Goal: Task Accomplishment & Management: Manage account settings

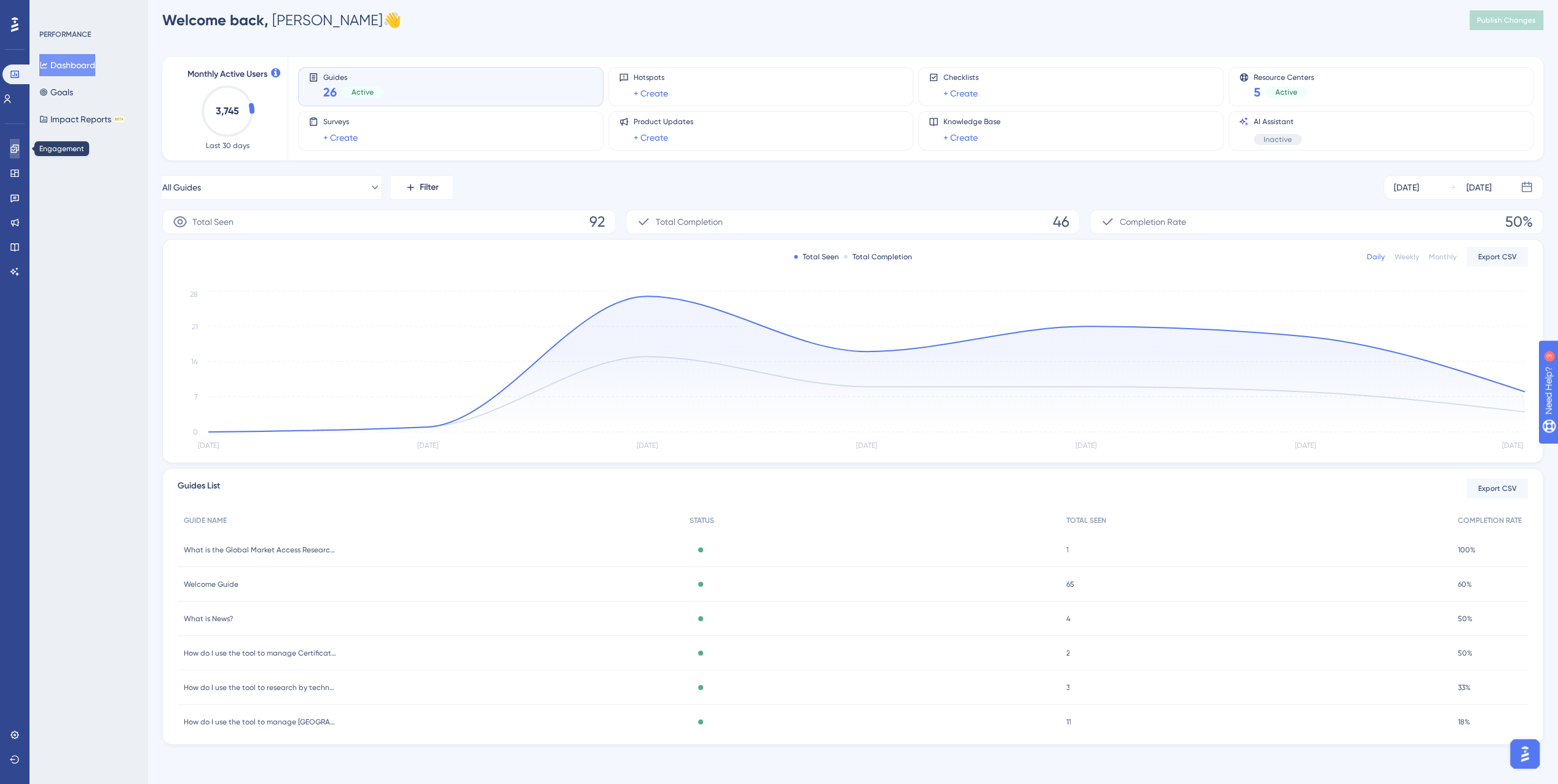
click at [19, 149] on icon at bounding box center [14, 148] width 10 height 10
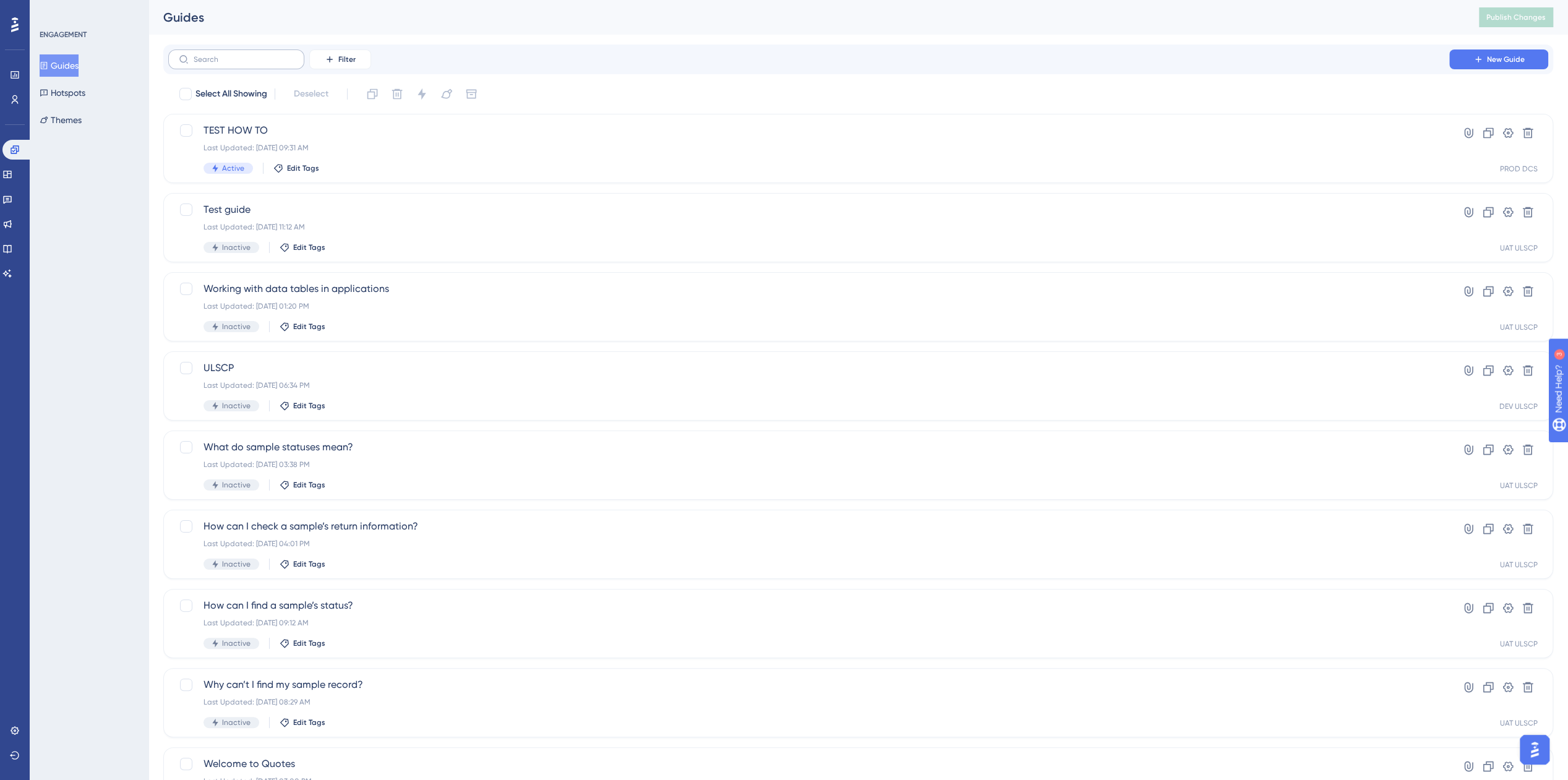
click at [277, 65] on label at bounding box center [236, 59] width 136 height 20
click at [277, 64] on input "text" at bounding box center [244, 59] width 100 height 9
click at [327, 63] on icon at bounding box center [329, 59] width 10 height 10
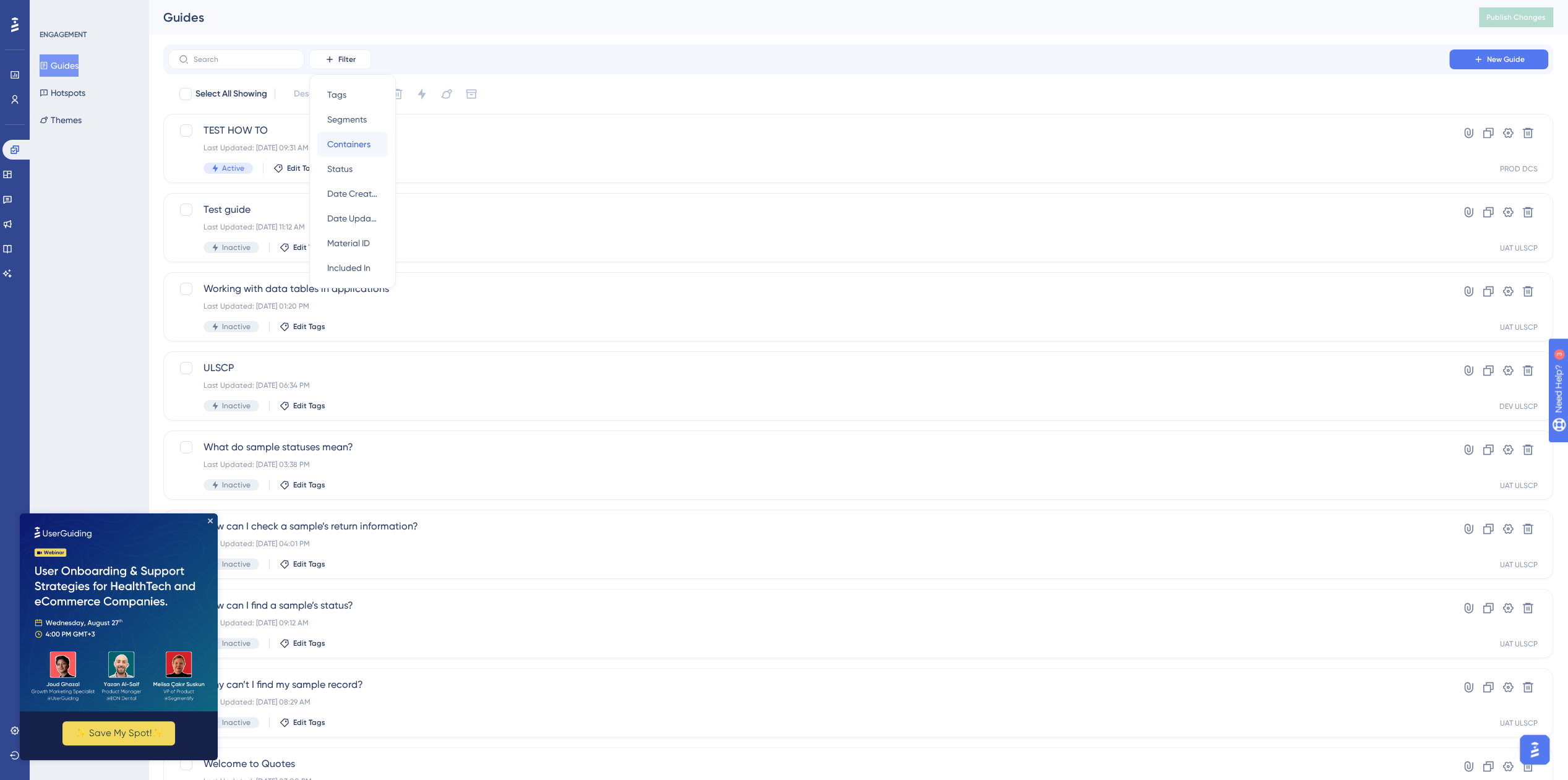
click at [352, 142] on span "Containers" at bounding box center [349, 144] width 43 height 15
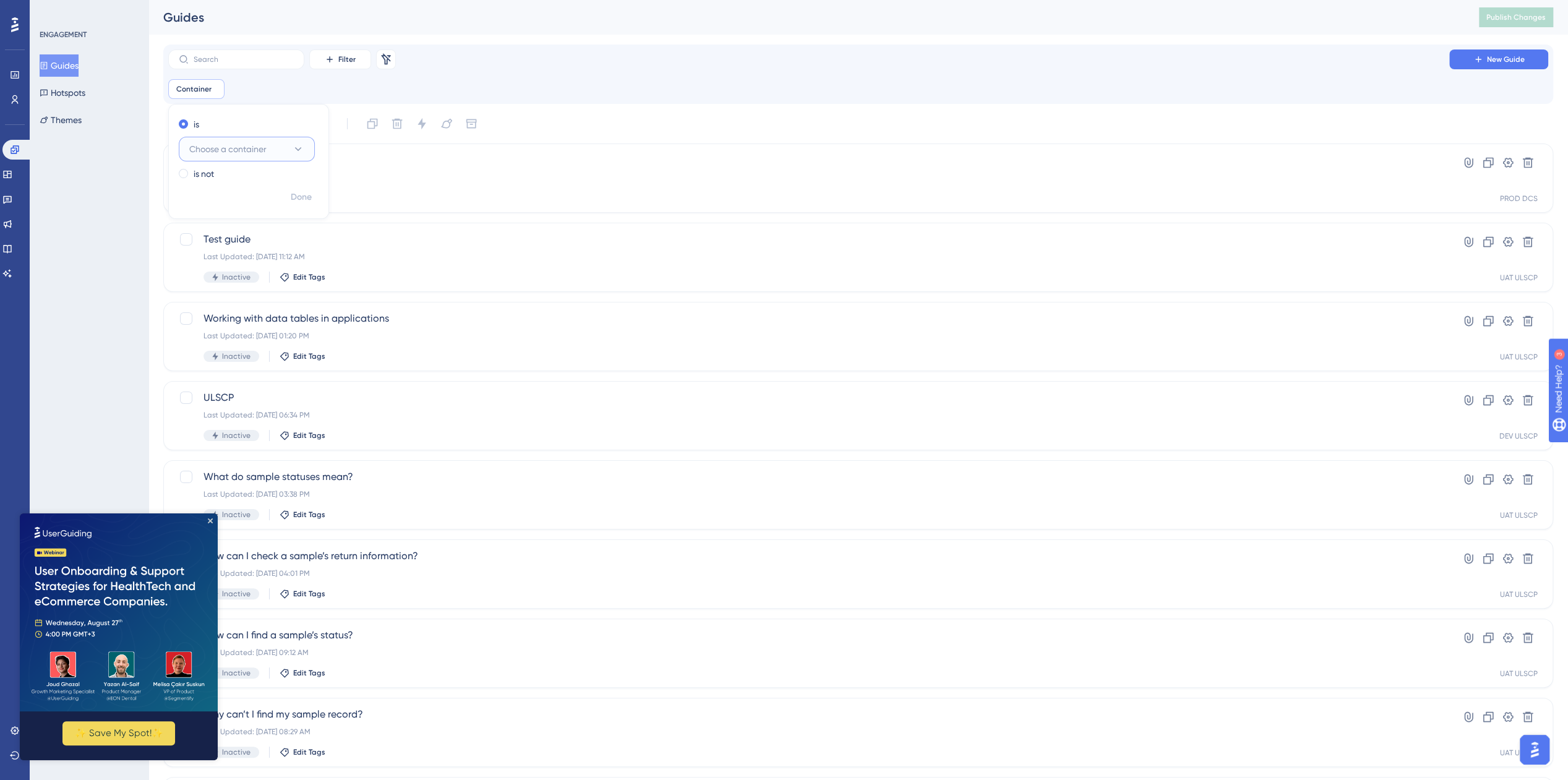
click at [253, 146] on span "Choose a container" at bounding box center [228, 149] width 77 height 15
click at [241, 350] on div "PROD DCS PROD DCS" at bounding box center [246, 347] width 100 height 24
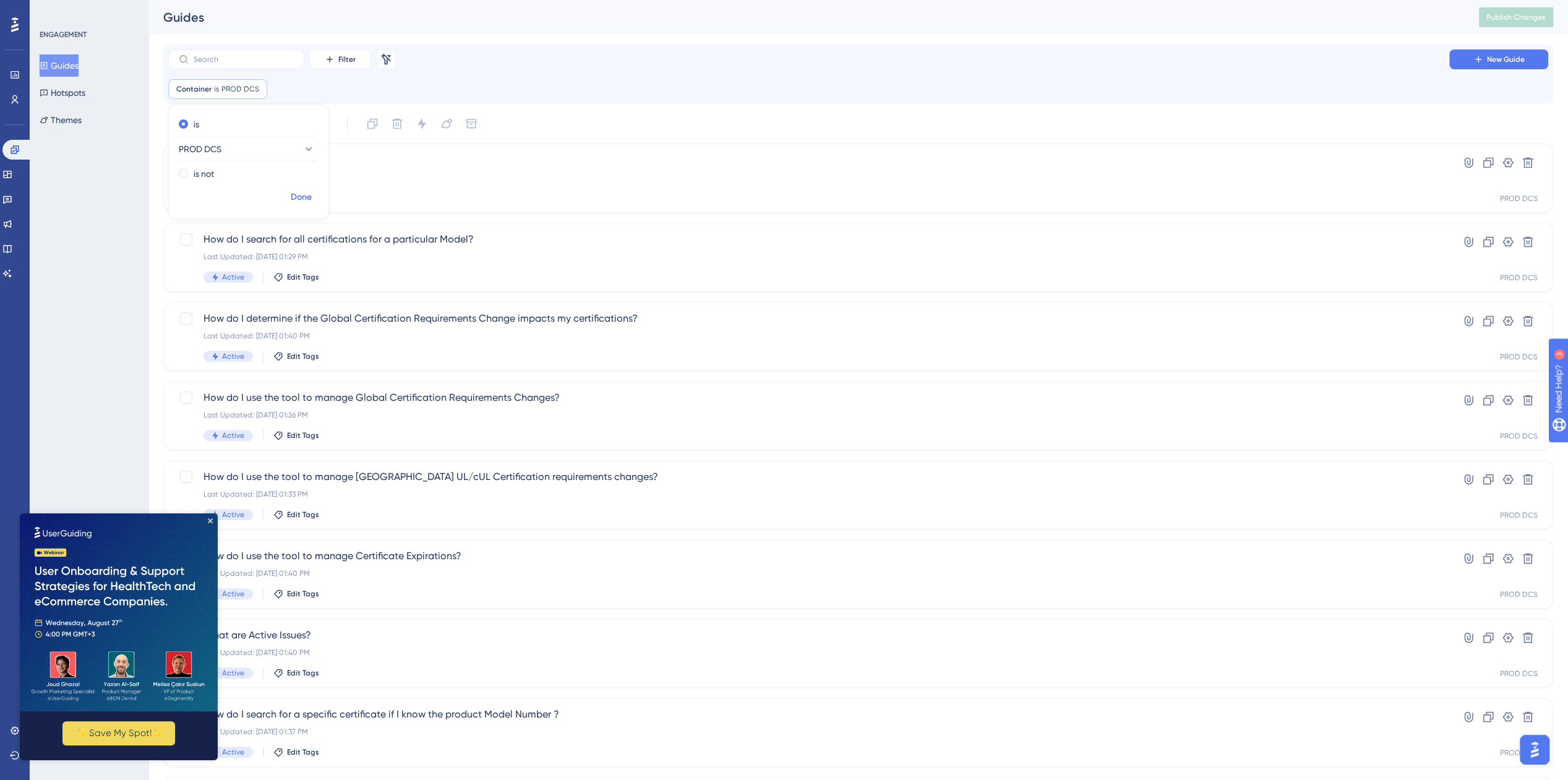
click at [302, 200] on span "Done" at bounding box center [301, 197] width 21 height 15
click at [209, 520] on icon "Close Preview" at bounding box center [210, 520] width 5 height 5
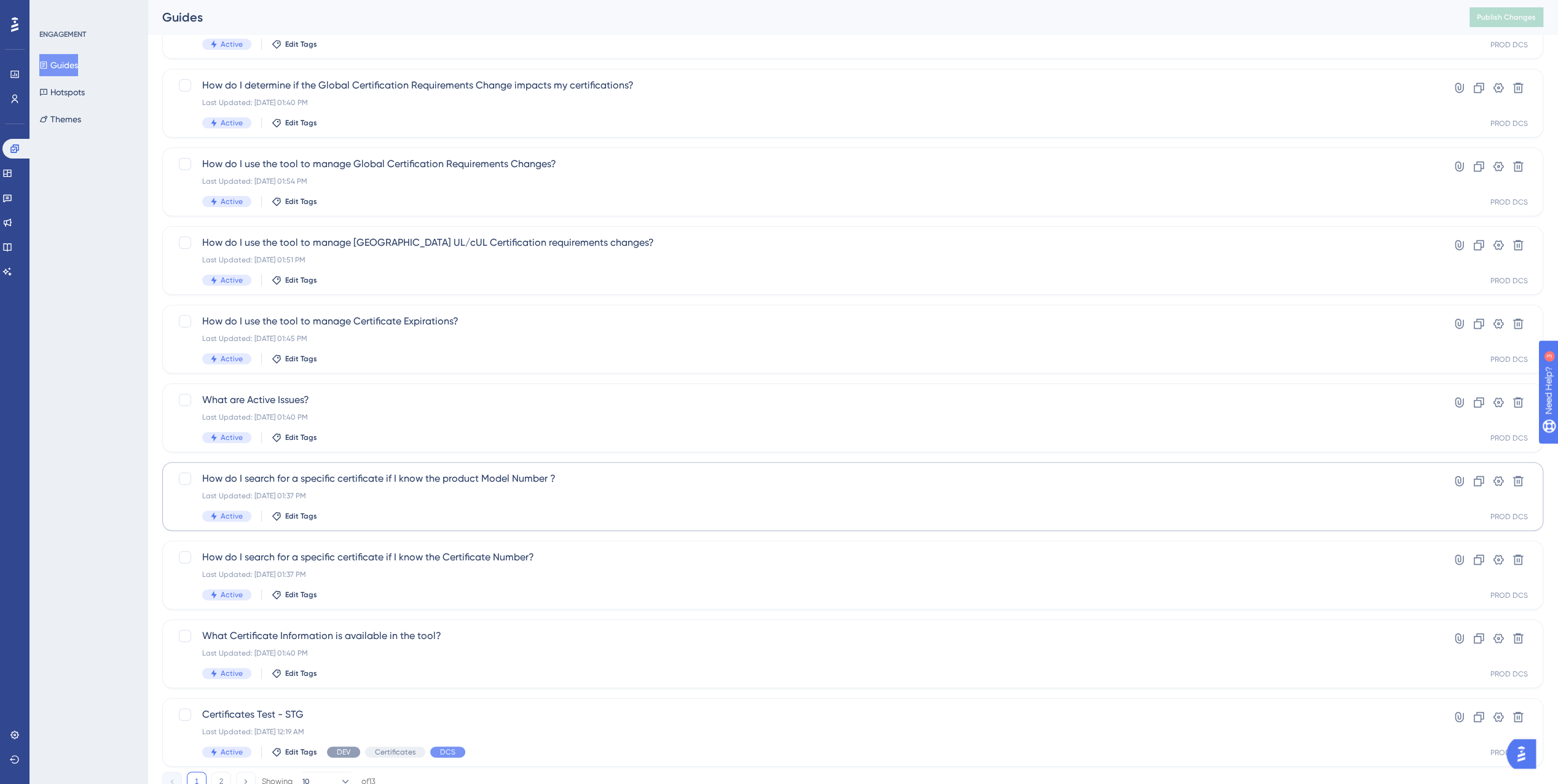
scroll to position [199, 0]
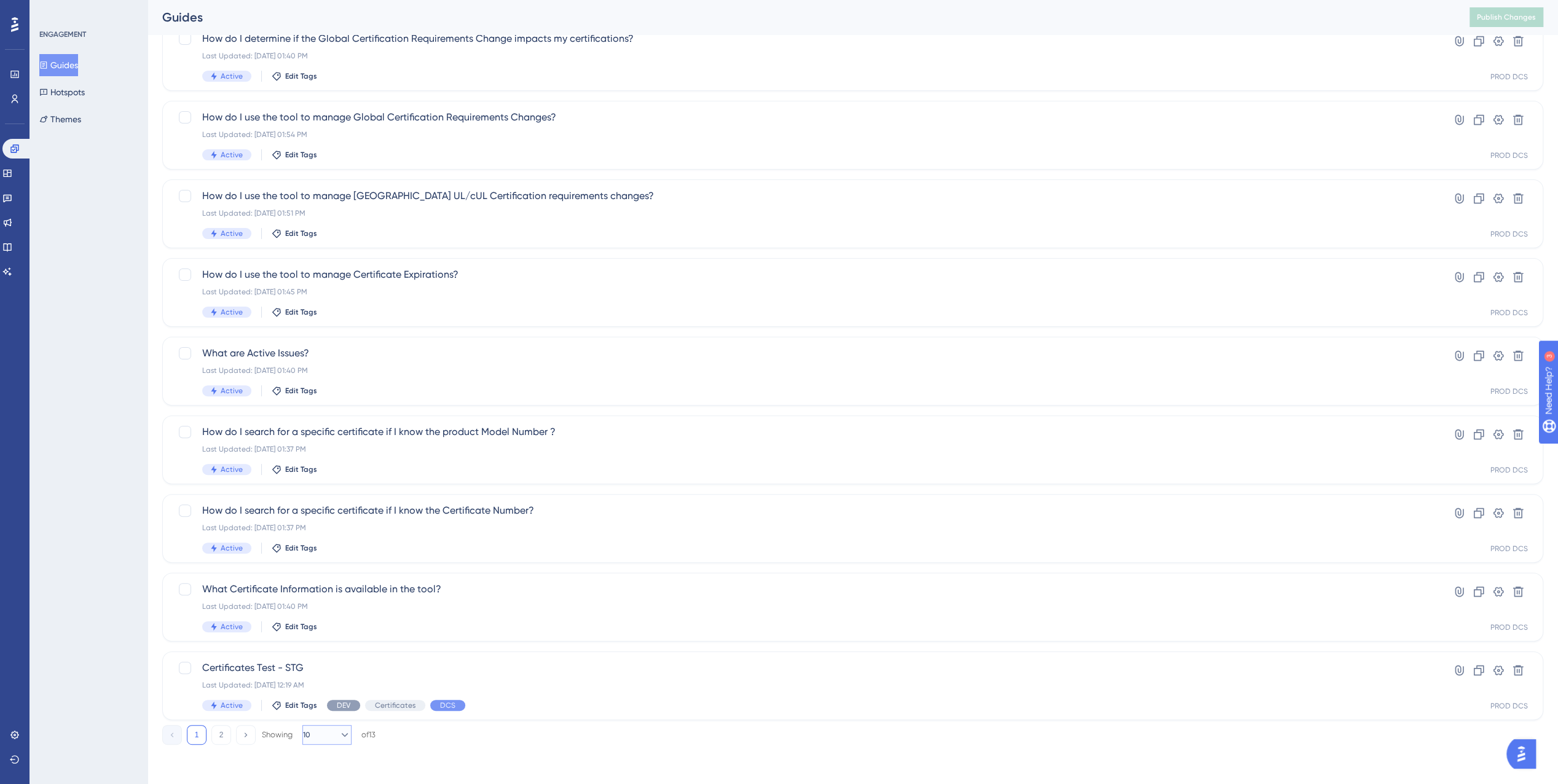
click at [311, 732] on span "10" at bounding box center [307, 735] width 7 height 10
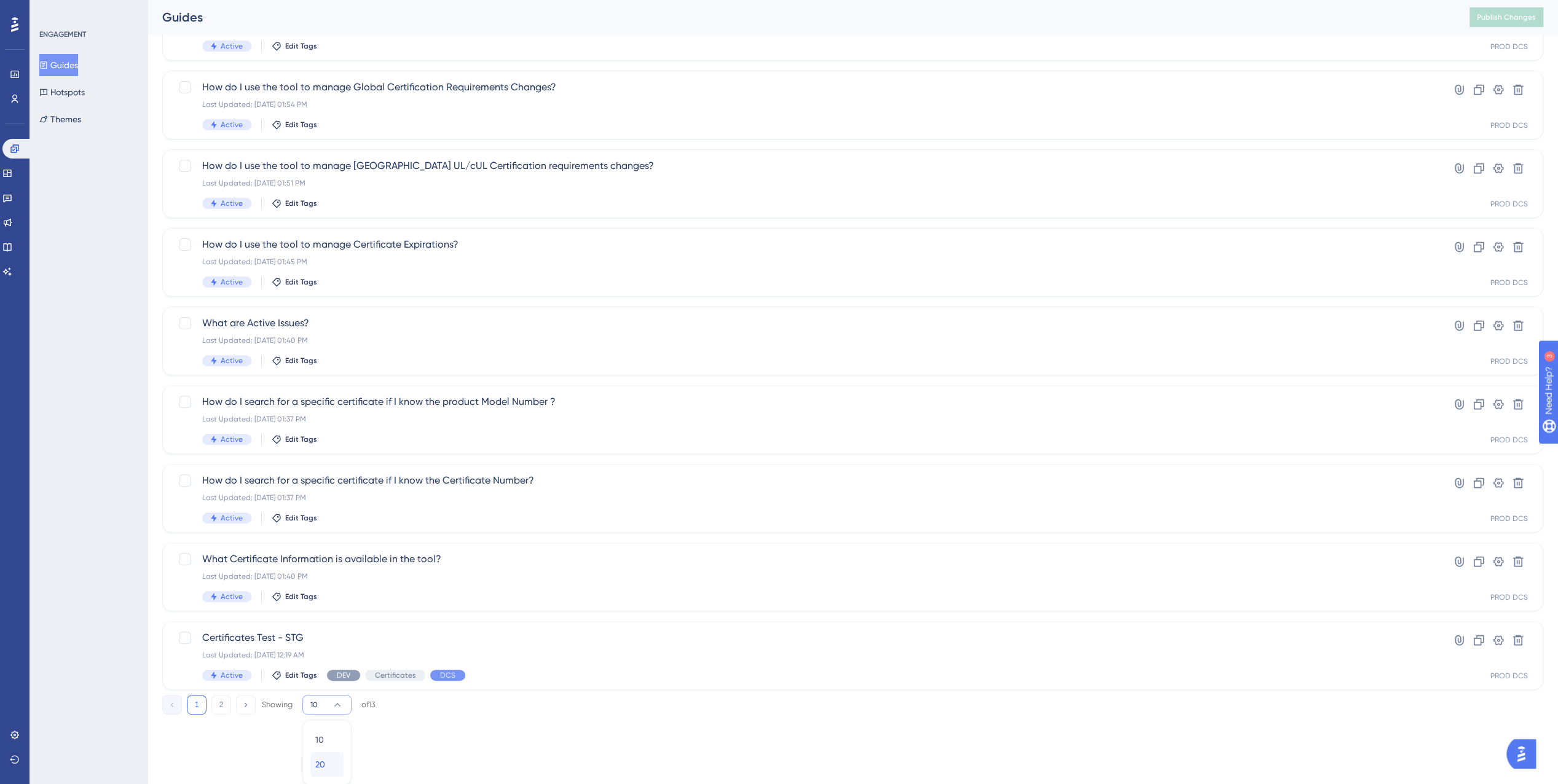
click at [317, 759] on span "20" at bounding box center [319, 765] width 10 height 15
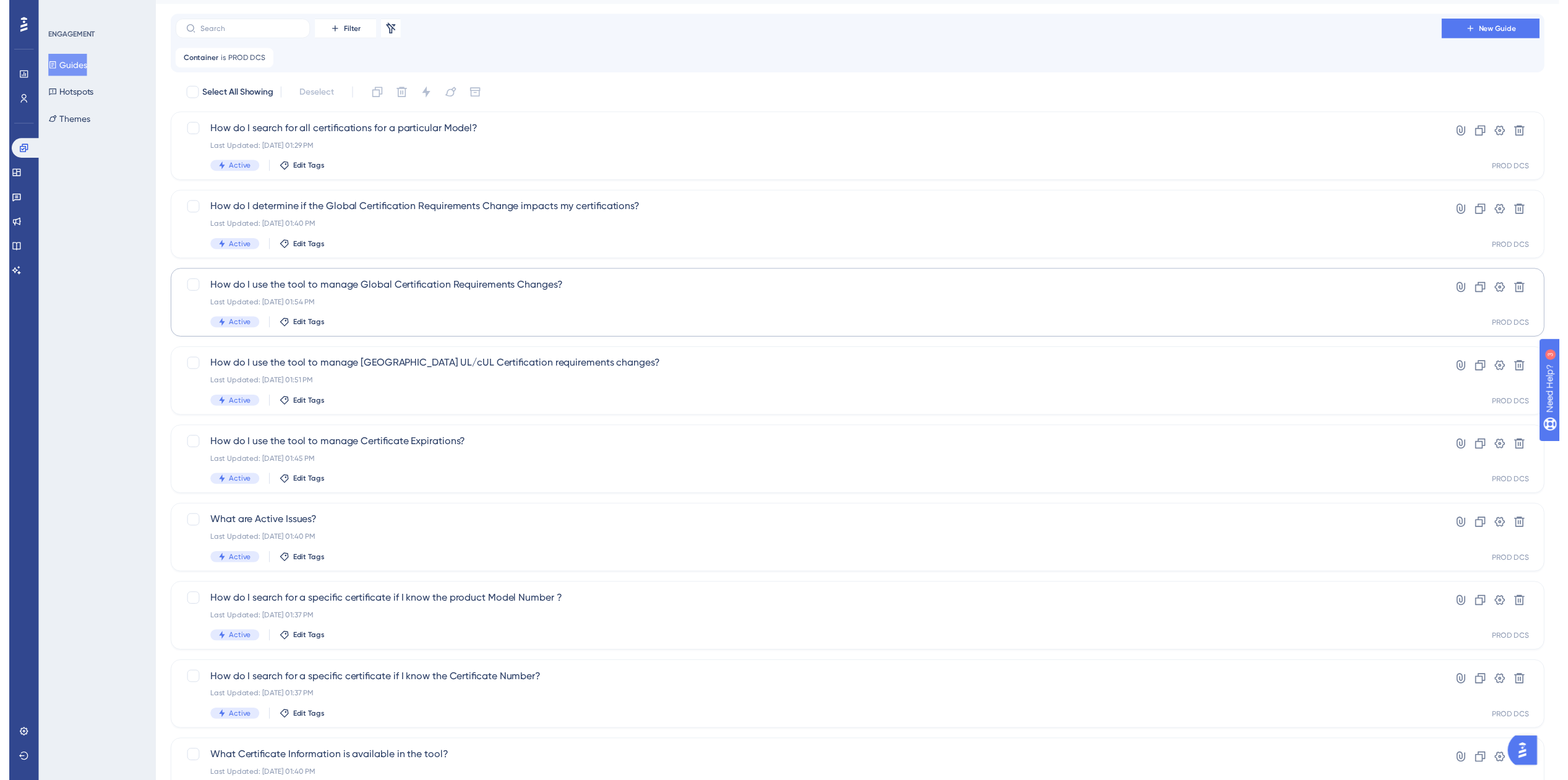
scroll to position [0, 0]
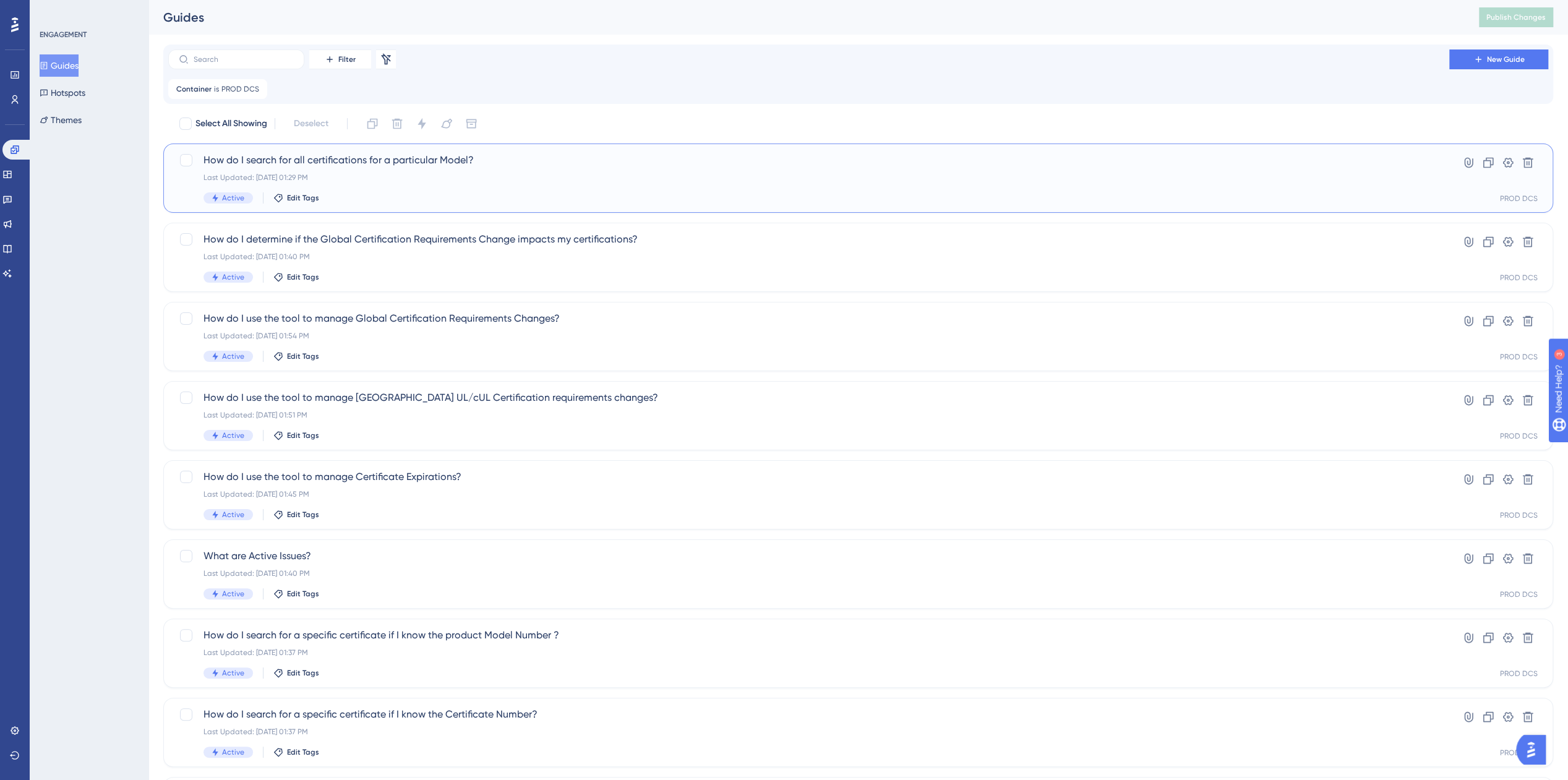
click at [607, 177] on div "Last Updated: [DATE] 01:29 PM" at bounding box center [808, 177] width 1211 height 10
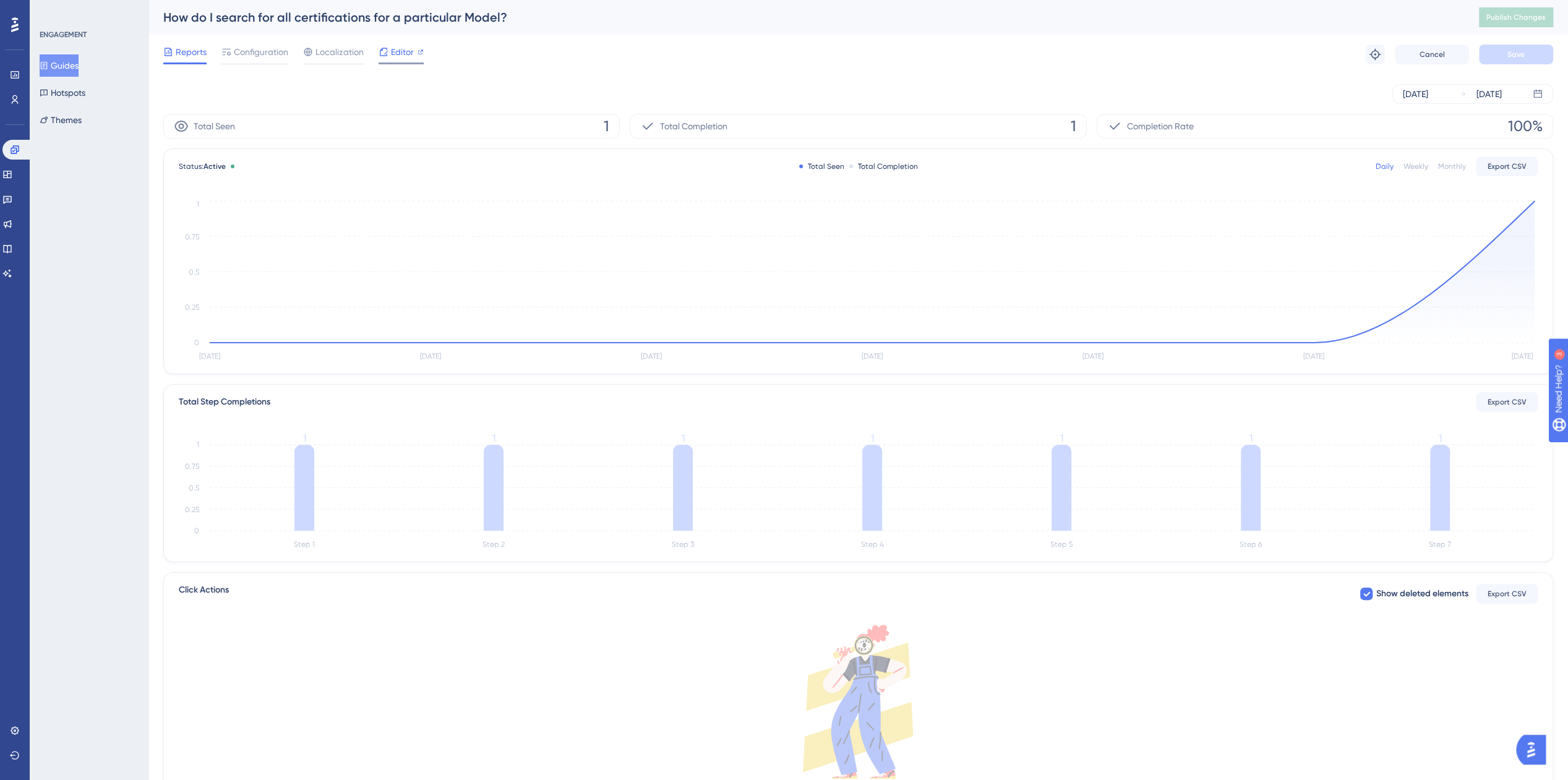
click at [395, 50] on span "Editor" at bounding box center [402, 52] width 23 height 15
click at [266, 45] on span "Configuration" at bounding box center [261, 52] width 54 height 15
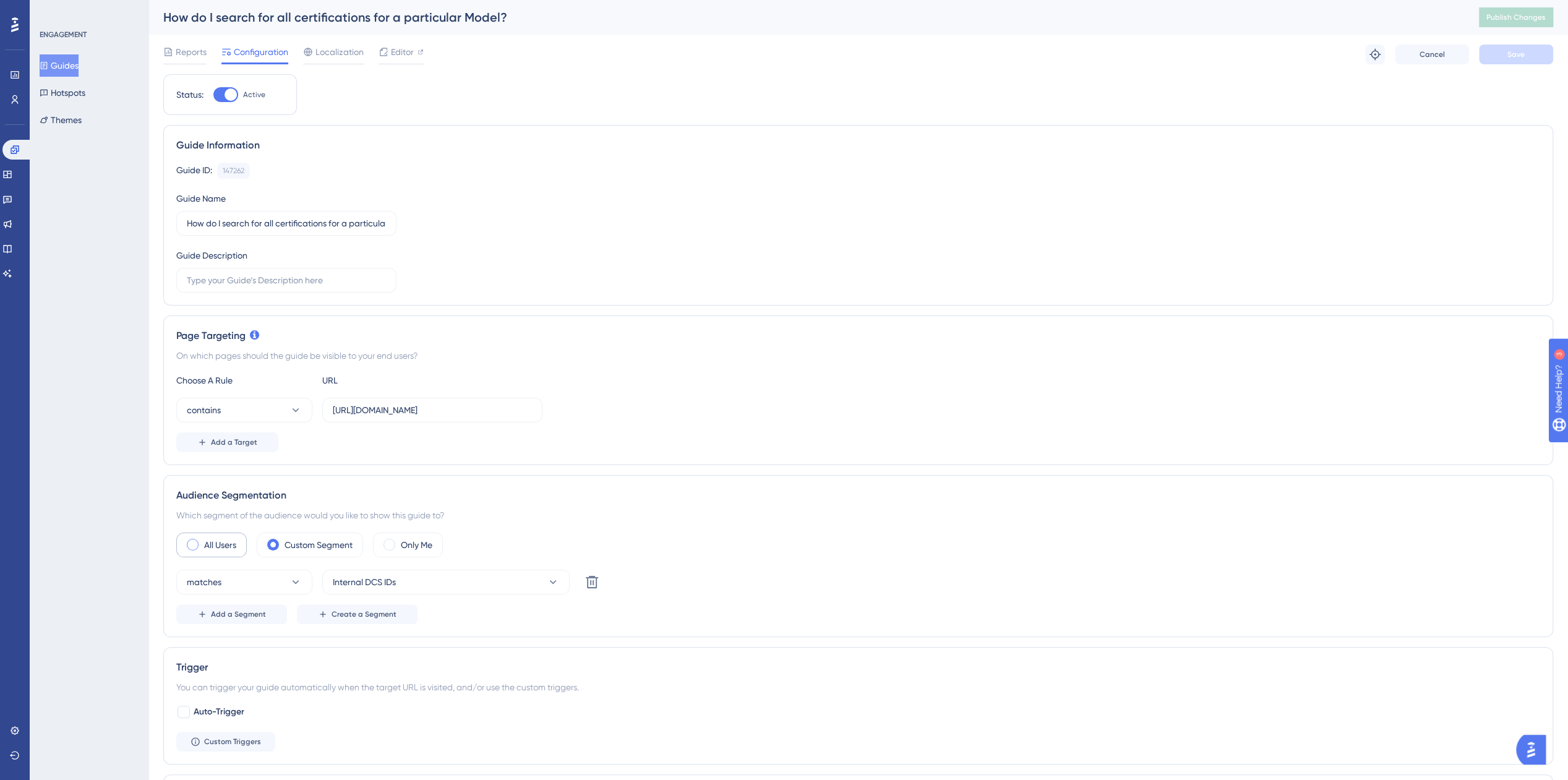
click at [204, 541] on label "All Users" at bounding box center [220, 545] width 32 height 15
click at [1523, 53] on span "Save" at bounding box center [1516, 54] width 17 height 10
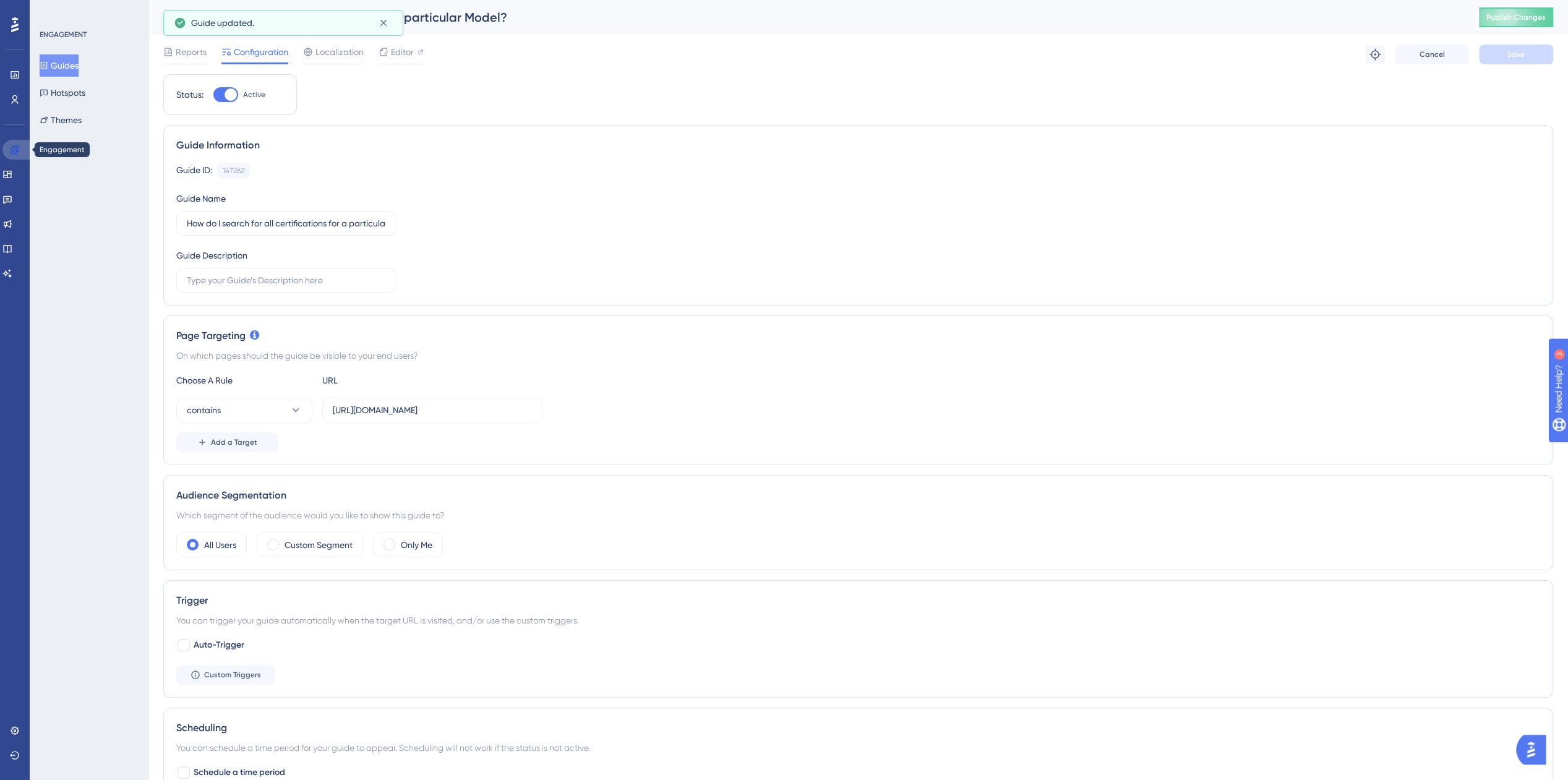
click at [10, 152] on icon at bounding box center [14, 149] width 10 height 10
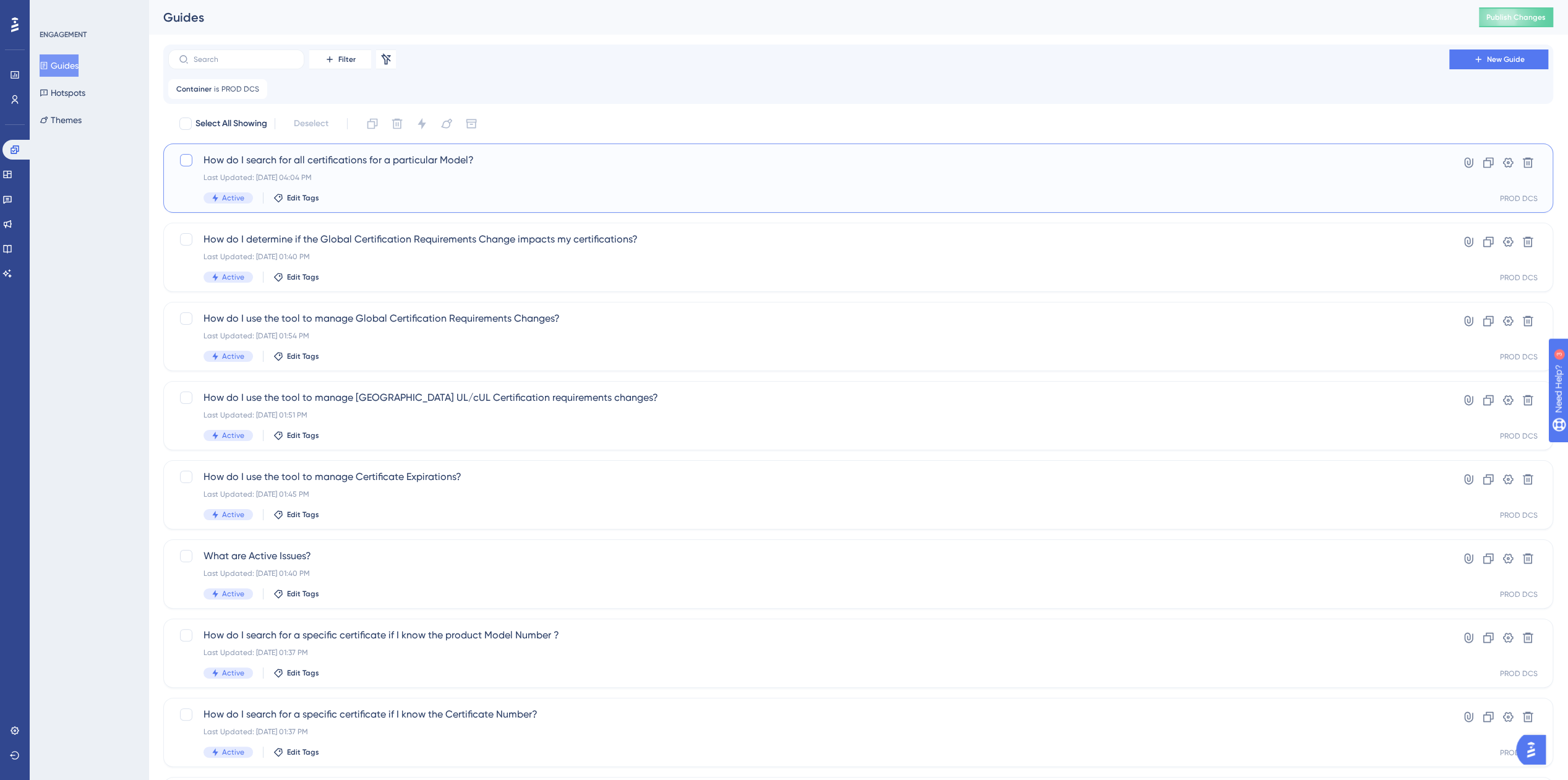
click at [180, 161] on div at bounding box center [186, 160] width 13 height 13
checkbox input "true"
click at [187, 235] on div at bounding box center [186, 239] width 13 height 13
checkbox input "true"
click at [425, 123] on icon at bounding box center [421, 123] width 8 height 11
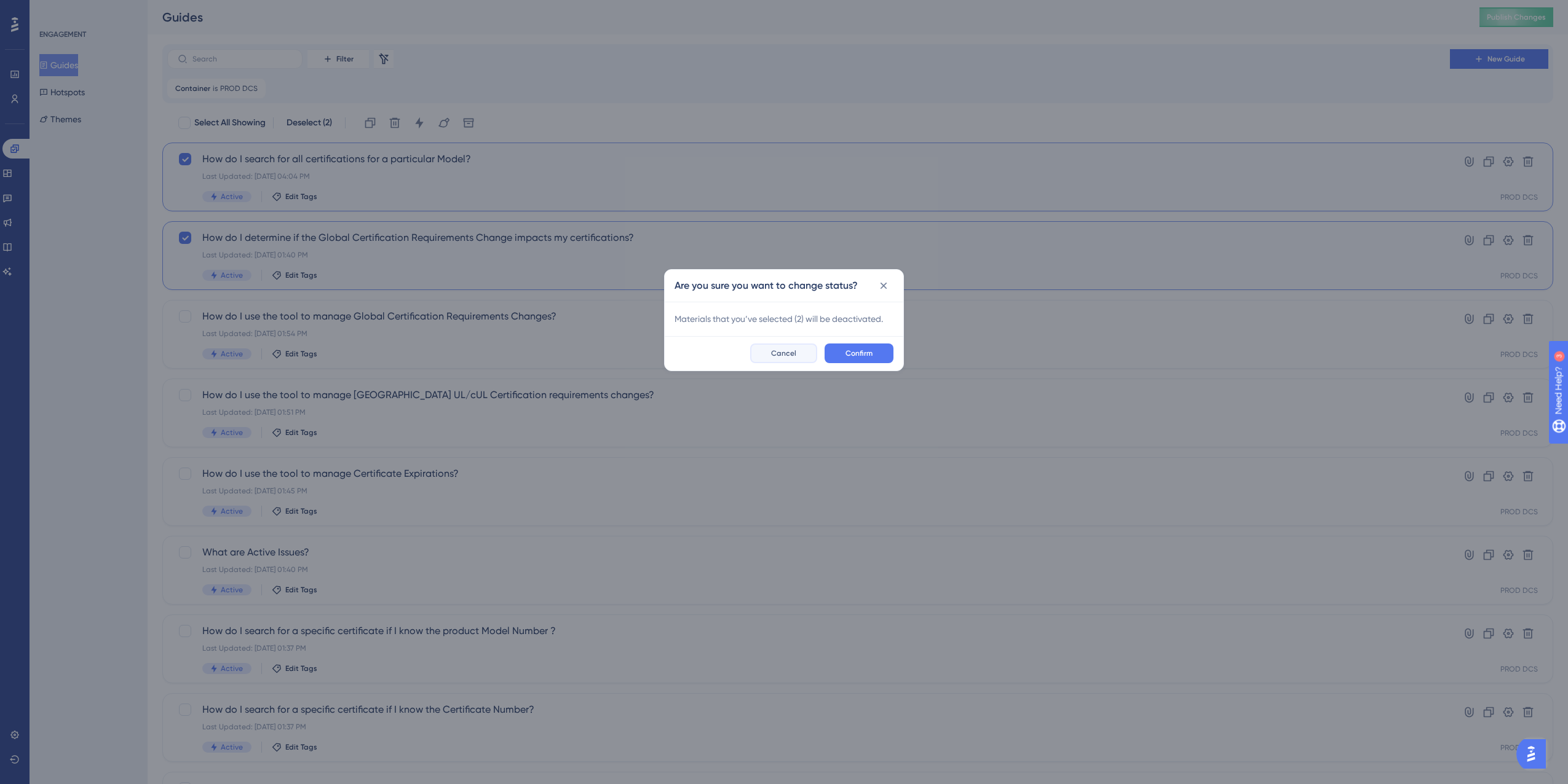
click at [783, 351] on span "Cancel" at bounding box center [784, 353] width 25 height 10
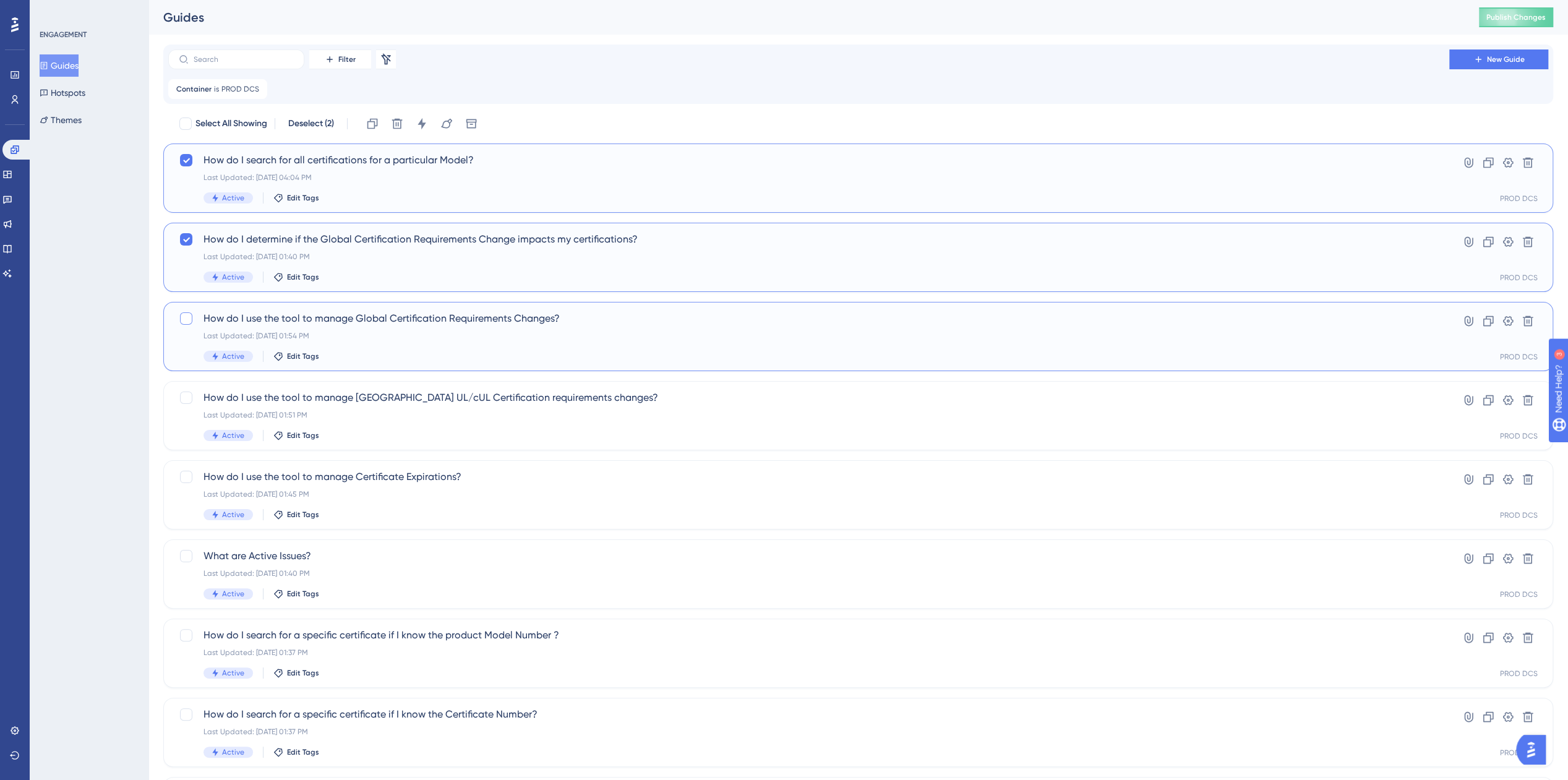
click at [184, 314] on div at bounding box center [186, 318] width 13 height 13
click at [419, 124] on icon at bounding box center [421, 123] width 8 height 11
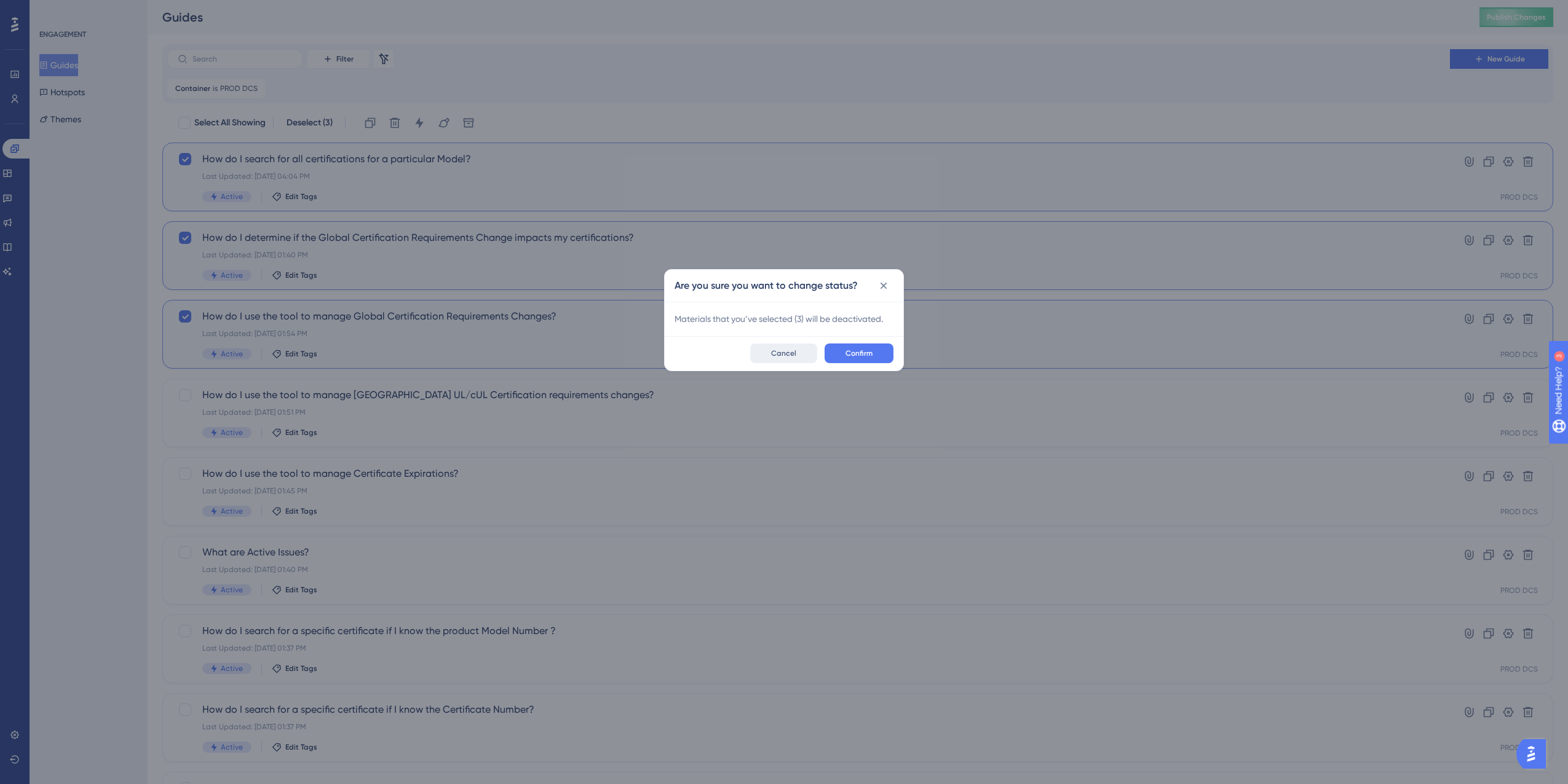
click at [784, 353] on span "Cancel" at bounding box center [784, 353] width 25 height 10
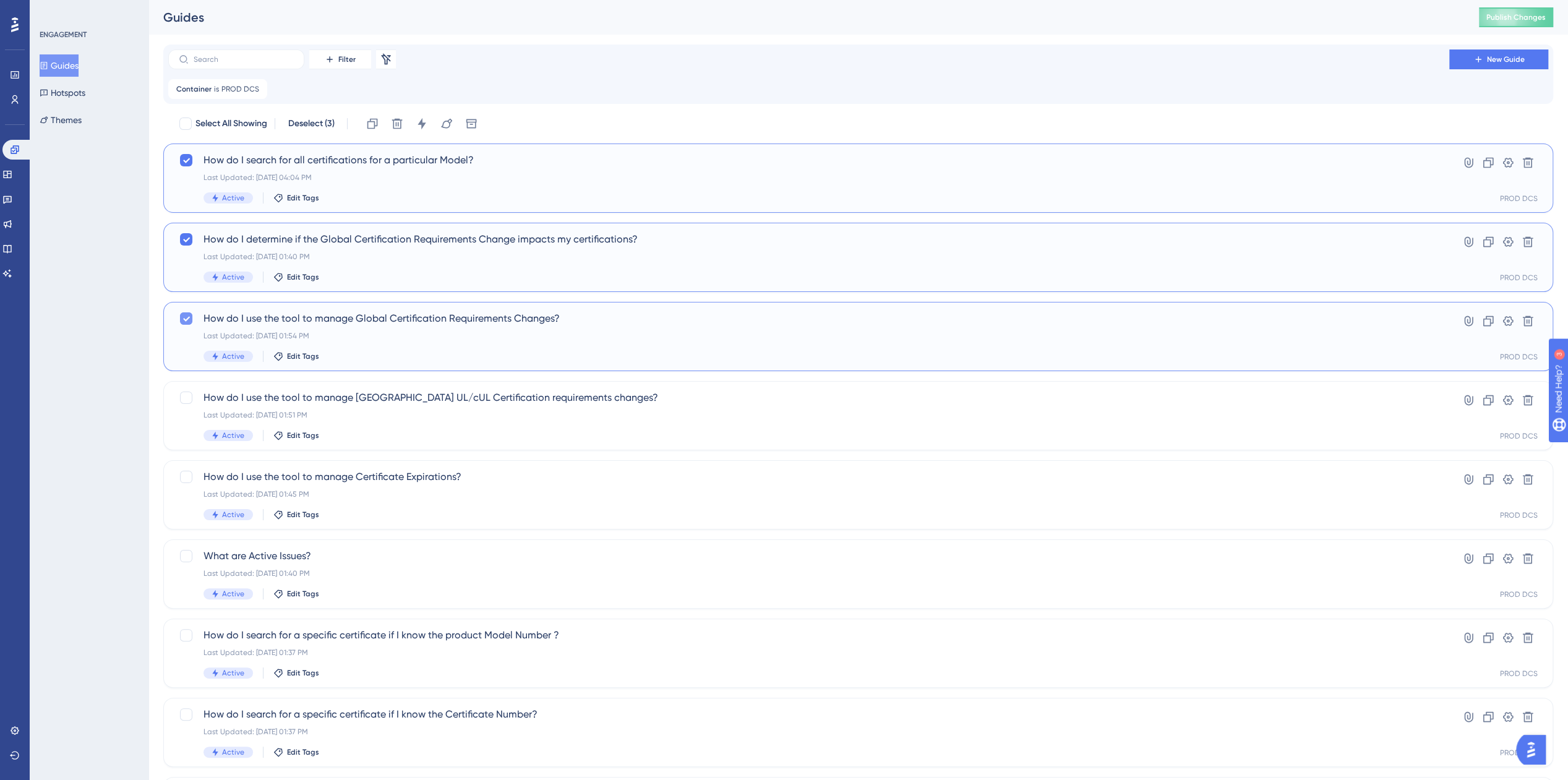
click at [187, 321] on icon at bounding box center [186, 318] width 7 height 10
checkbox input "false"
click at [184, 240] on icon at bounding box center [186, 240] width 7 height 5
checkbox input "false"
click at [187, 162] on icon at bounding box center [186, 160] width 7 height 10
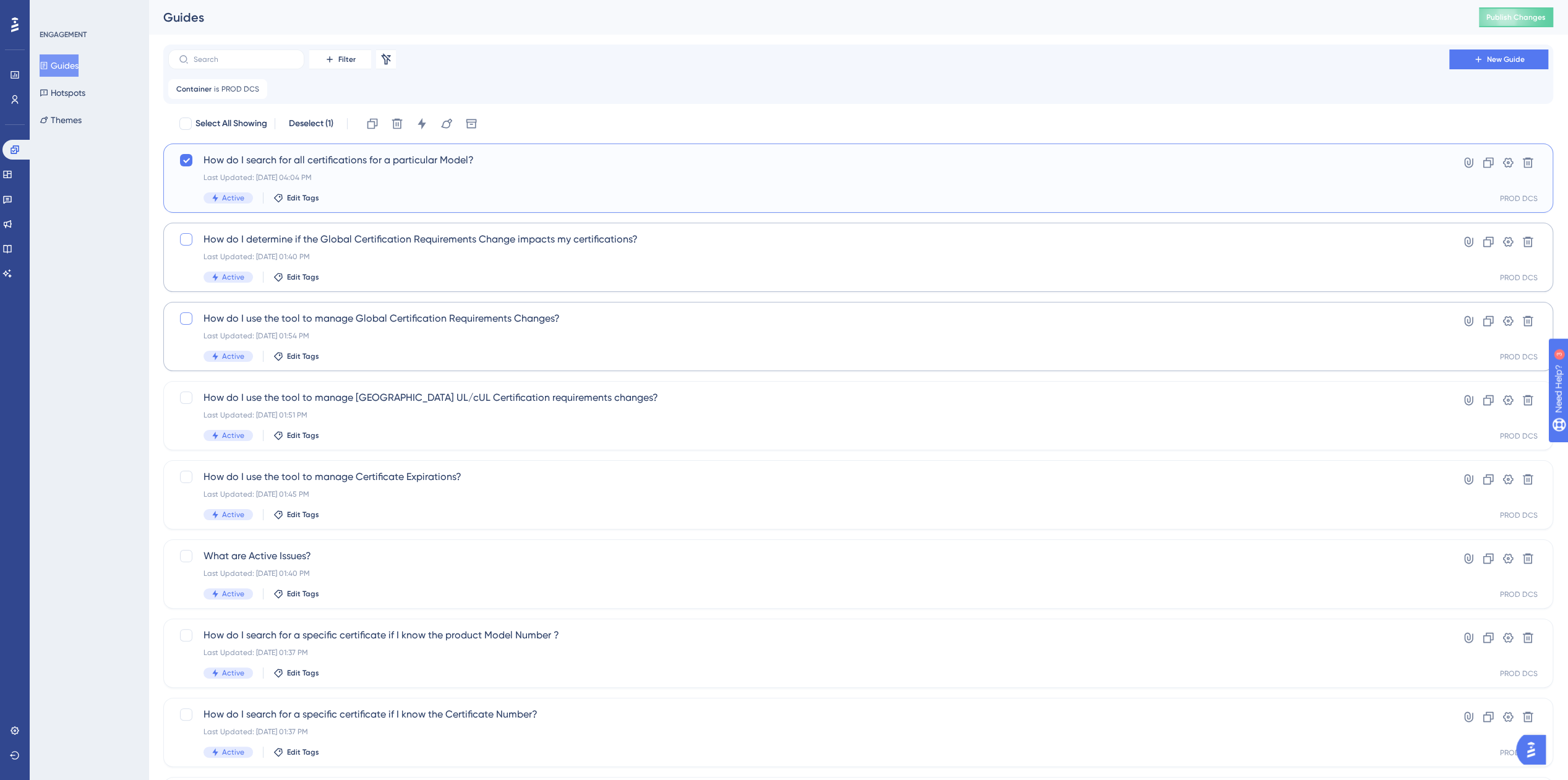
checkbox input "false"
click at [390, 179] on div "Last Updated: [DATE] 04:04 PM" at bounding box center [808, 177] width 1211 height 10
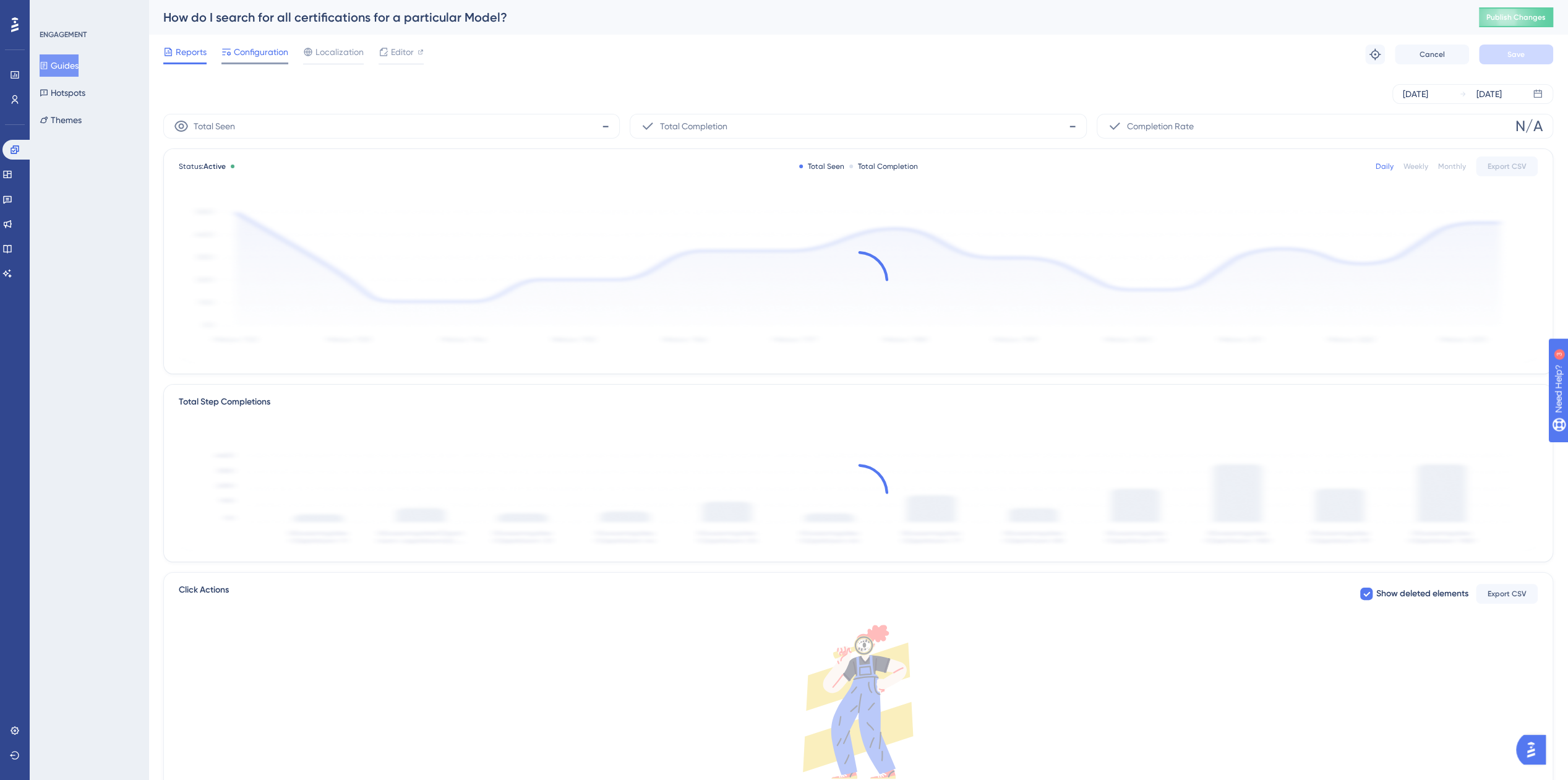
click at [247, 57] on span "Configuration" at bounding box center [261, 52] width 54 height 15
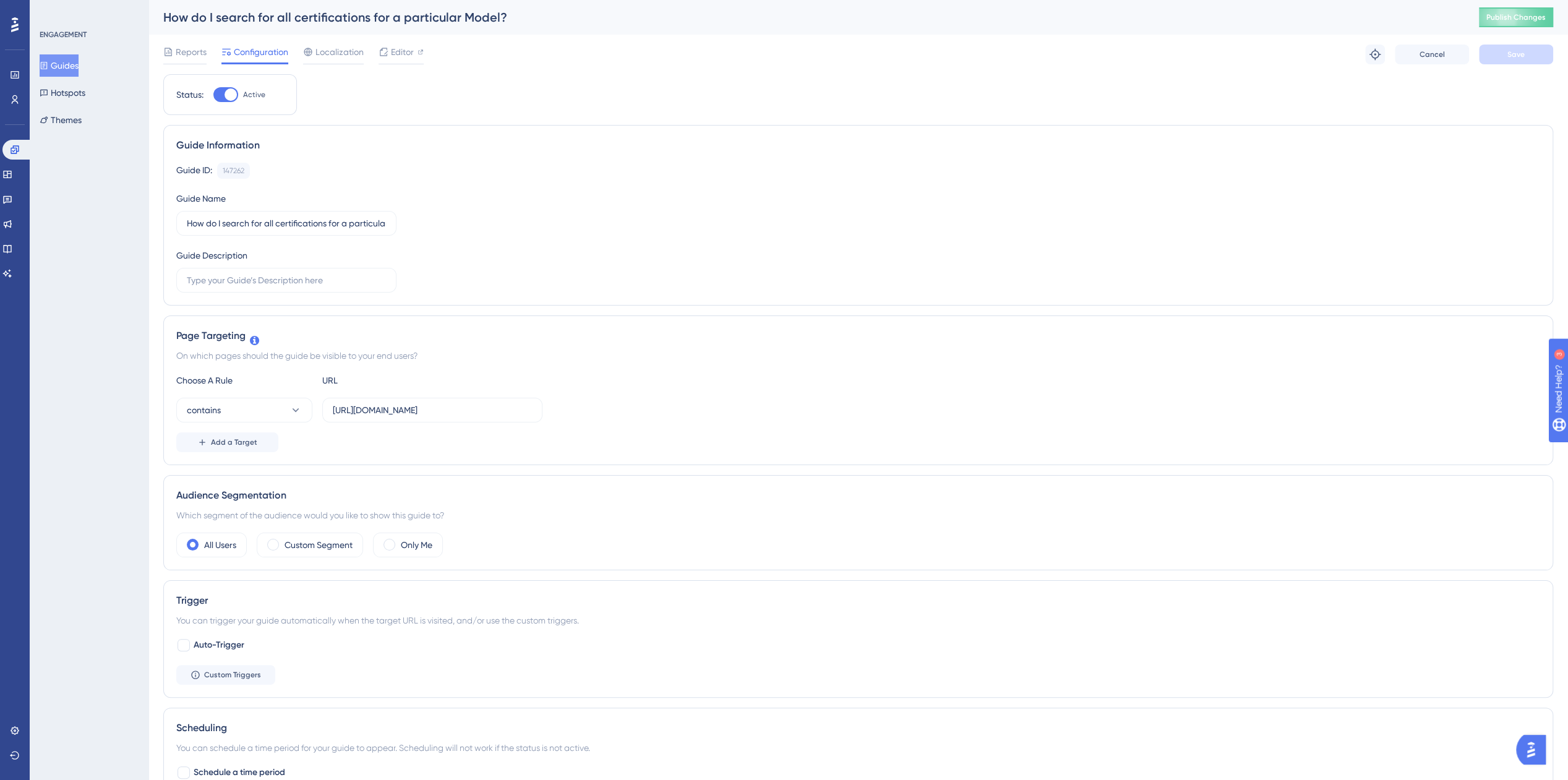
click at [76, 61] on button "Guides" at bounding box center [59, 65] width 39 height 22
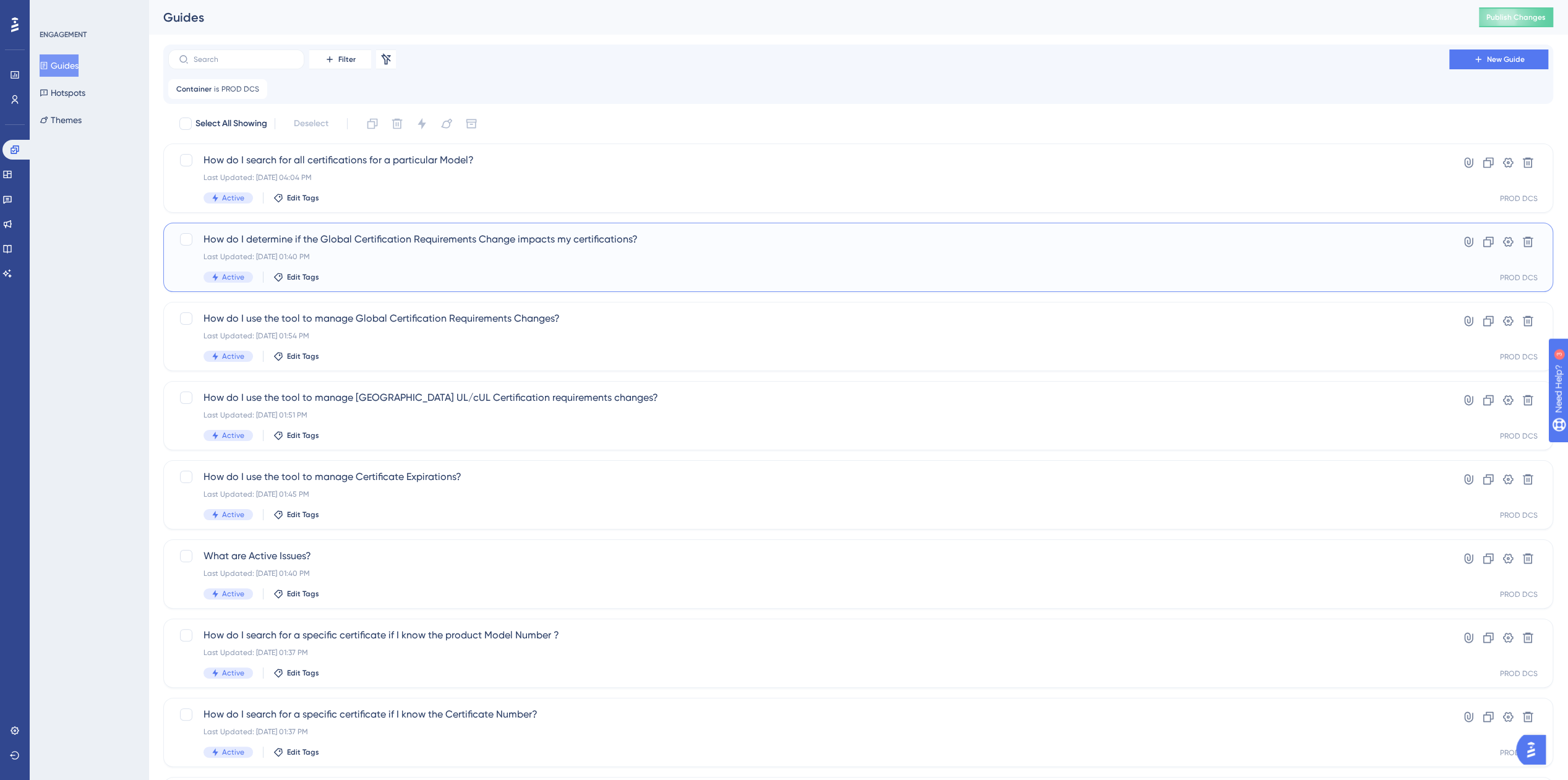
click at [392, 246] on span "How do I determine if the Global Certification Requirements Change impacts my c…" at bounding box center [808, 239] width 1211 height 15
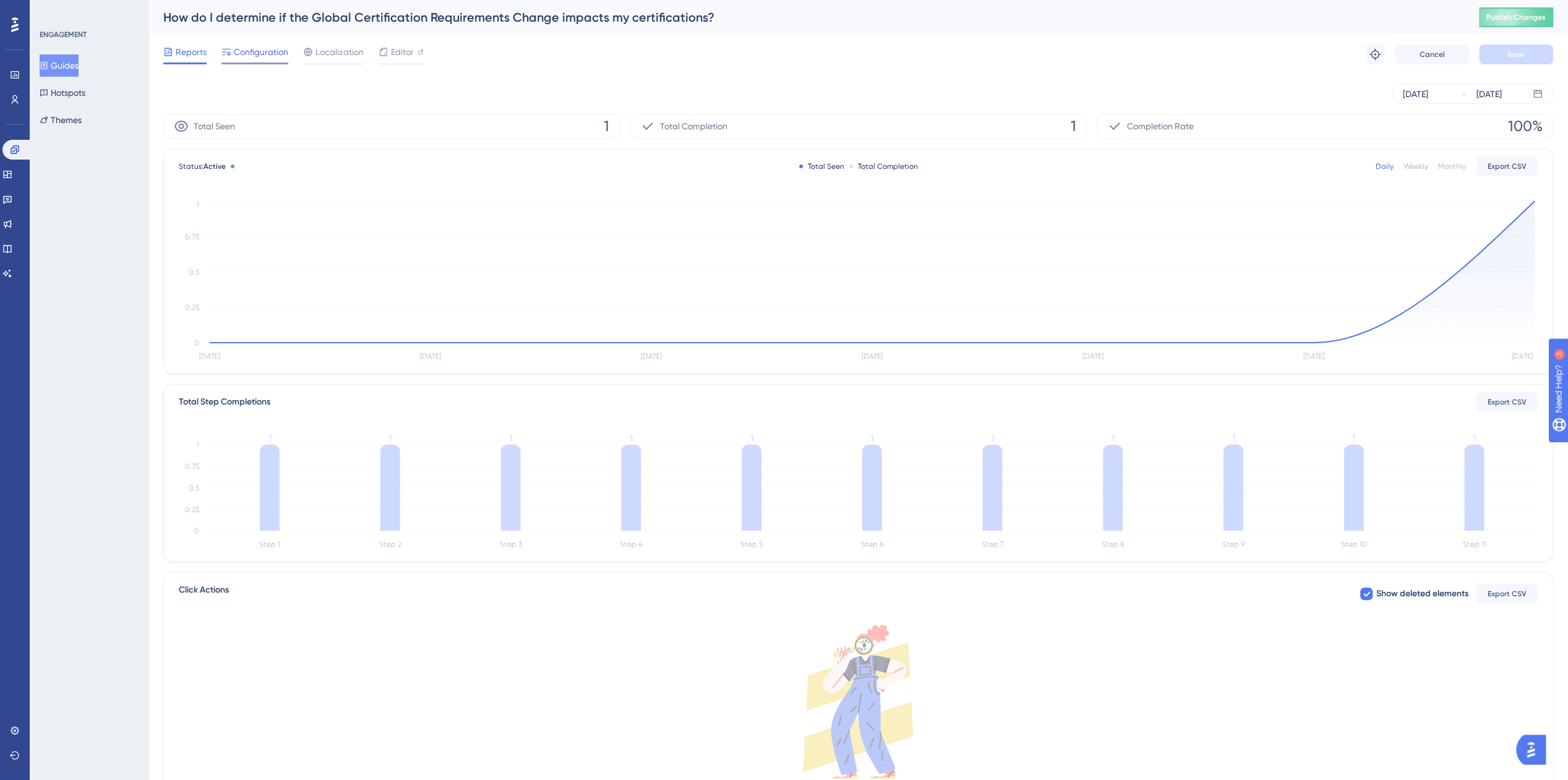
click at [250, 50] on span "Configuration" at bounding box center [261, 52] width 54 height 15
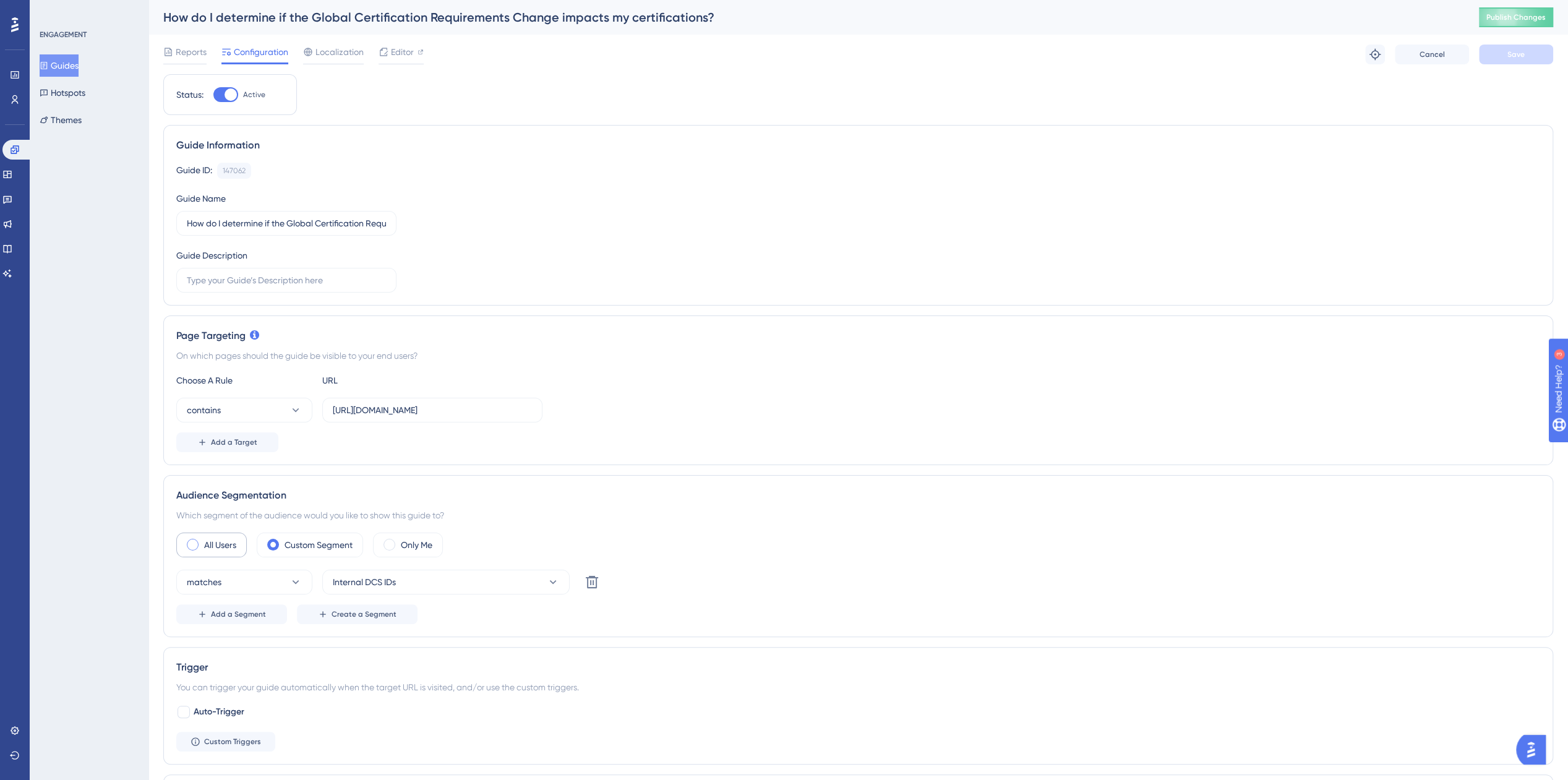
click at [193, 544] on span at bounding box center [193, 545] width 12 height 12
click at [202, 540] on input "radio" at bounding box center [202, 540] width 0 height 0
click at [1501, 59] on button "Save" at bounding box center [1516, 54] width 74 height 20
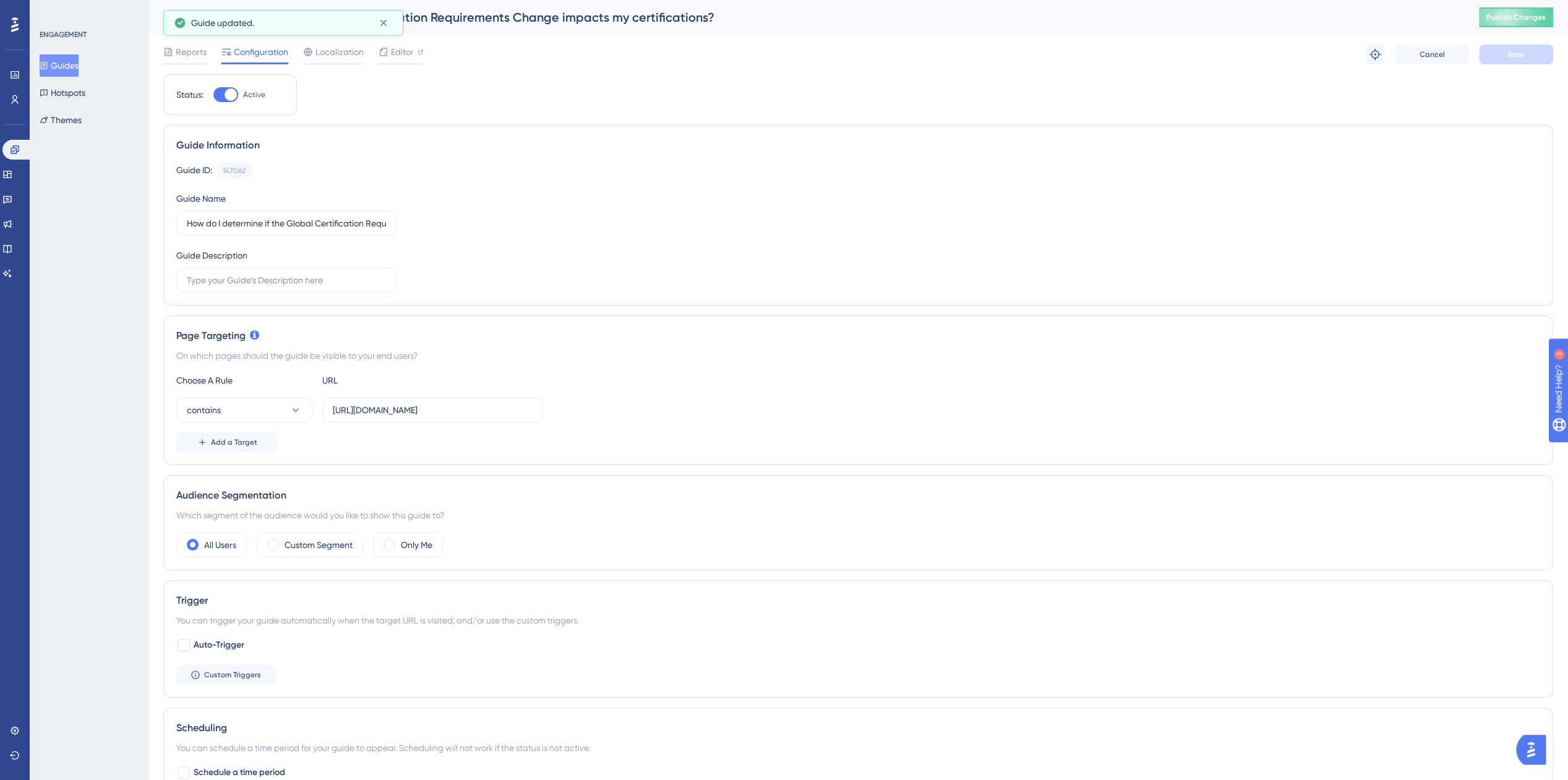
click at [57, 64] on button "Guides" at bounding box center [59, 65] width 39 height 22
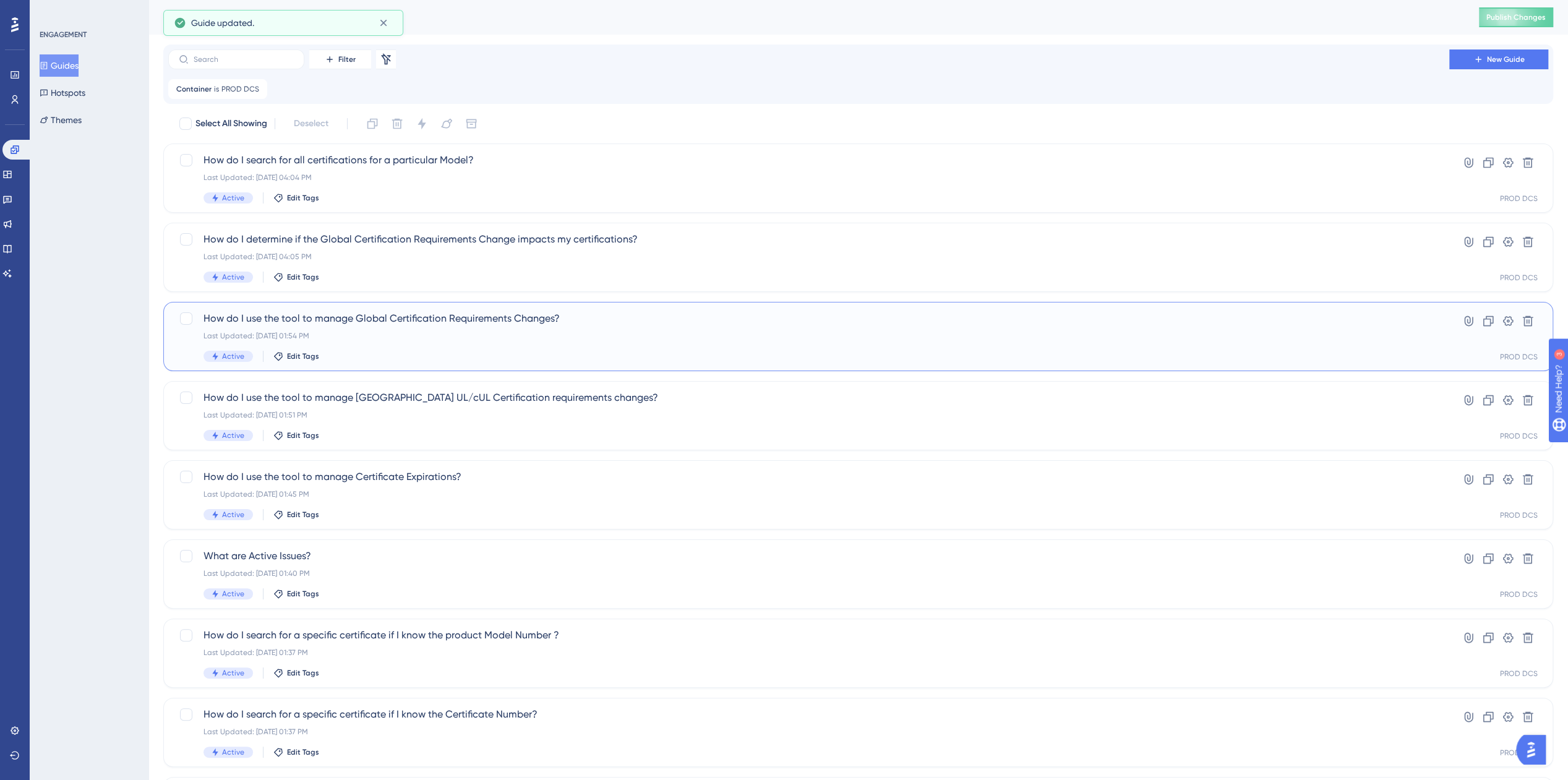
click at [454, 338] on div "Last Updated: [DATE] 01:54 PM" at bounding box center [808, 335] width 1211 height 10
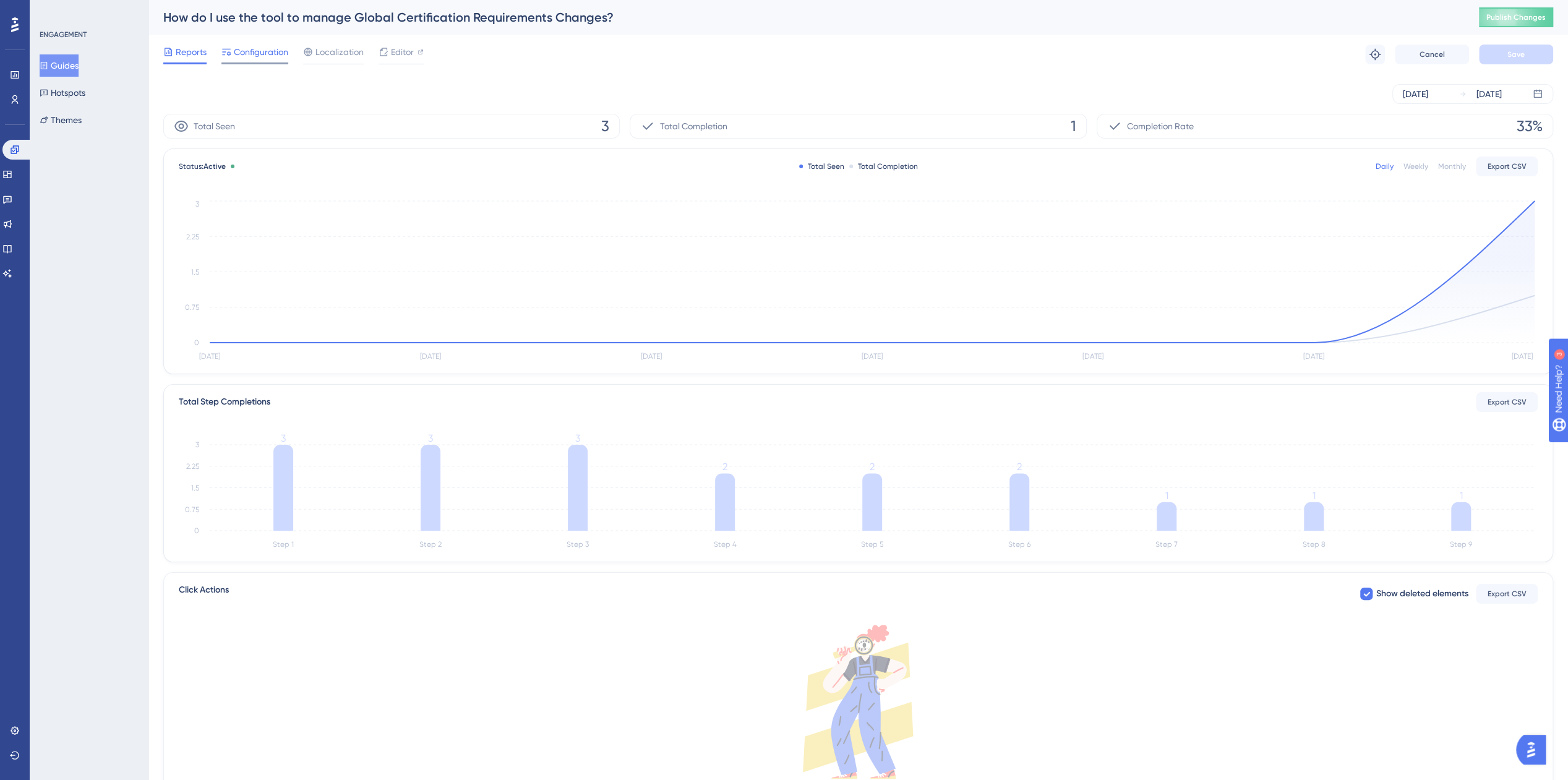
click at [258, 51] on span "Configuration" at bounding box center [261, 52] width 54 height 15
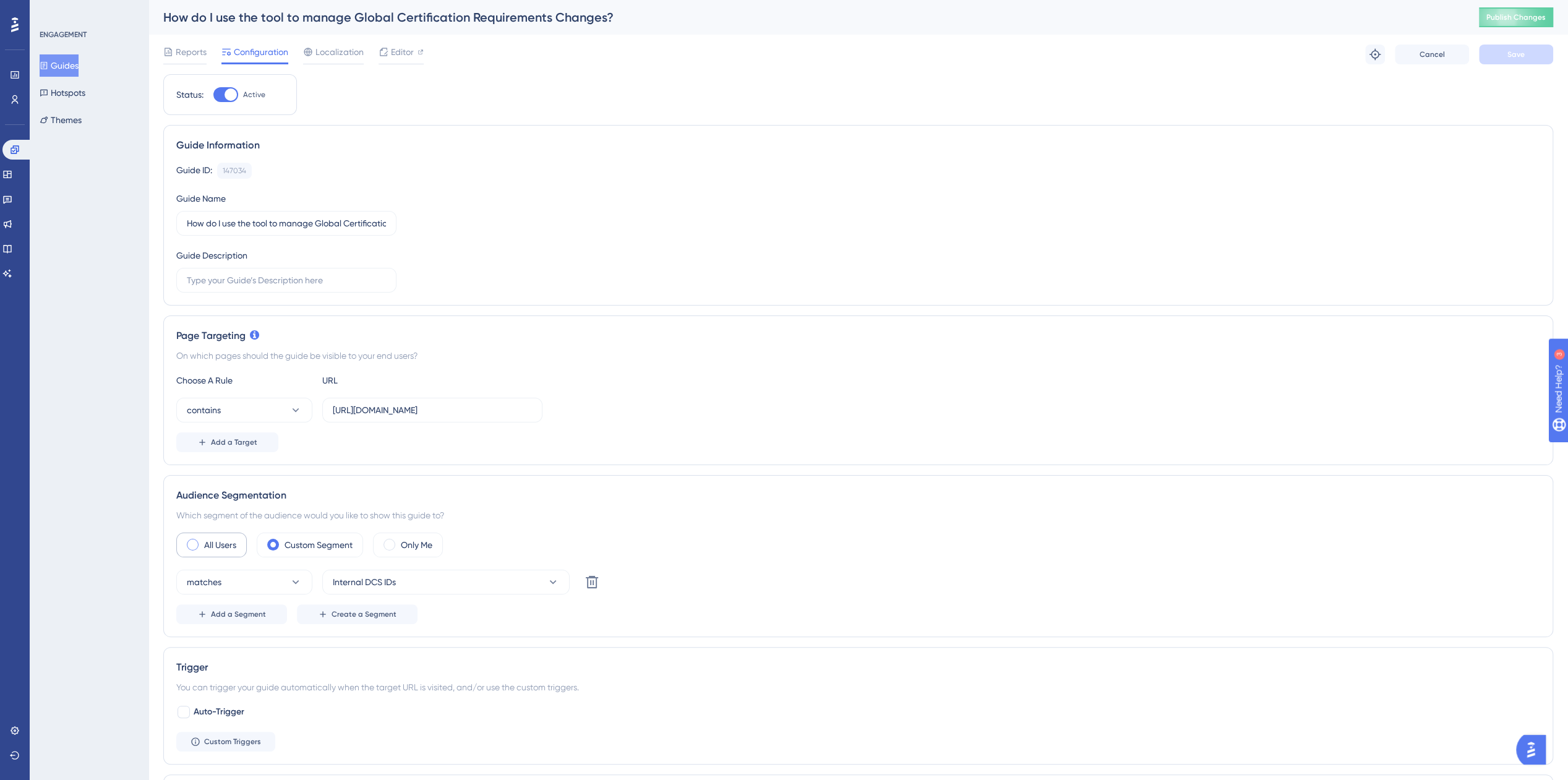
click at [211, 548] on label "All Users" at bounding box center [220, 545] width 32 height 15
click at [1512, 59] on span "Save" at bounding box center [1516, 54] width 17 height 10
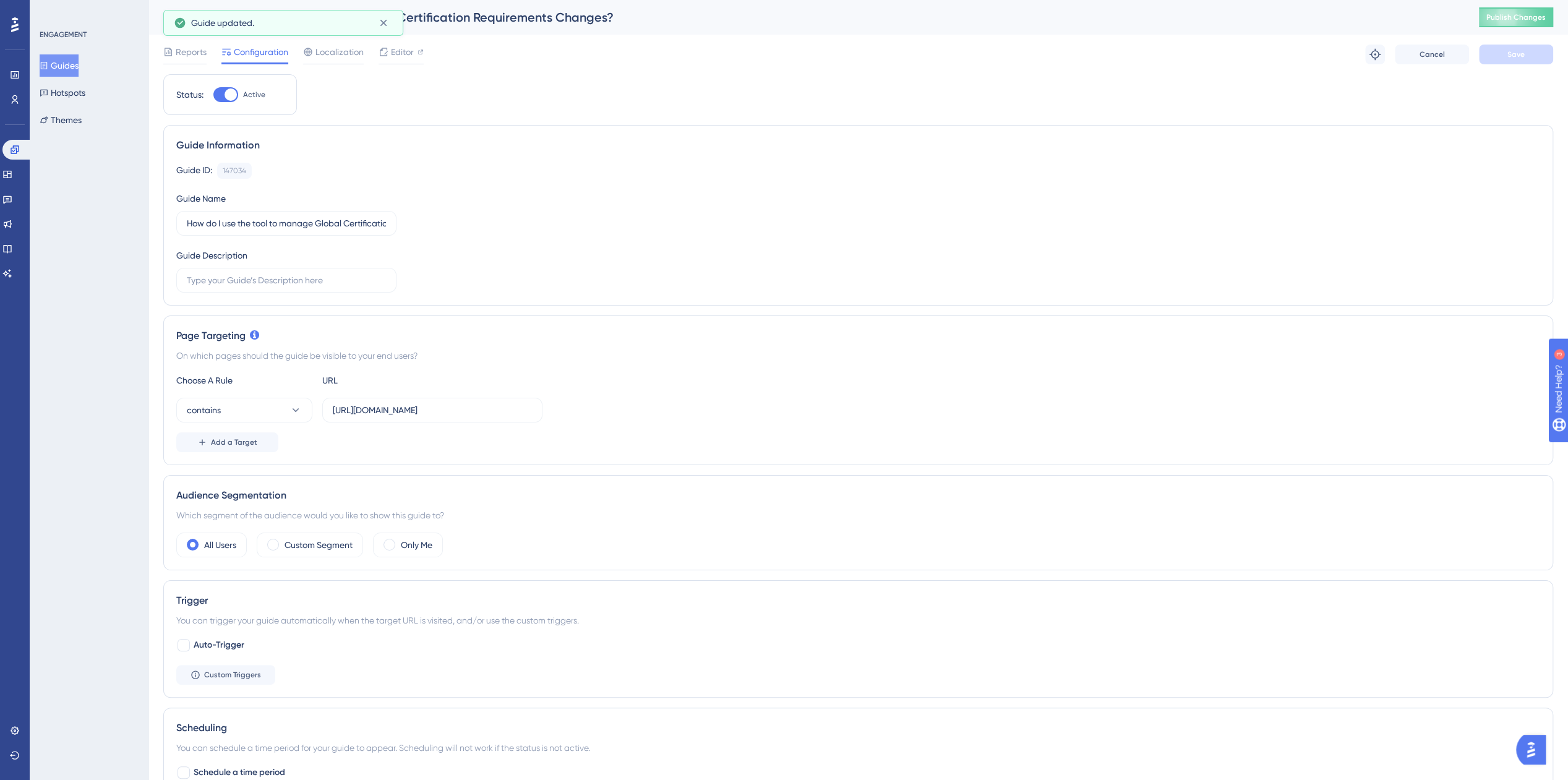
click at [74, 59] on button "Guides" at bounding box center [59, 65] width 39 height 22
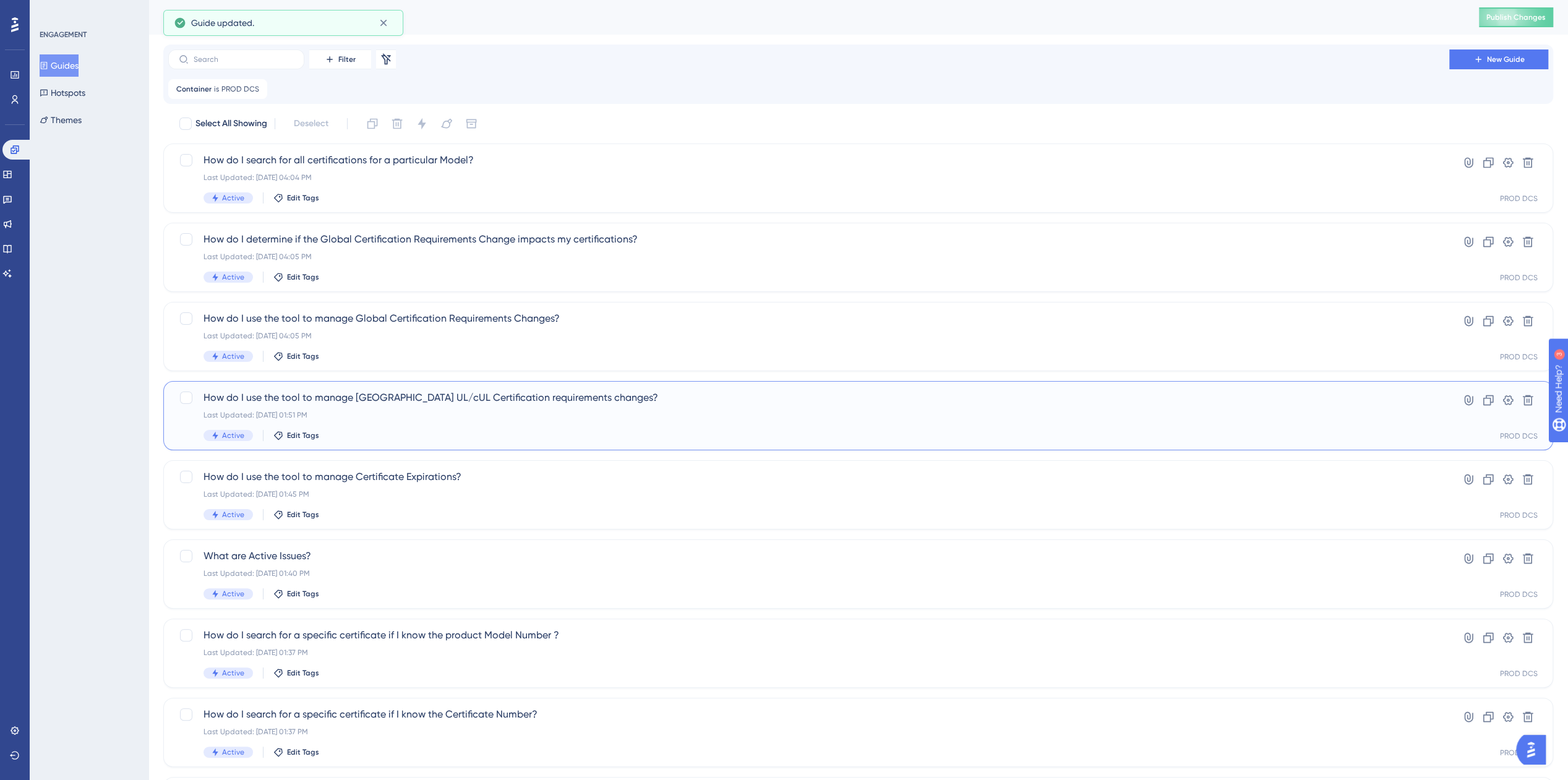
click at [453, 422] on div "How do I use the tool to manage [GEOGRAPHIC_DATA] UL/cUL Certification requirem…" at bounding box center [808, 416] width 1211 height 50
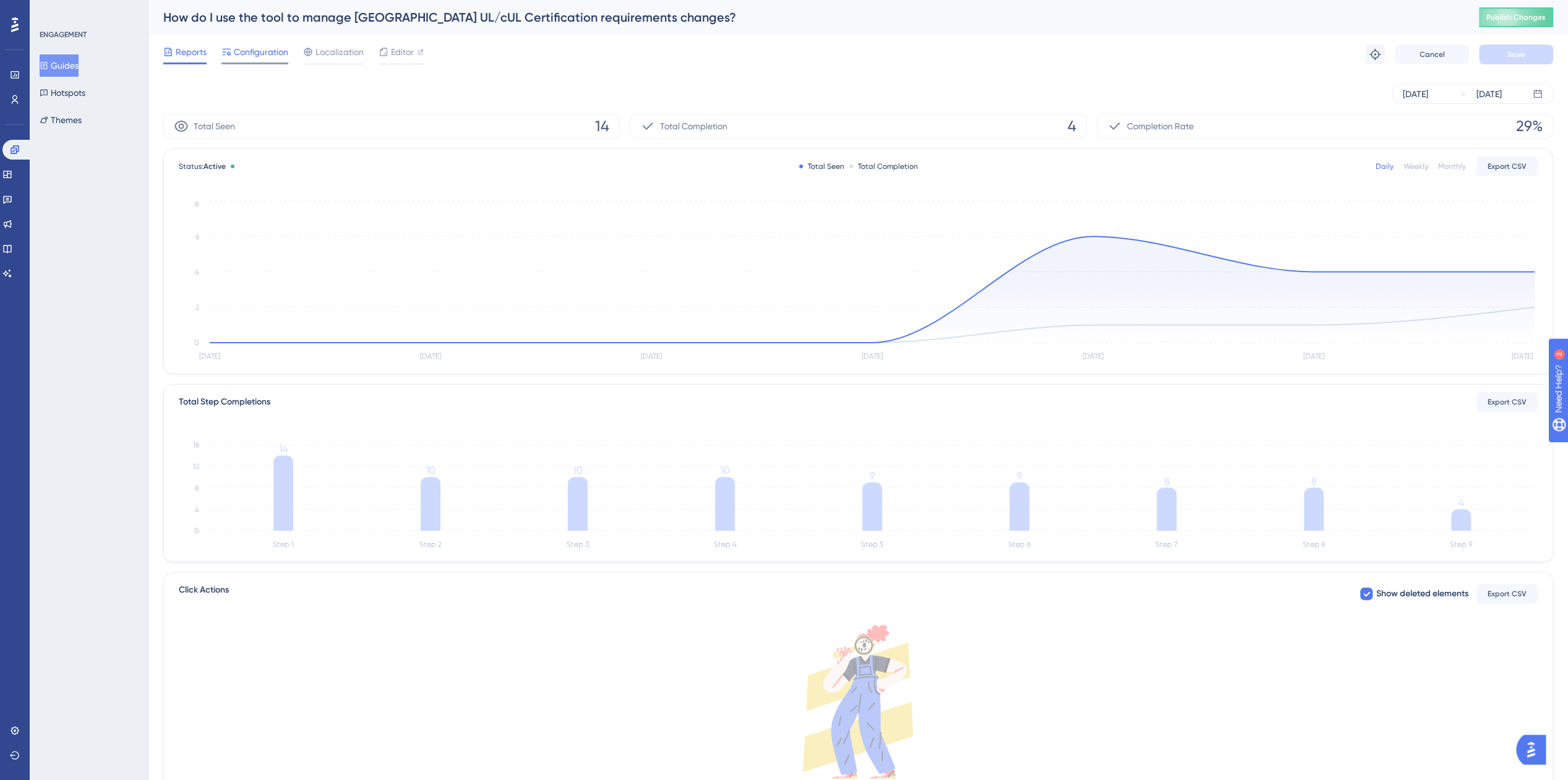
click at [265, 57] on span "Configuration" at bounding box center [261, 52] width 54 height 15
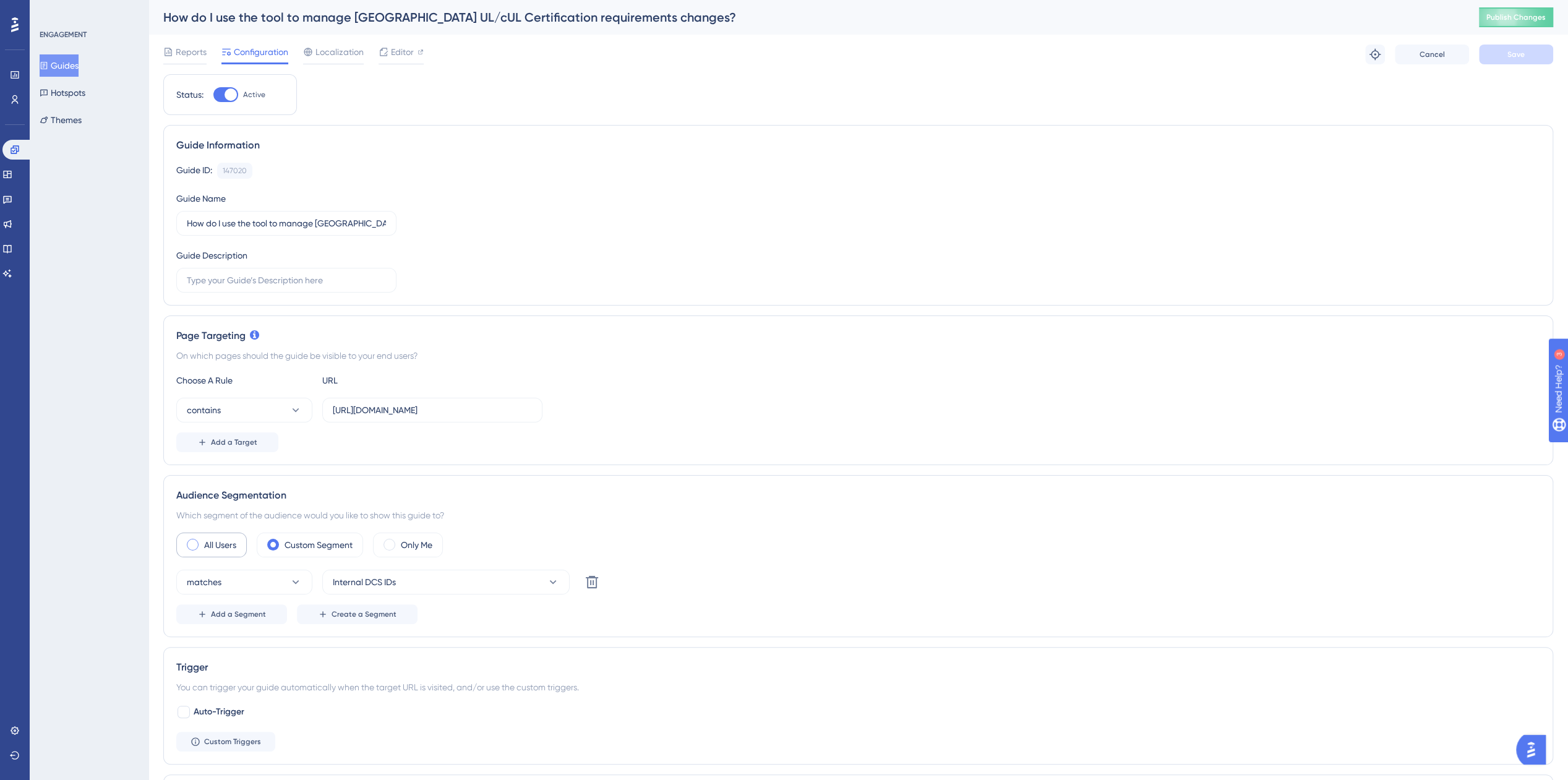
click at [221, 545] on label "All Users" at bounding box center [220, 545] width 32 height 15
click at [1507, 59] on button "Save" at bounding box center [1516, 54] width 74 height 20
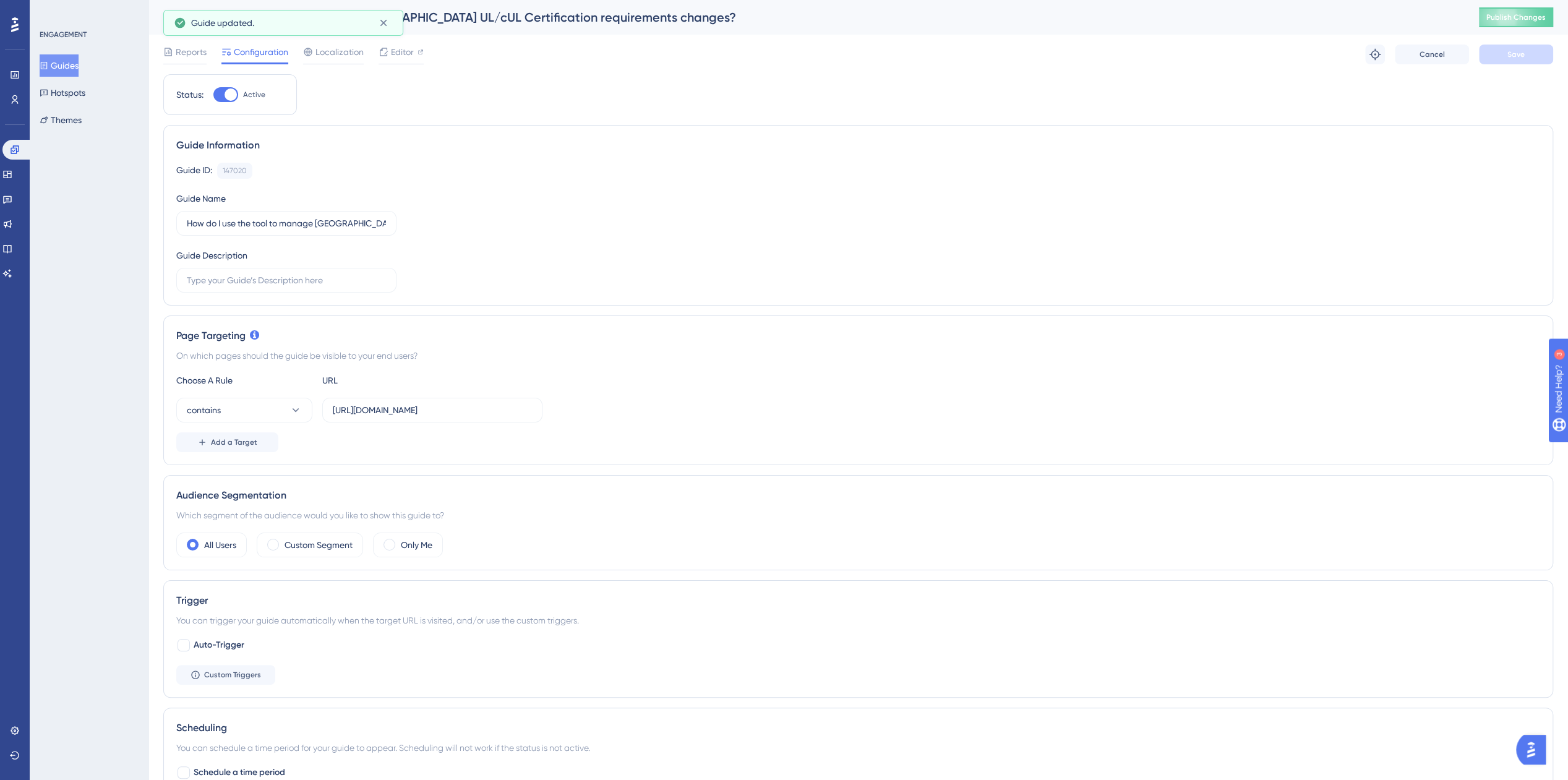
click at [48, 65] on icon at bounding box center [44, 65] width 7 height 7
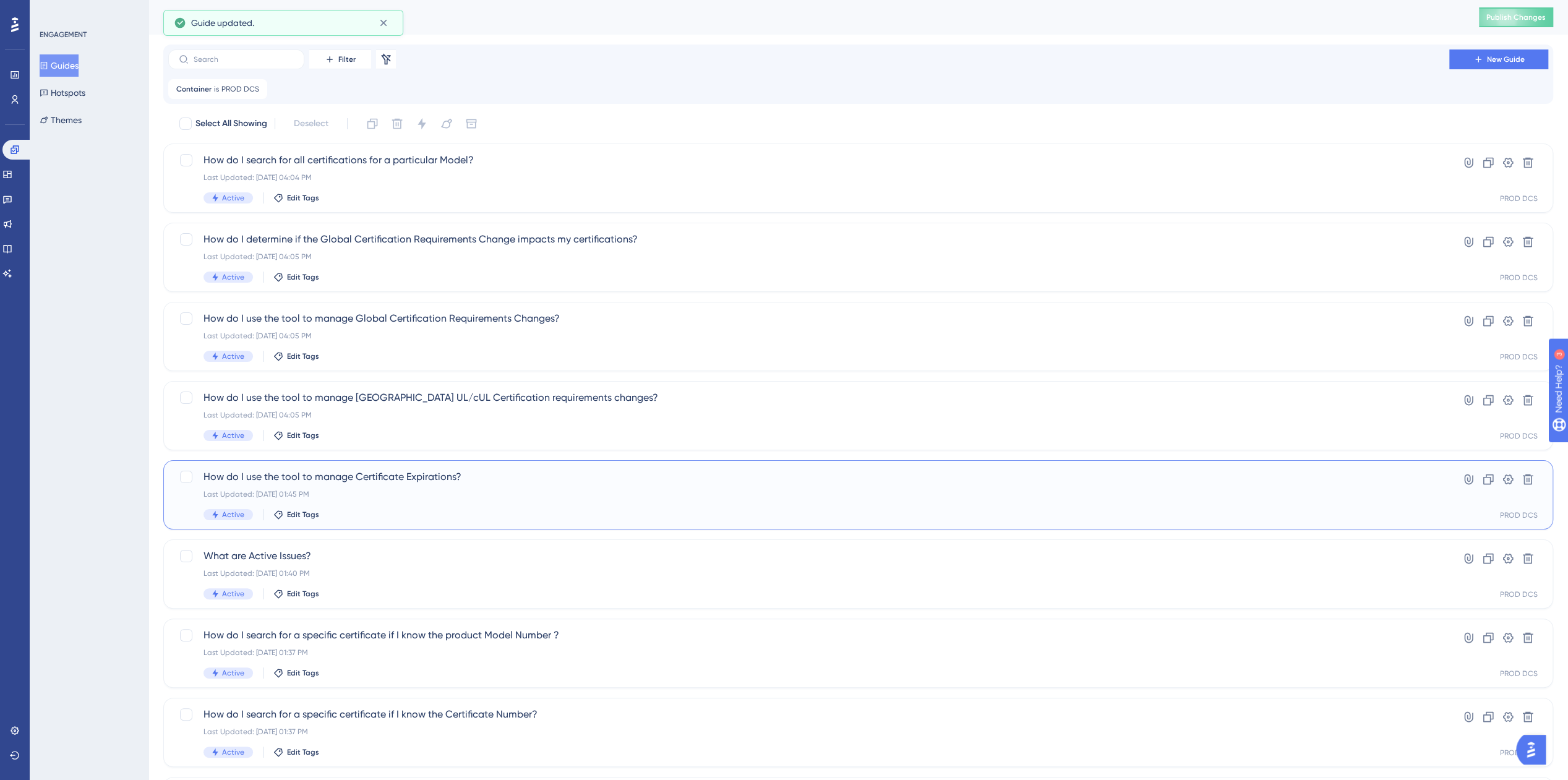
click at [425, 503] on div "How do I use the tool to manage Certificate Expirations? Last Updated: [DATE] 0…" at bounding box center [808, 494] width 1211 height 50
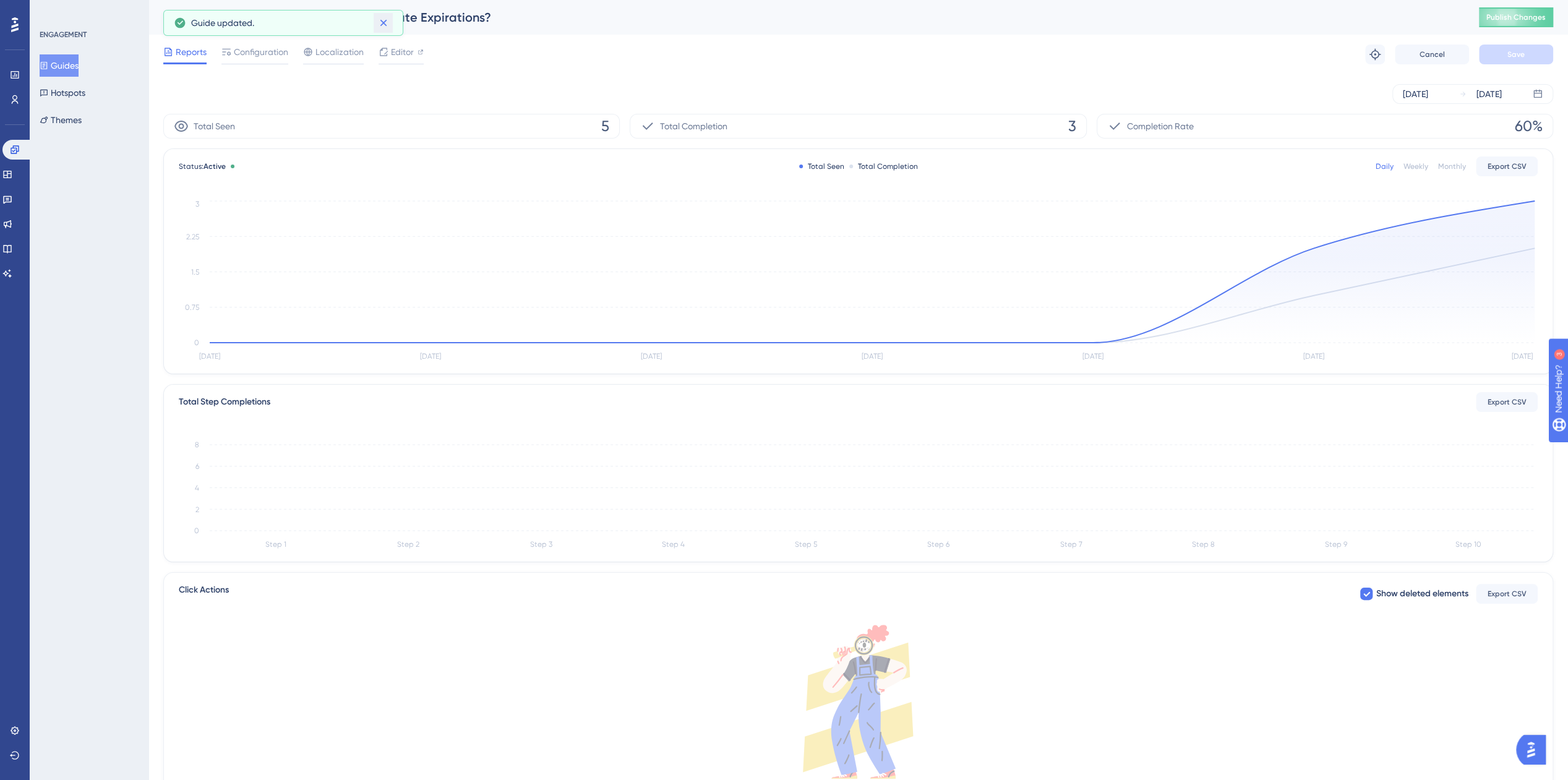
click at [385, 24] on icon at bounding box center [383, 23] width 7 height 7
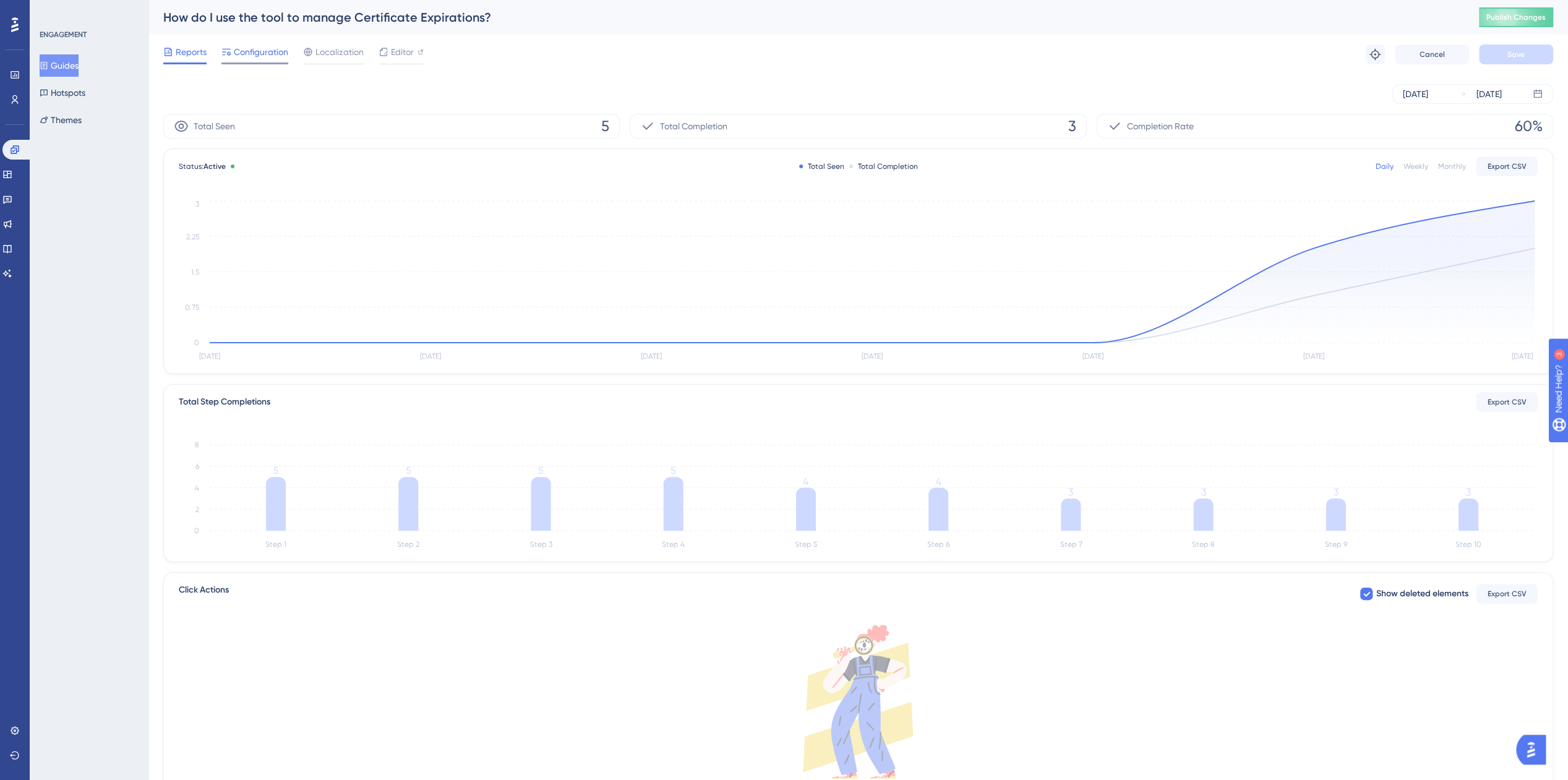
click at [261, 50] on span "Configuration" at bounding box center [261, 52] width 54 height 15
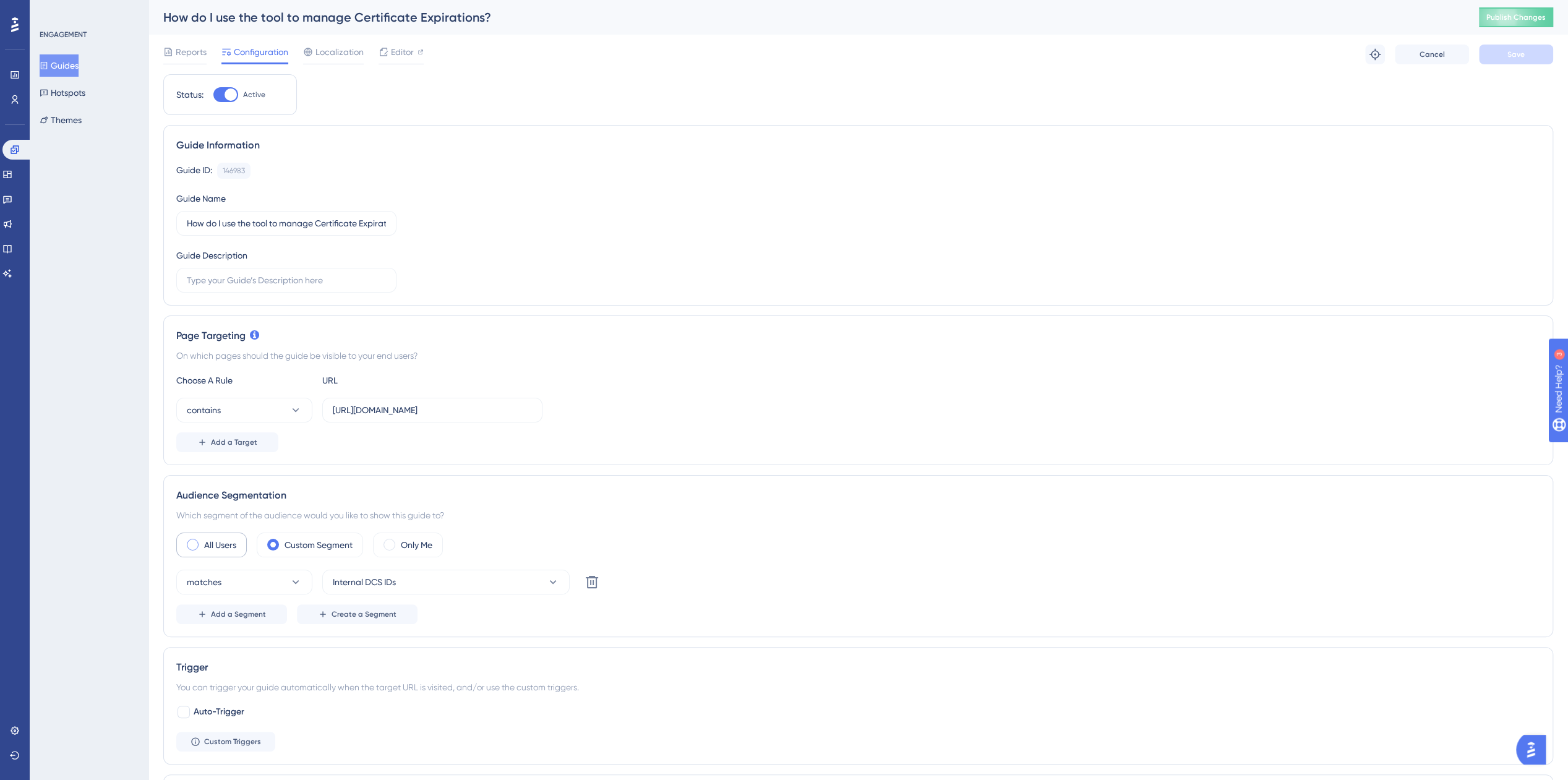
click at [206, 542] on label "All Users" at bounding box center [220, 545] width 32 height 15
click at [1504, 56] on button "Save" at bounding box center [1516, 54] width 74 height 20
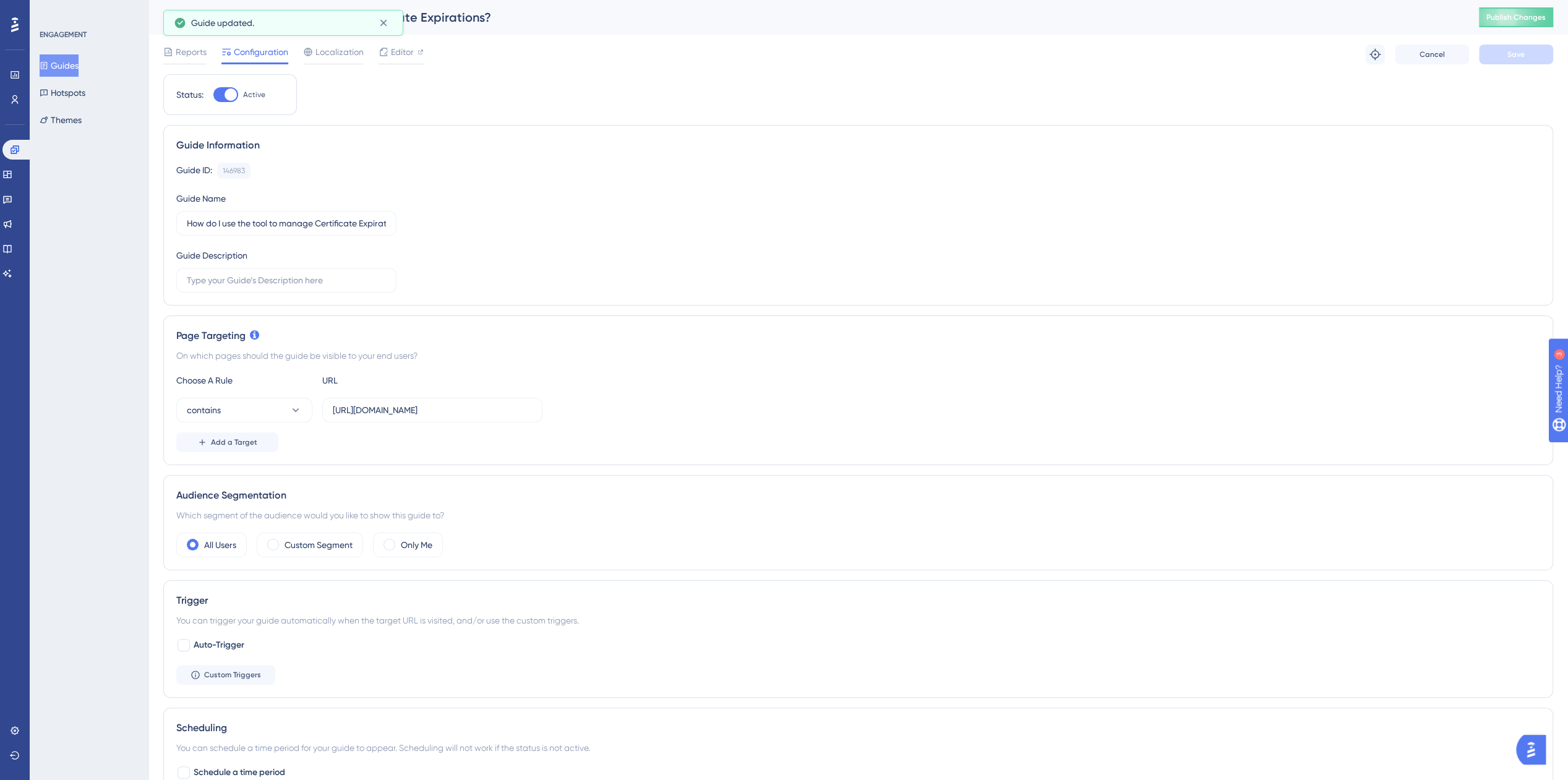
click at [68, 65] on button "Guides" at bounding box center [59, 65] width 39 height 22
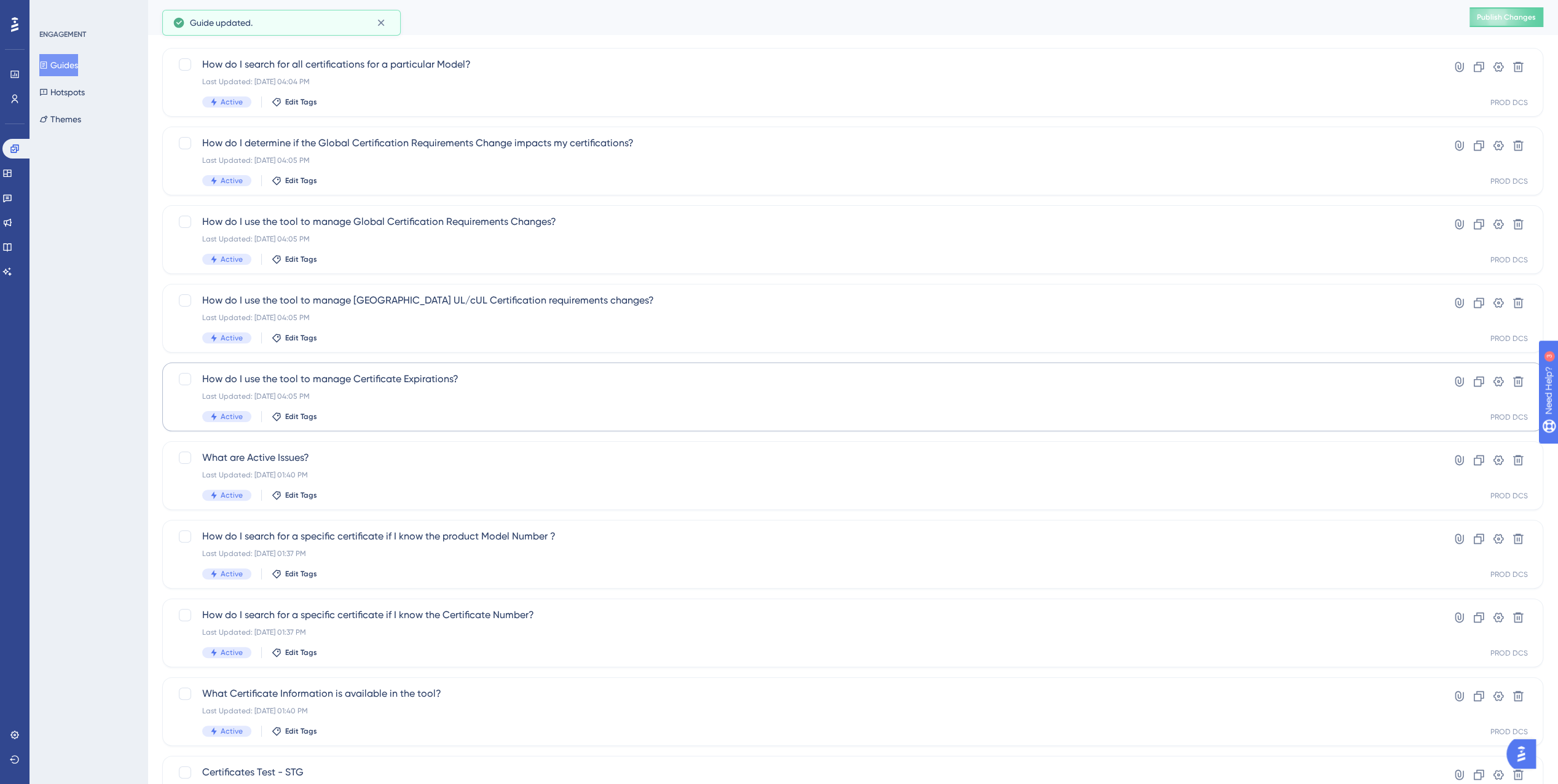
scroll to position [123, 0]
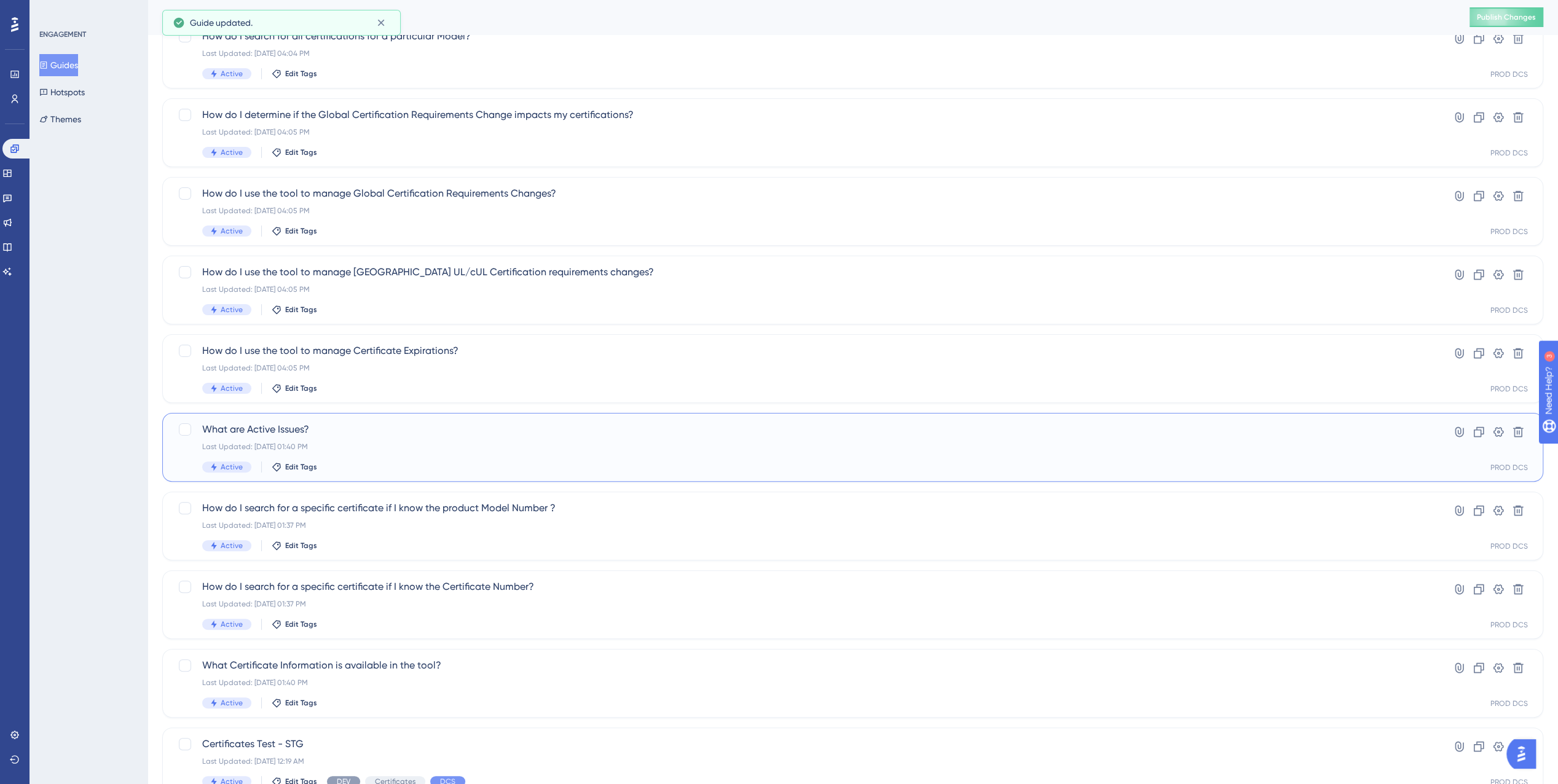
click at [418, 421] on div "What are Active Issues? Last Updated: [DATE] 01:40 PM Active Edit Tags Hyperlin…" at bounding box center [853, 447] width 1381 height 69
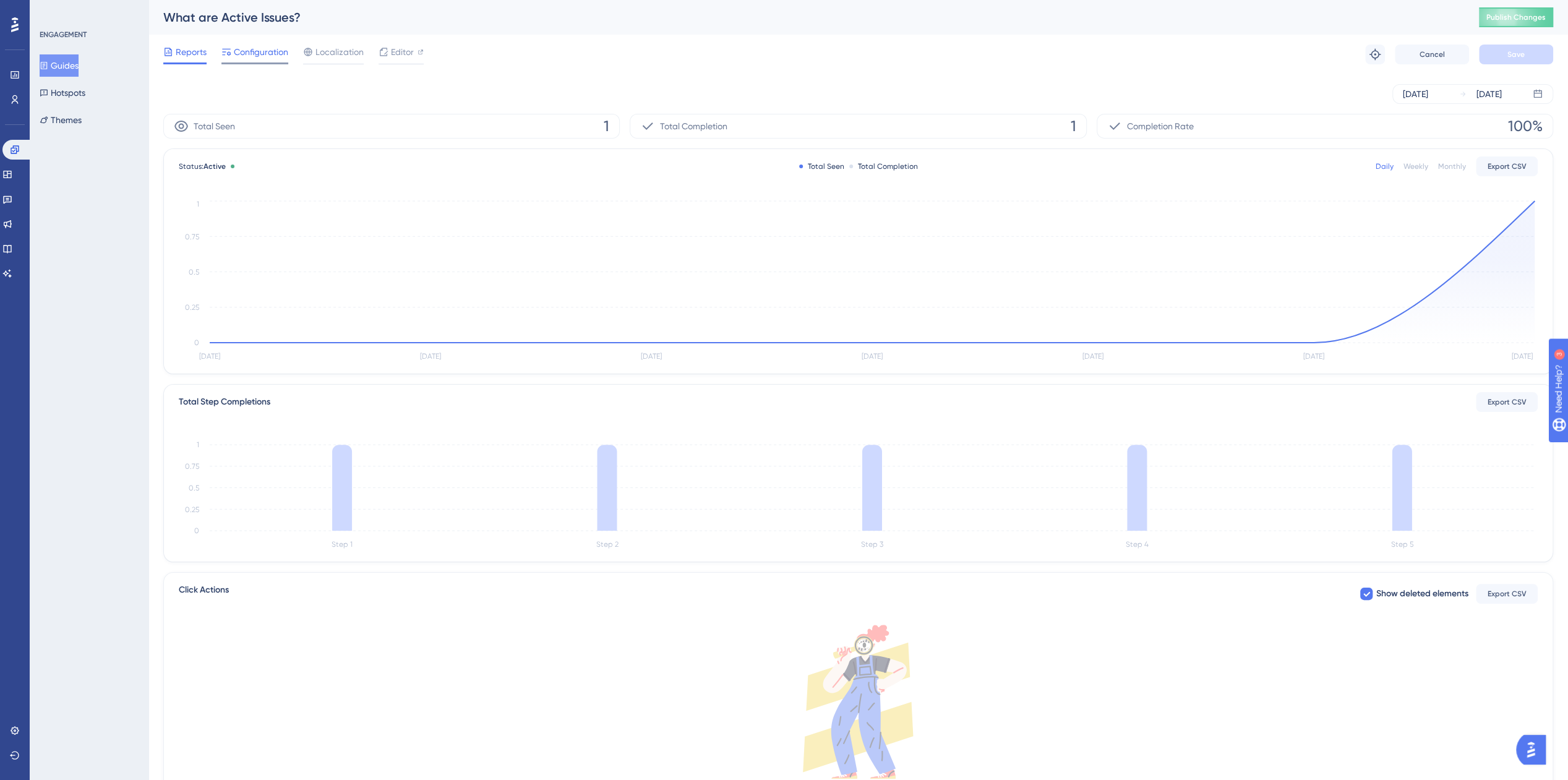
click at [267, 57] on span "Configuration" at bounding box center [261, 52] width 54 height 15
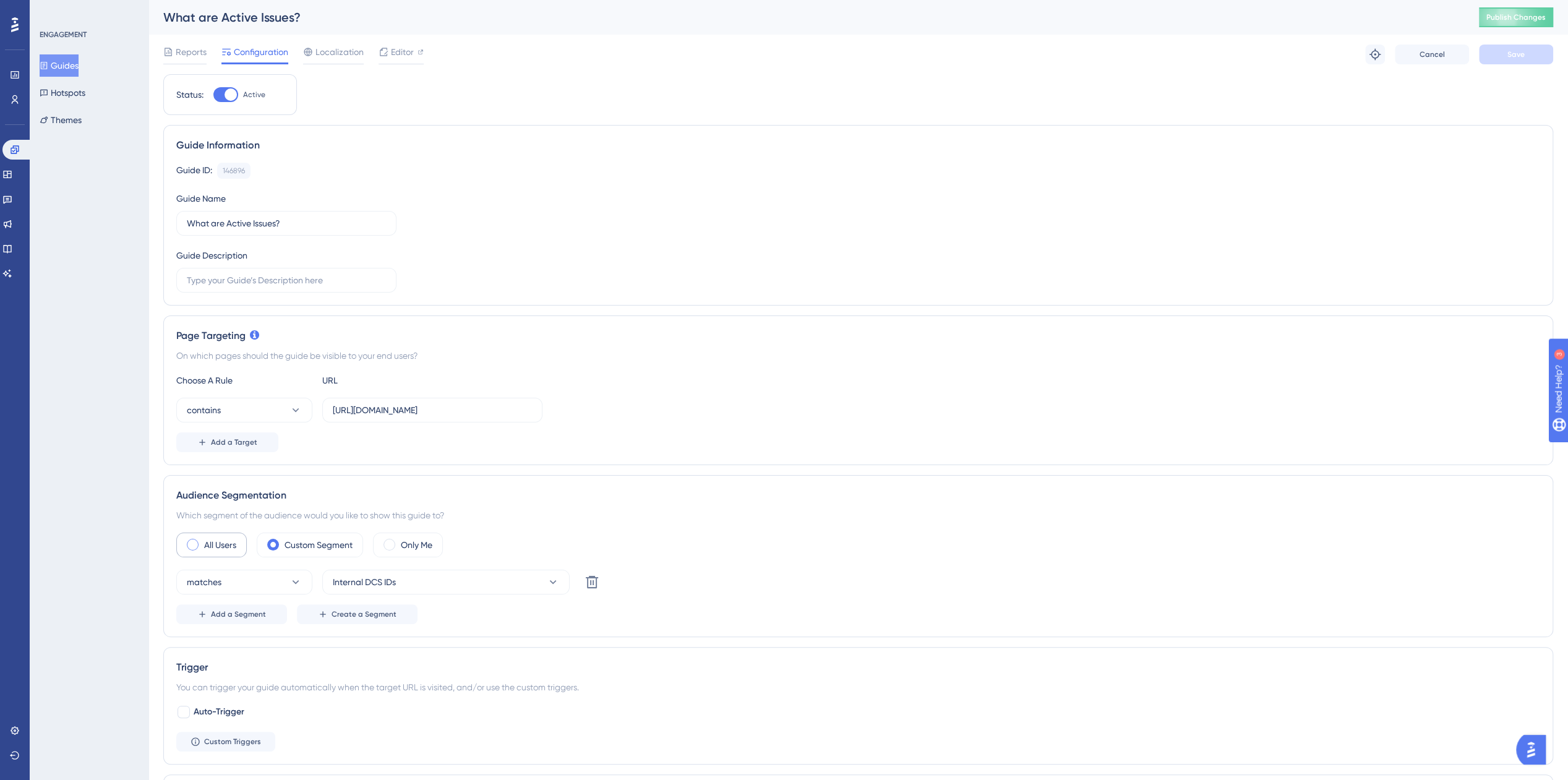
drag, startPoint x: 210, startPoint y: 537, endPoint x: 220, endPoint y: 540, distance: 10.4
click at [210, 537] on label "All Users" at bounding box center [220, 545] width 32 height 15
click at [1531, 57] on button "Save" at bounding box center [1516, 54] width 74 height 20
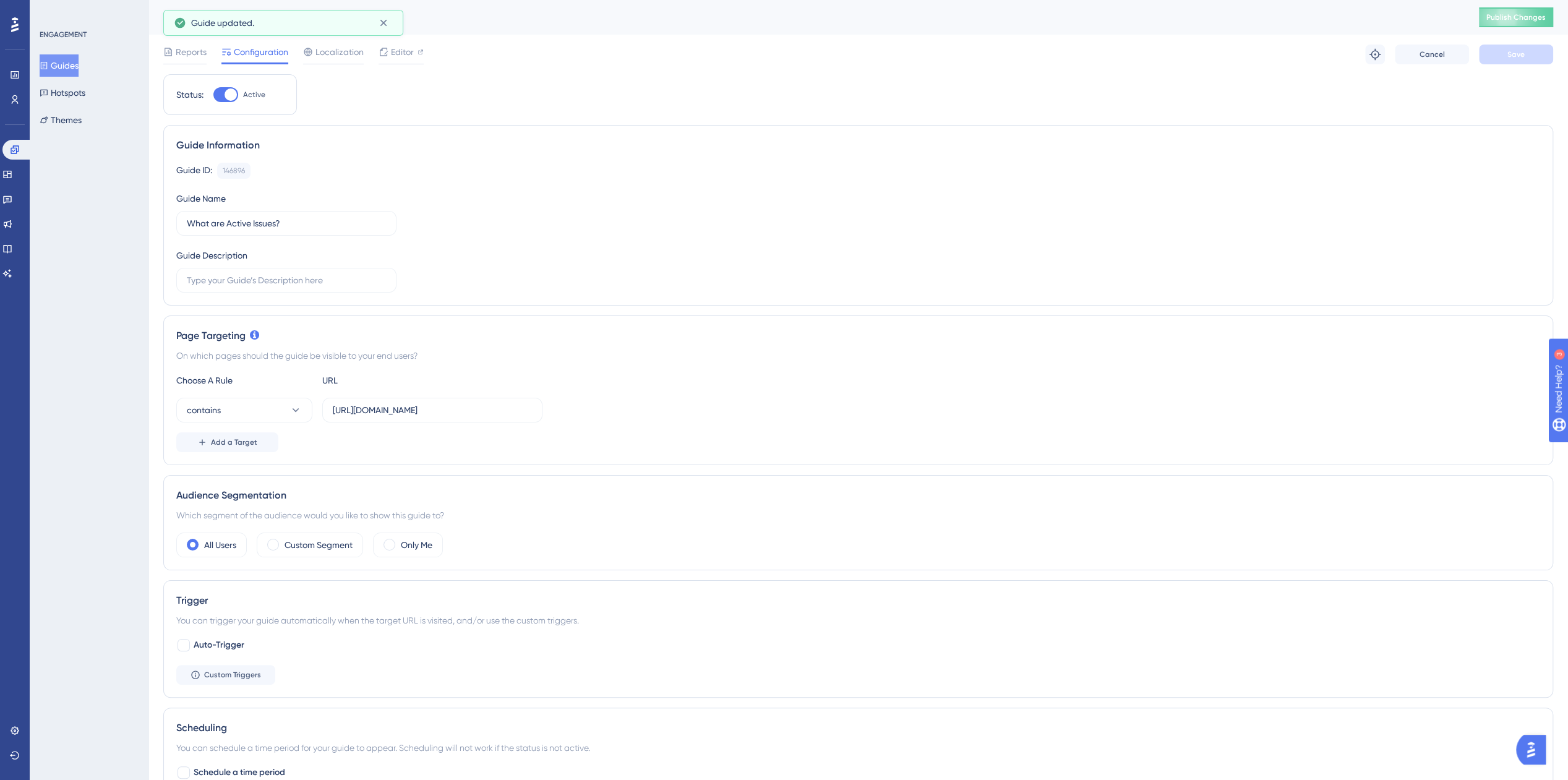
click at [68, 61] on button "Guides" at bounding box center [59, 65] width 39 height 22
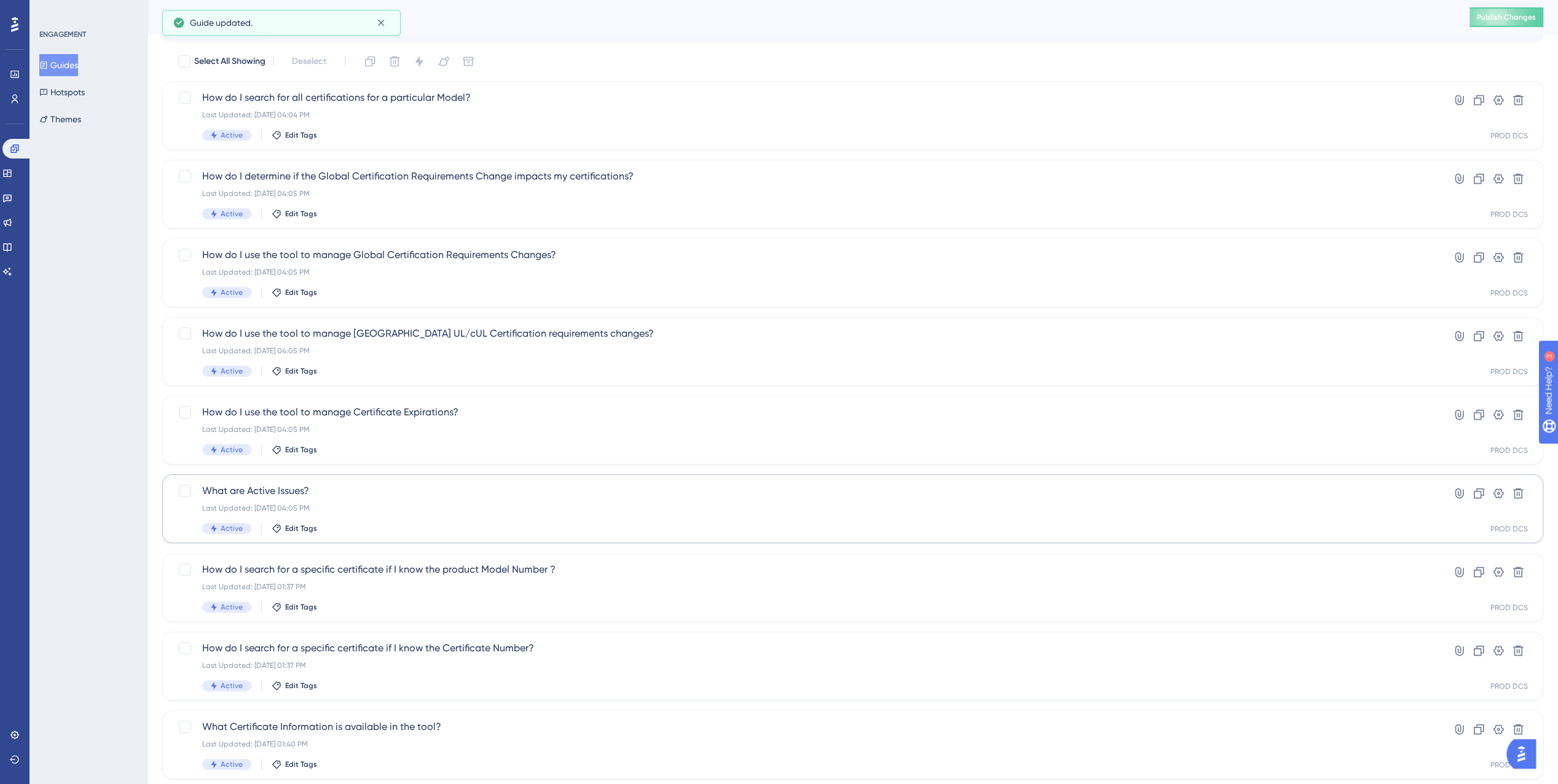
scroll to position [123, 0]
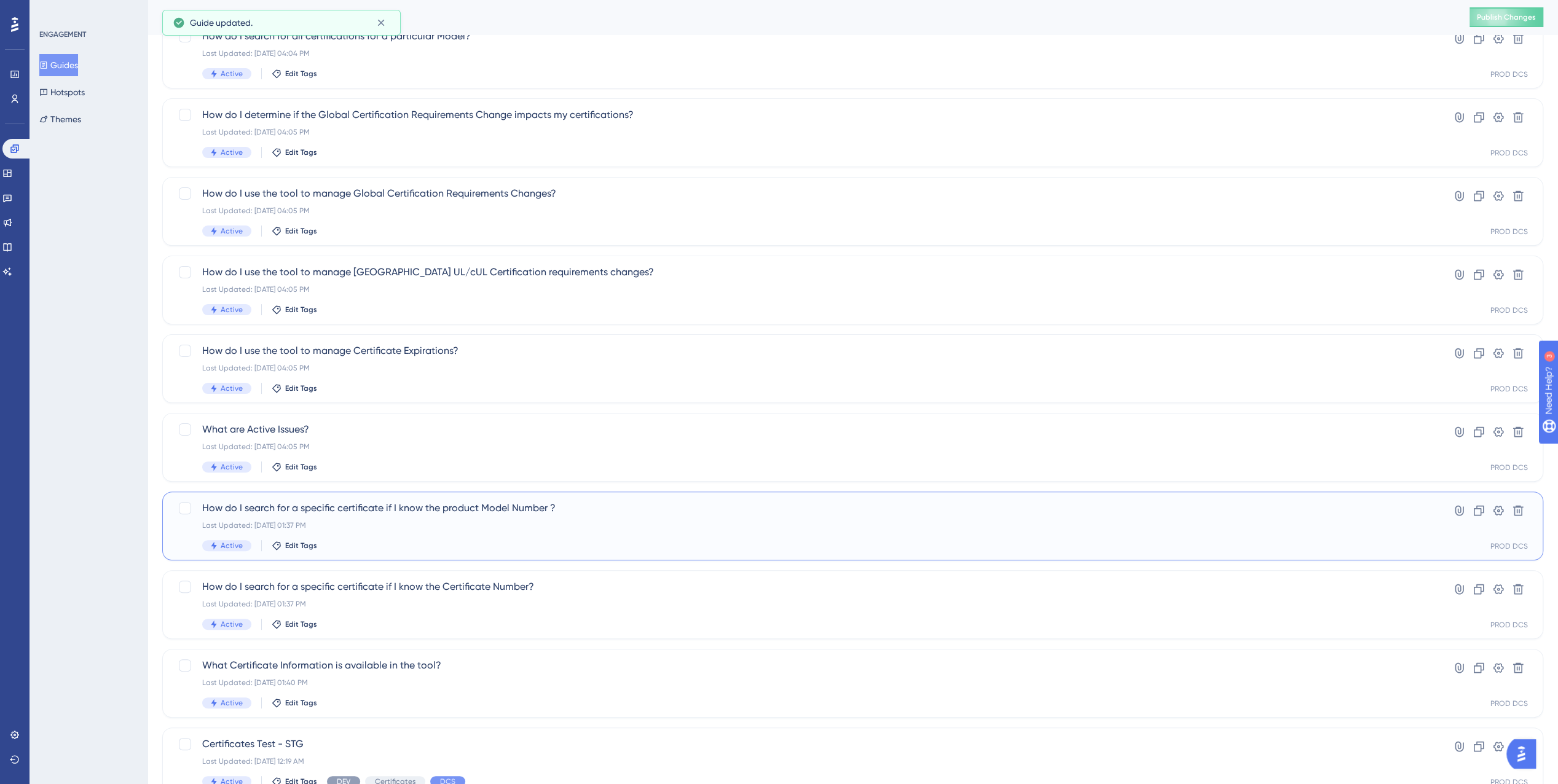
click at [436, 527] on div "Last Updated: [DATE] 01:37 PM" at bounding box center [803, 525] width 1203 height 10
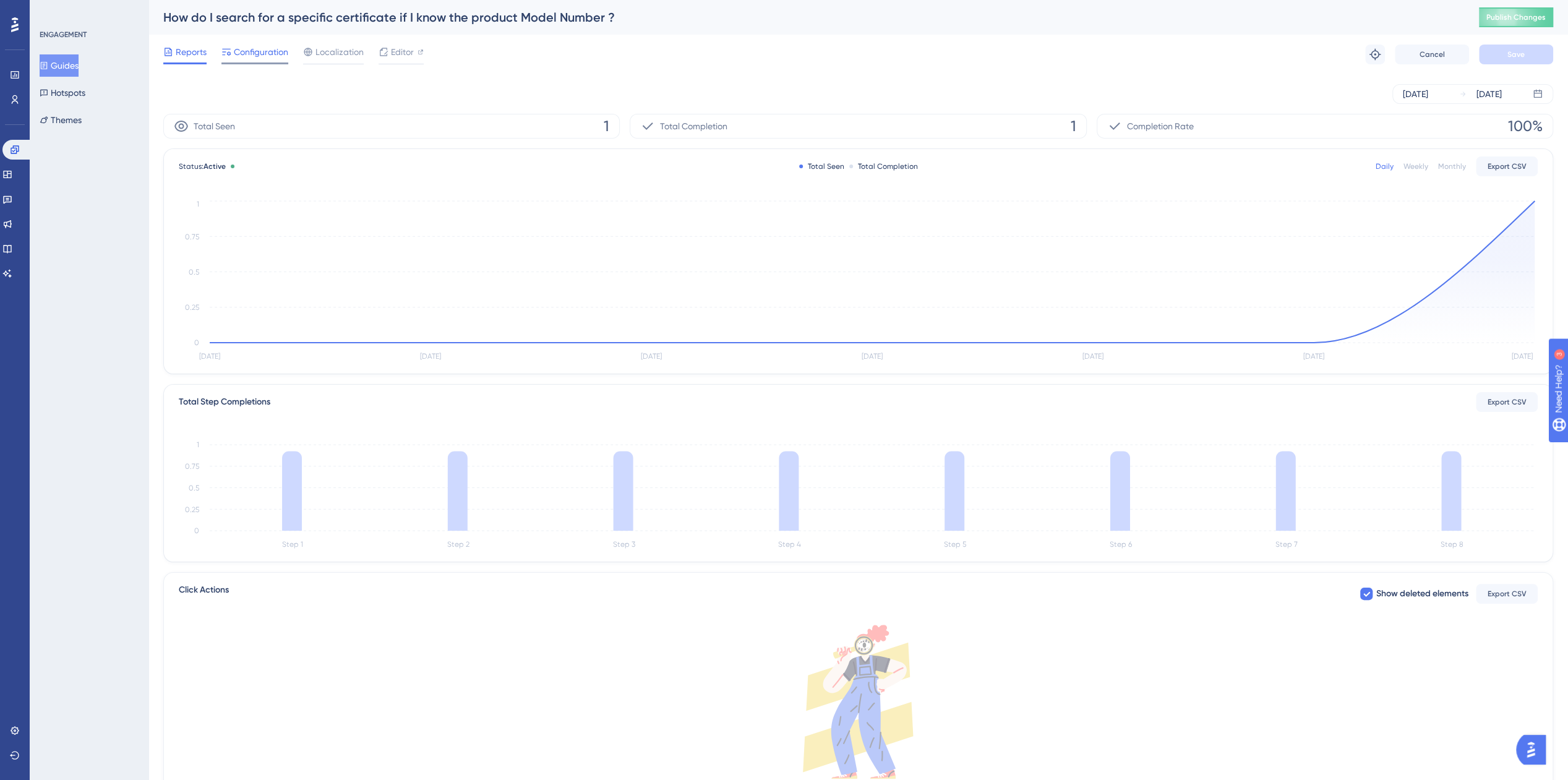
click at [241, 48] on span "Configuration" at bounding box center [261, 52] width 54 height 15
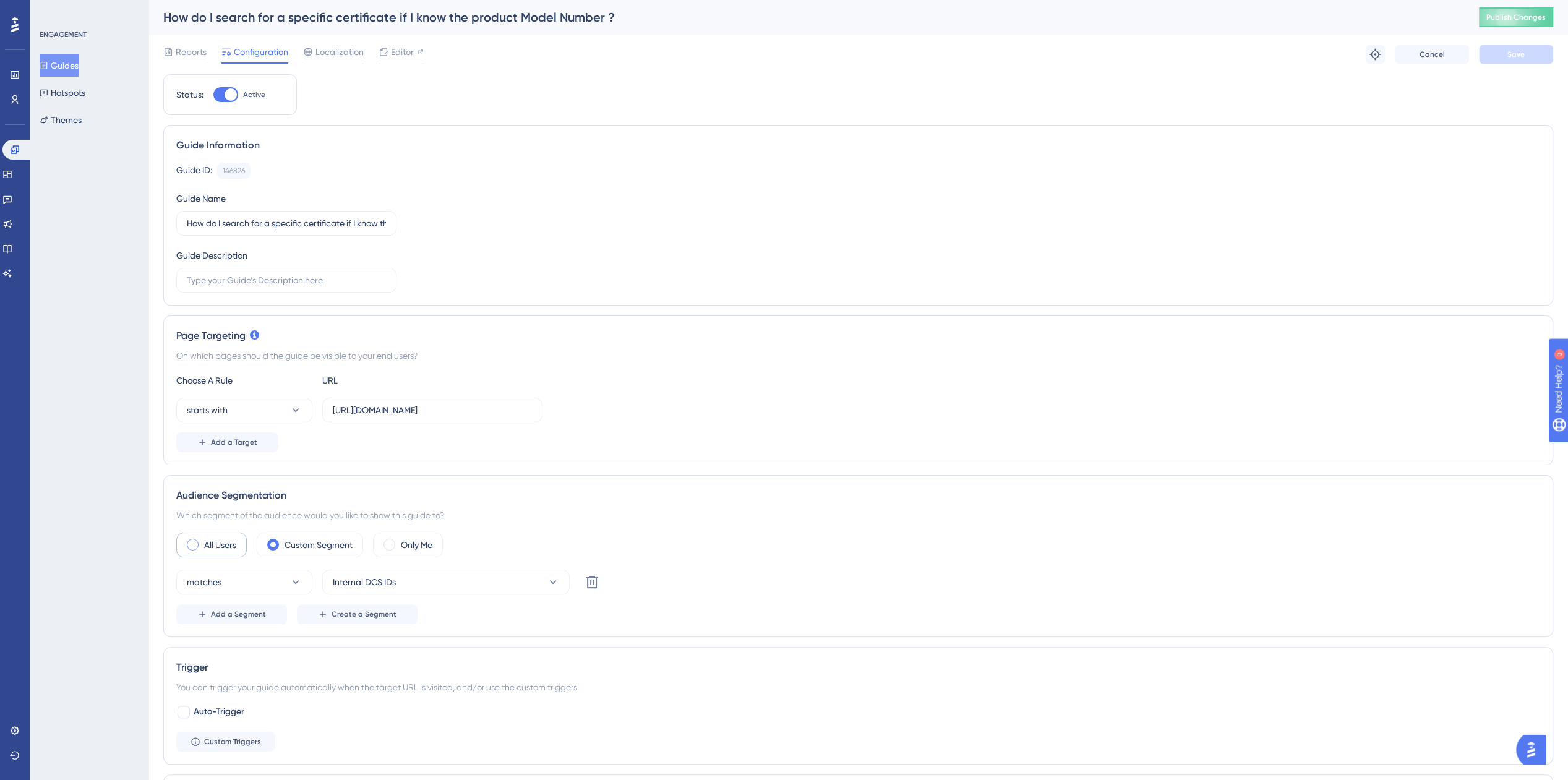
click at [195, 543] on span at bounding box center [193, 545] width 12 height 12
click at [202, 540] on input "radio" at bounding box center [202, 540] width 0 height 0
click at [1508, 64] on button "Save" at bounding box center [1516, 54] width 74 height 20
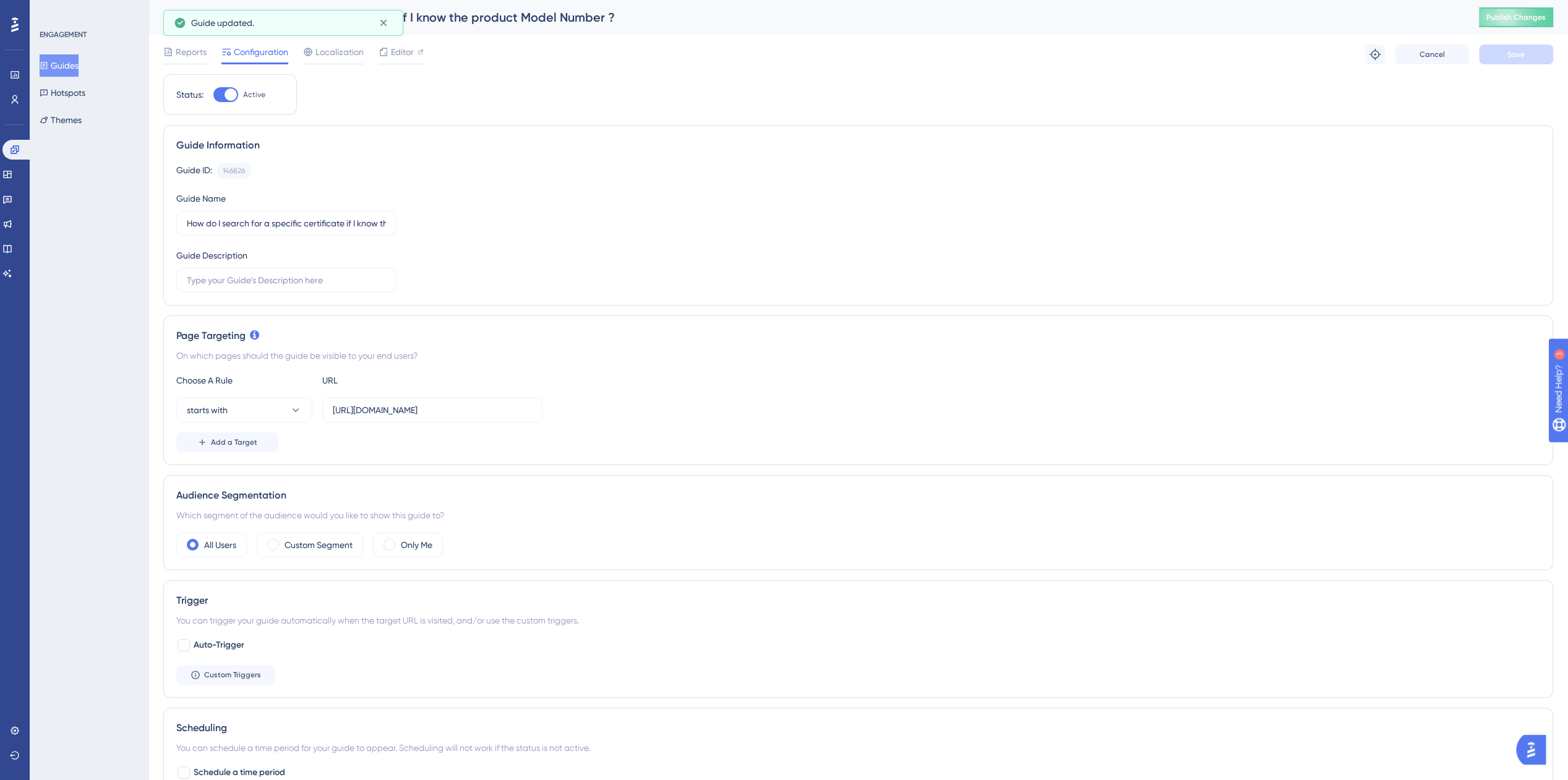
click at [74, 59] on button "Guides" at bounding box center [59, 65] width 39 height 22
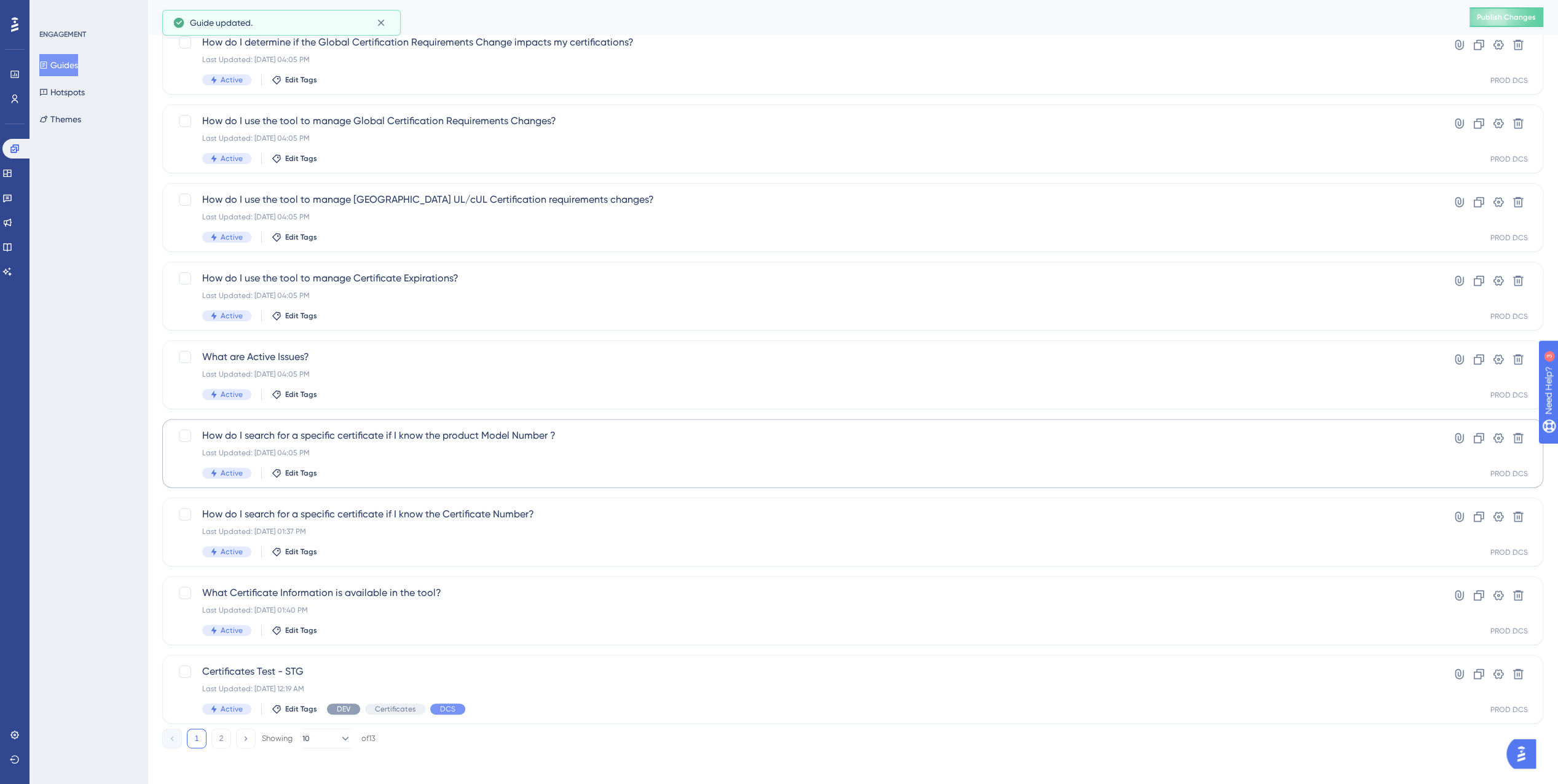
scroll to position [199, 0]
click at [412, 525] on div "Last Updated: [DATE] 01:37 PM" at bounding box center [803, 527] width 1203 height 10
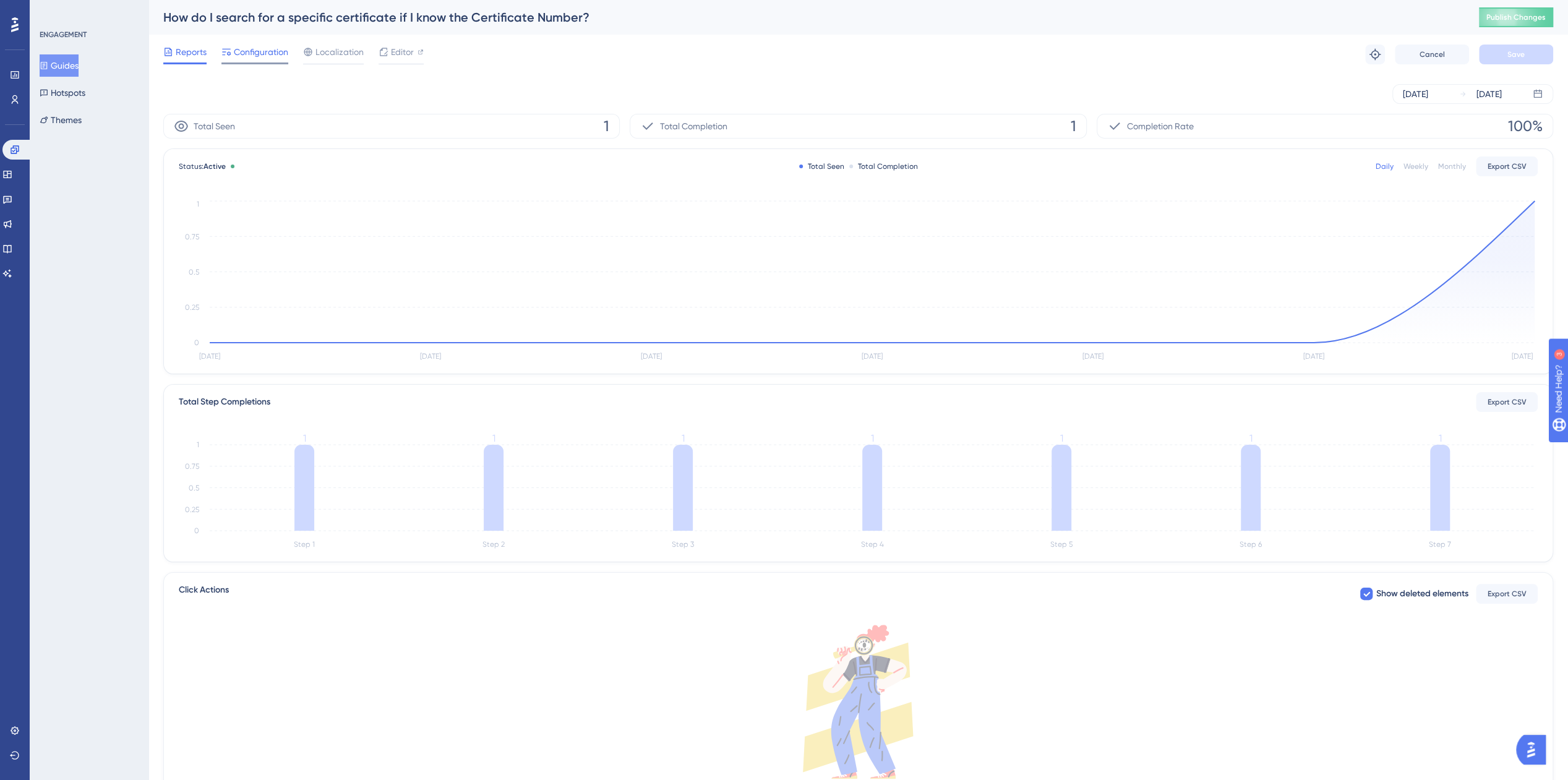
click at [258, 53] on span "Configuration" at bounding box center [261, 52] width 54 height 15
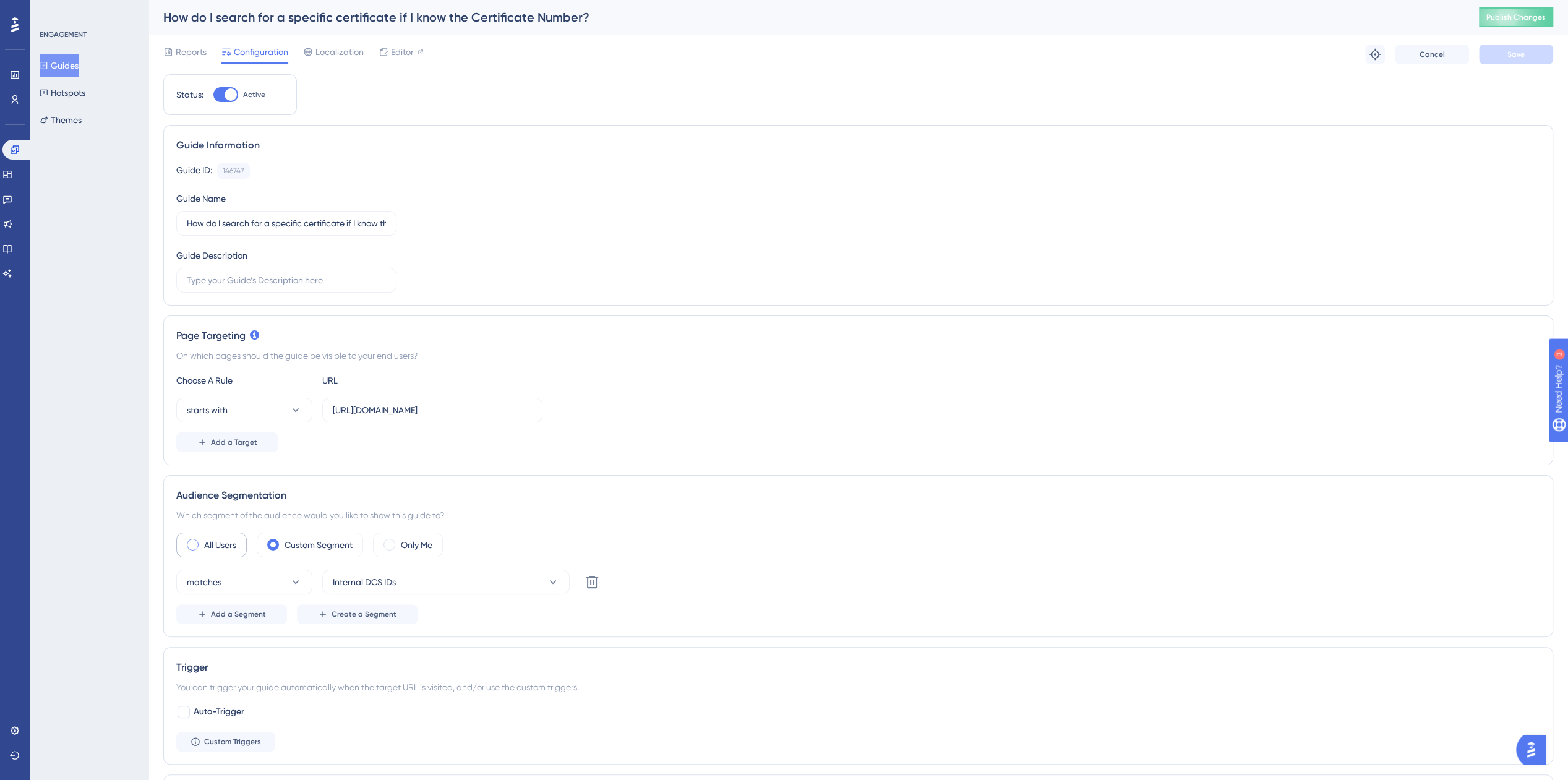
drag, startPoint x: 202, startPoint y: 540, endPoint x: 225, endPoint y: 541, distance: 23.0
click at [201, 541] on div "All Users" at bounding box center [211, 544] width 71 height 24
click at [1515, 50] on span "Save" at bounding box center [1516, 54] width 17 height 10
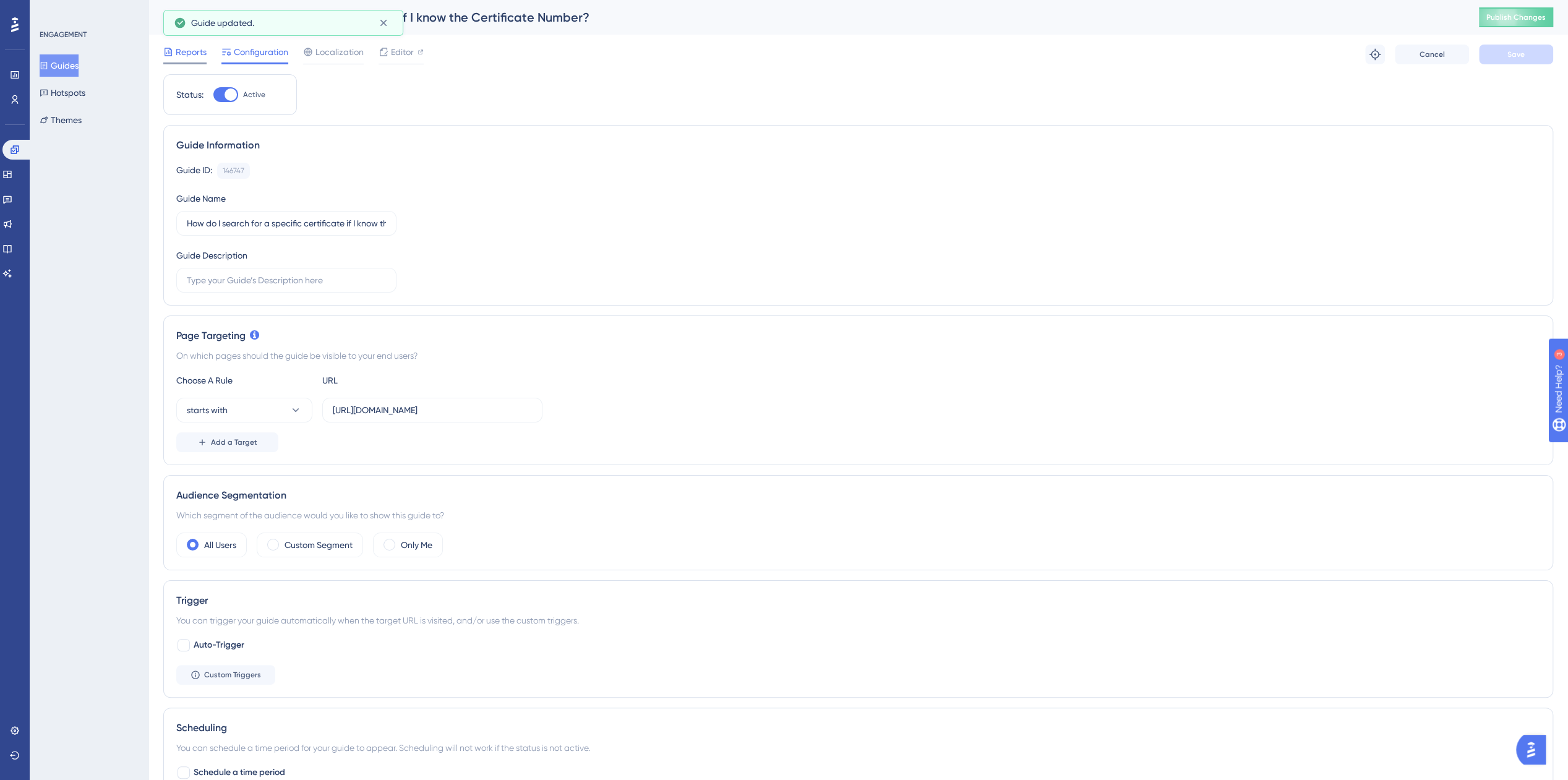
click at [186, 52] on span "Reports" at bounding box center [192, 52] width 31 height 15
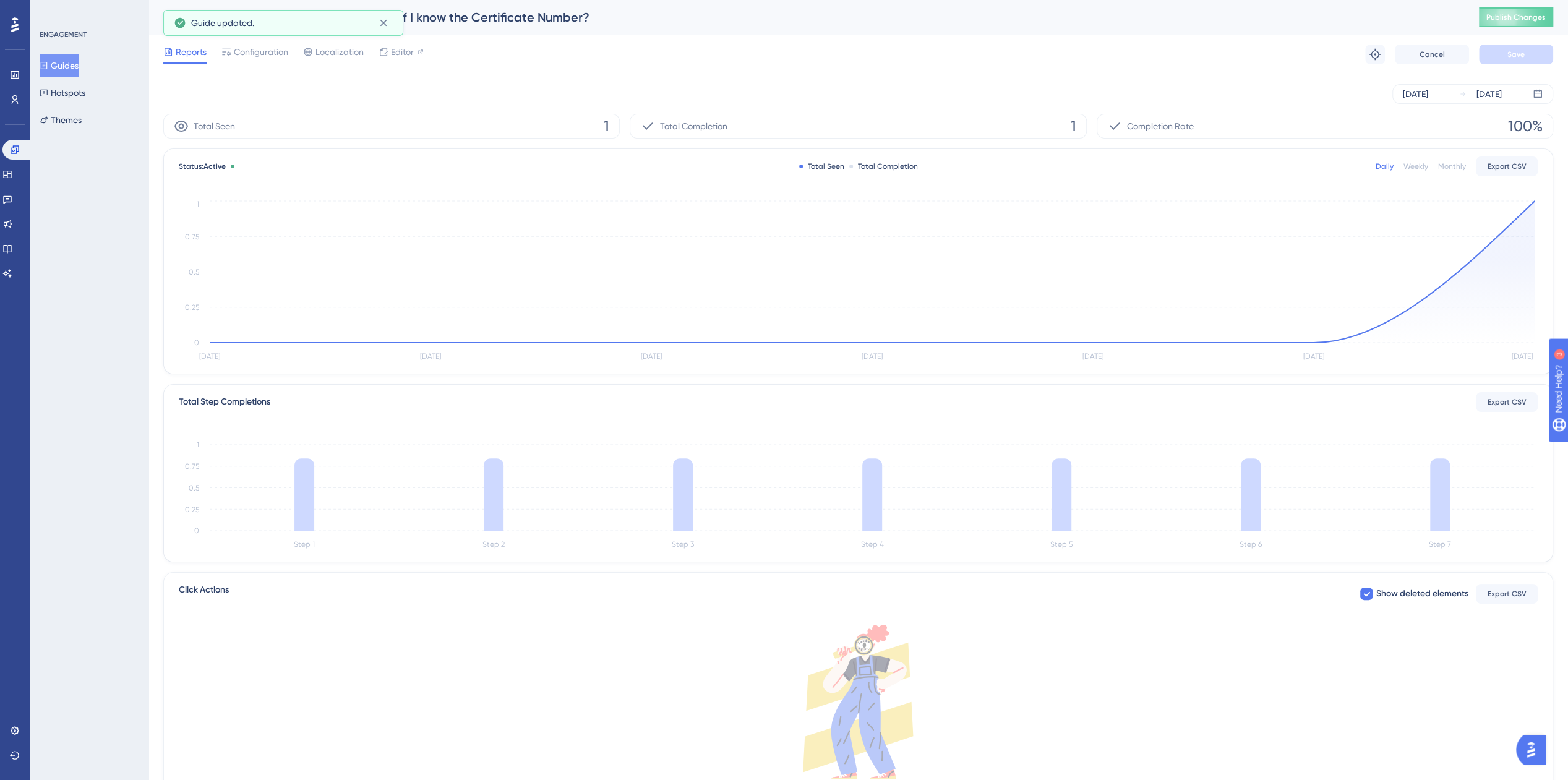
click at [79, 66] on button "Guides" at bounding box center [59, 65] width 39 height 22
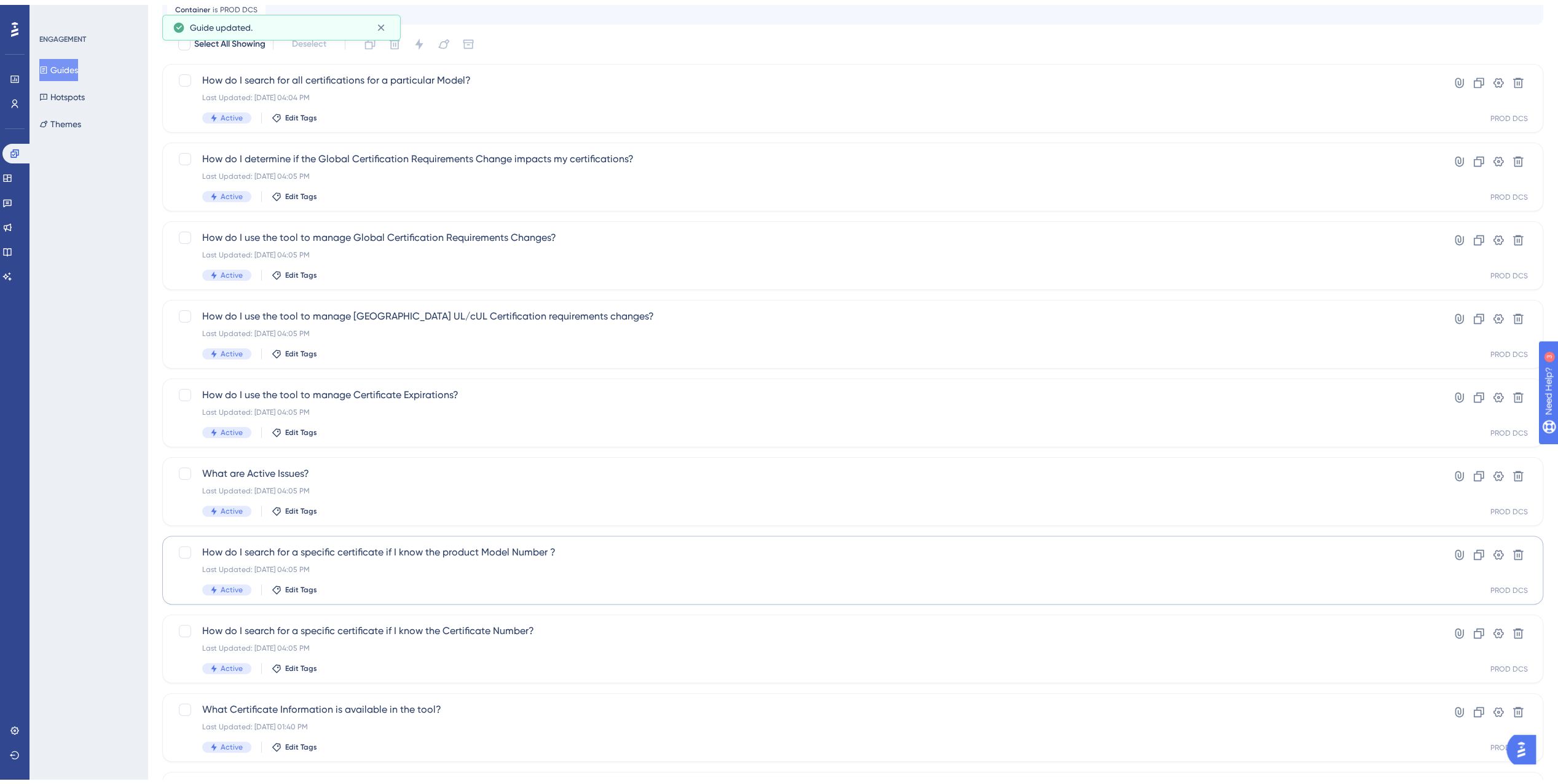
scroll to position [199, 0]
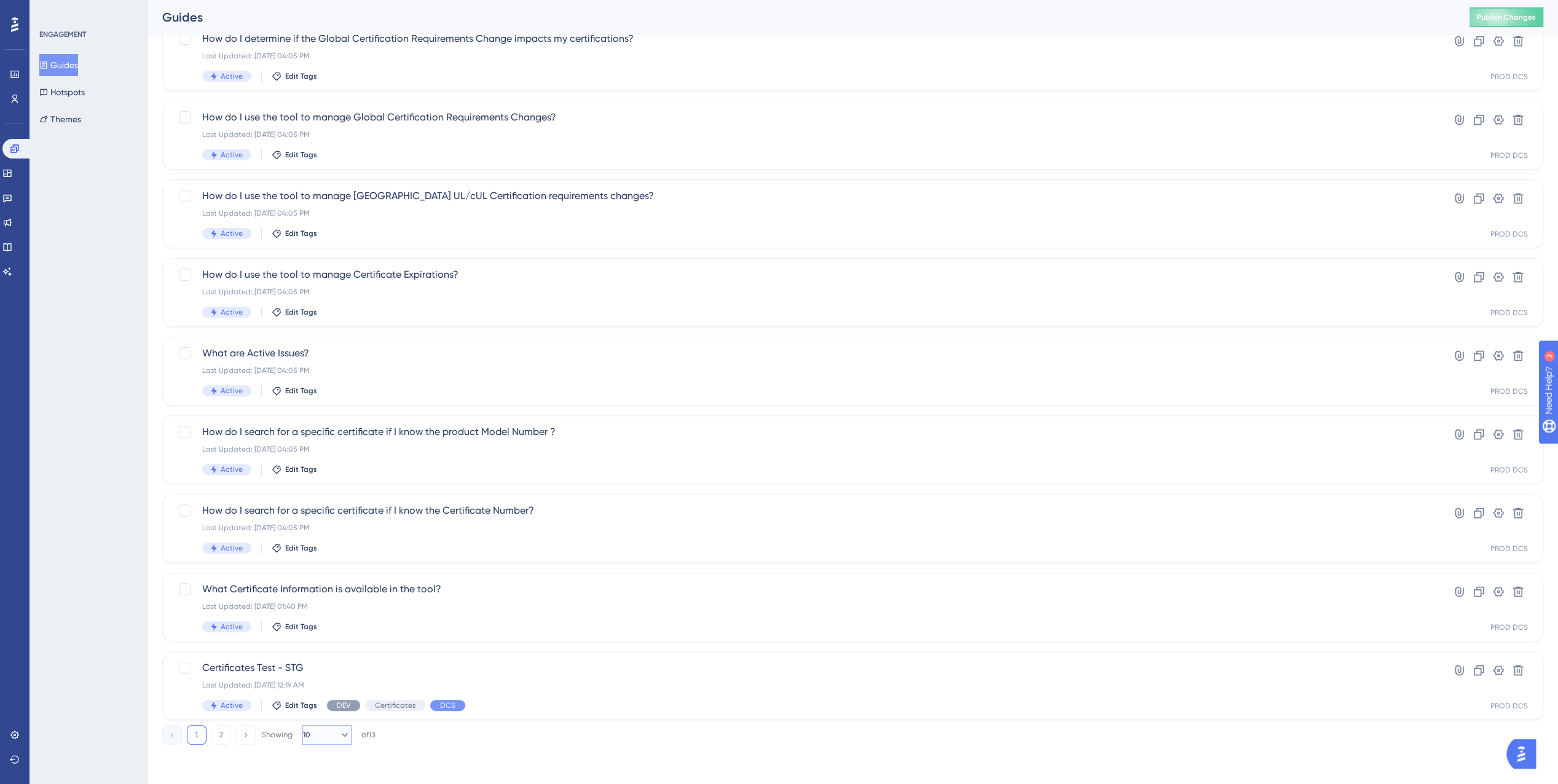
click at [328, 737] on button "10" at bounding box center [327, 735] width 49 height 20
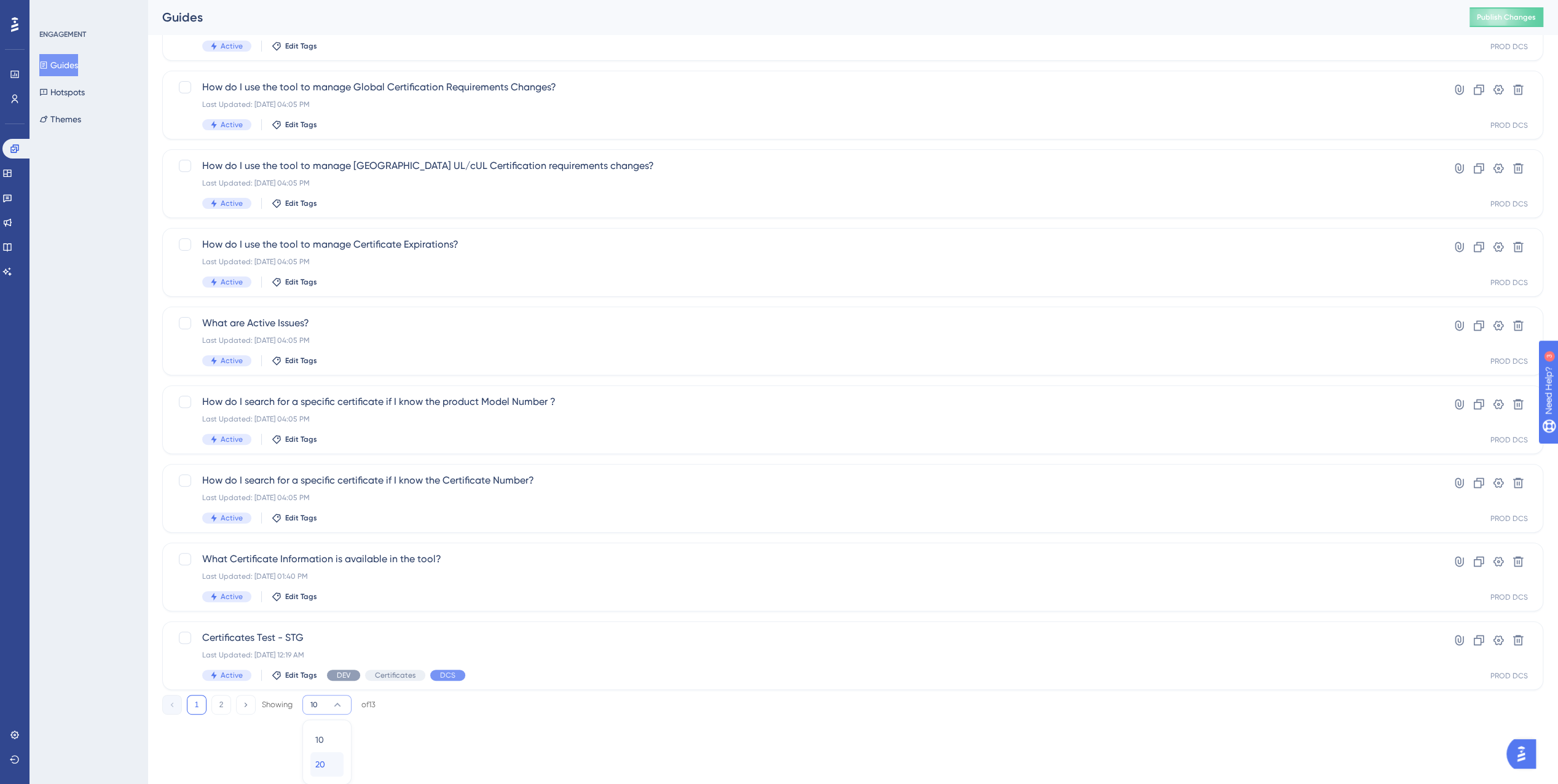
click at [326, 763] on div "20 20" at bounding box center [327, 764] width 24 height 24
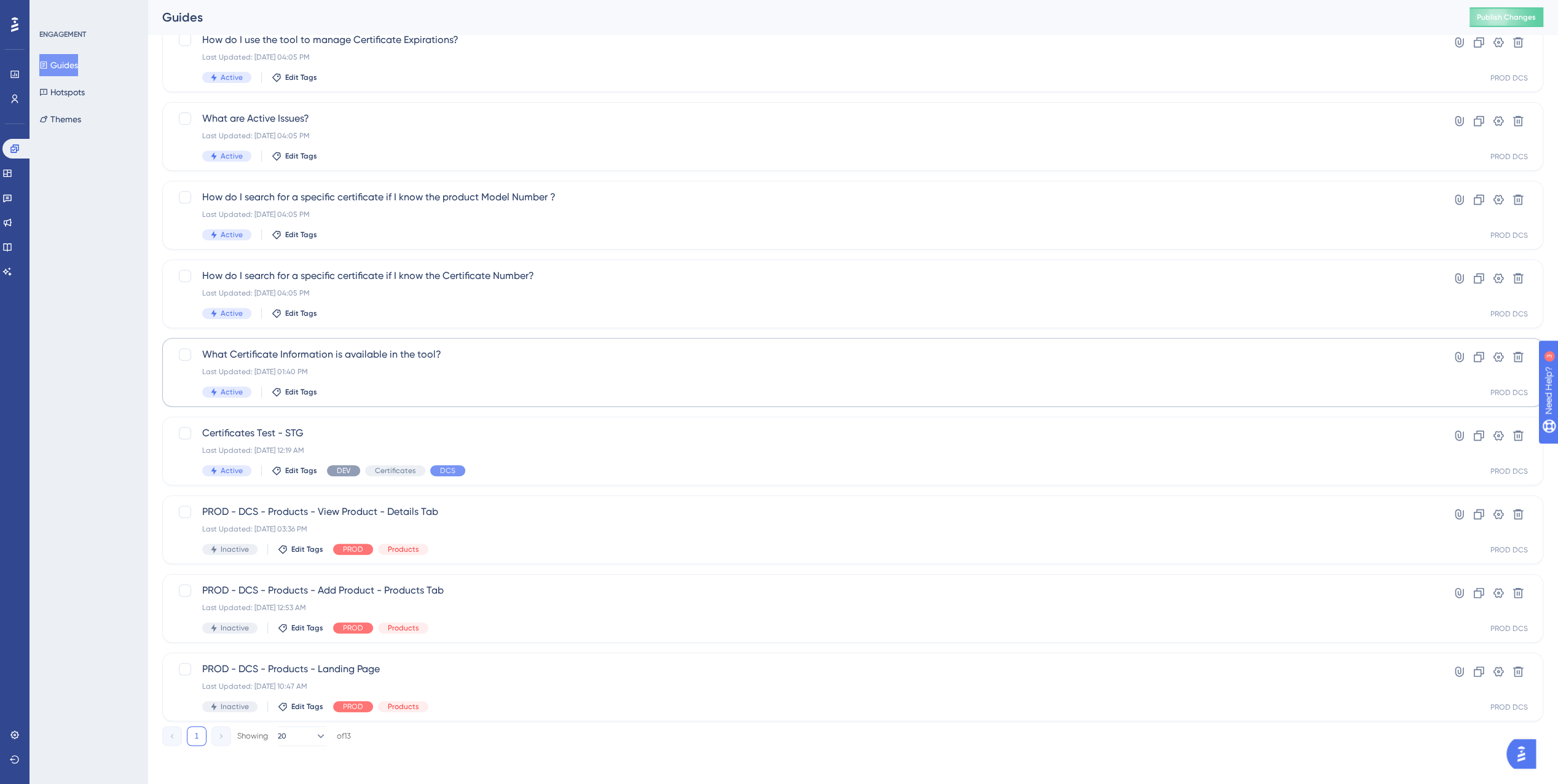
scroll to position [435, 0]
click at [453, 373] on div "Last Updated: [DATE] 01:40 PM" at bounding box center [803, 370] width 1203 height 10
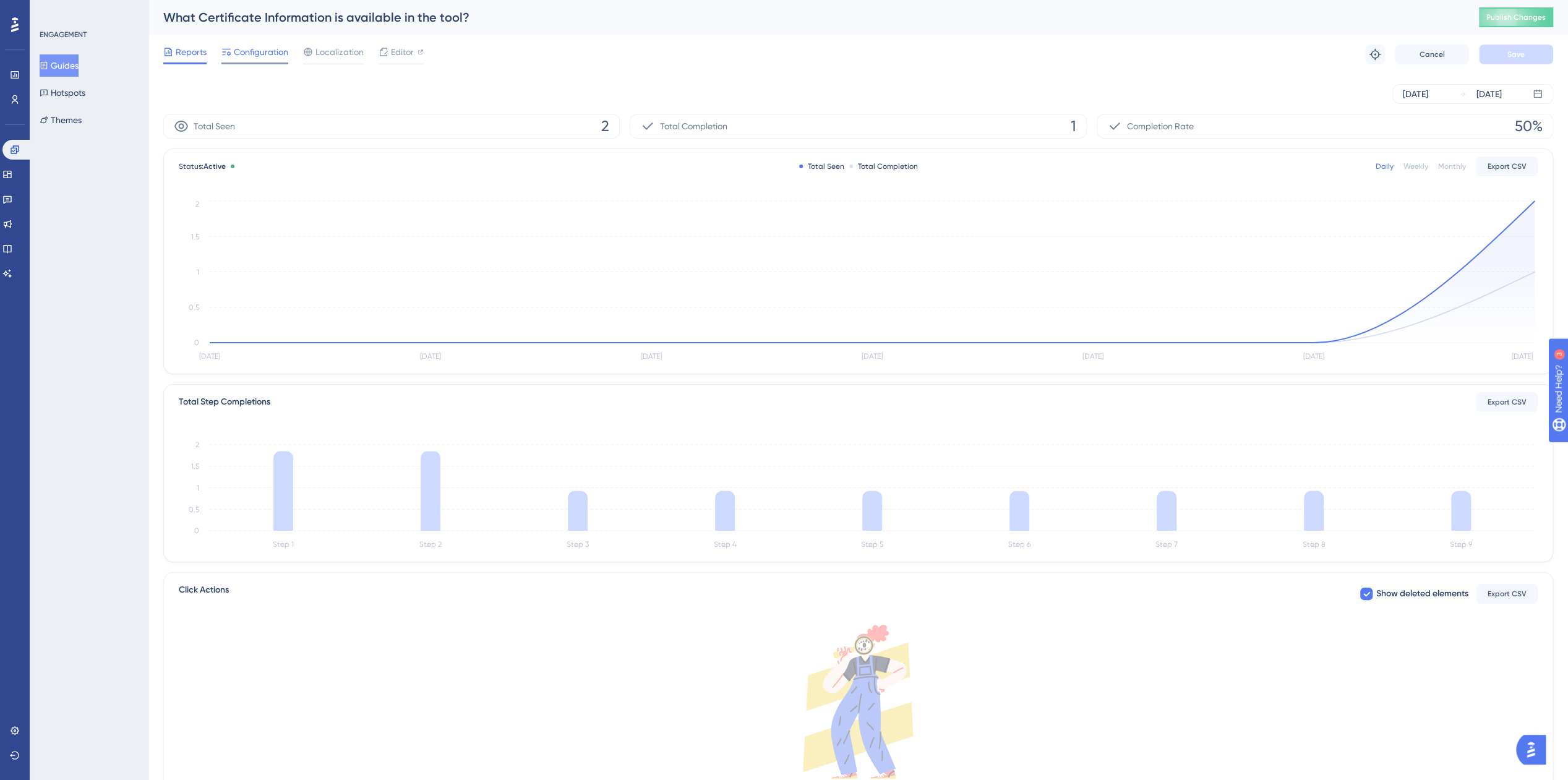
click at [232, 55] on div "Configuration" at bounding box center [255, 52] width 67 height 15
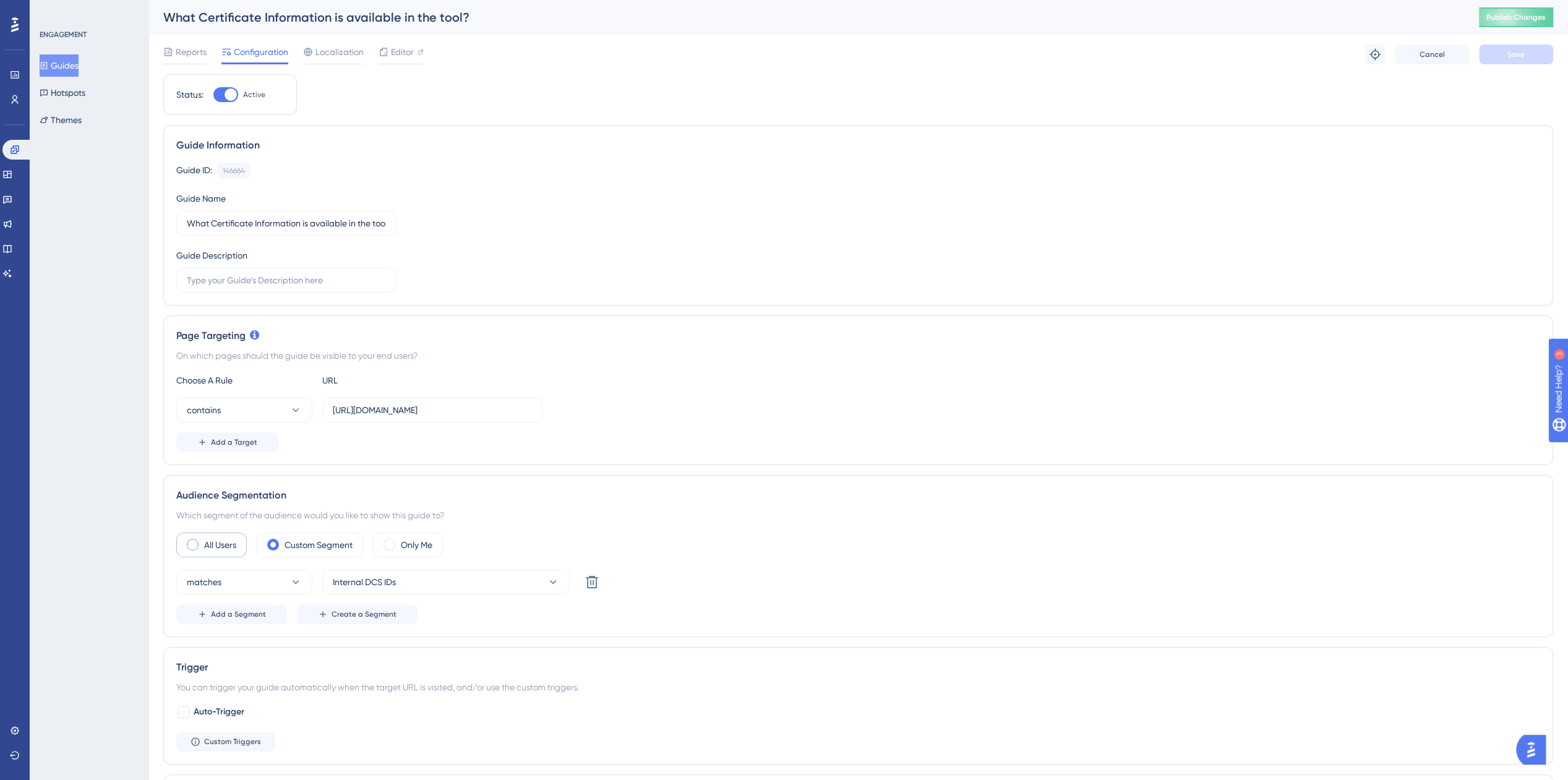
click at [213, 539] on label "All Users" at bounding box center [220, 545] width 32 height 15
click at [1517, 56] on span "Save" at bounding box center [1516, 54] width 17 height 10
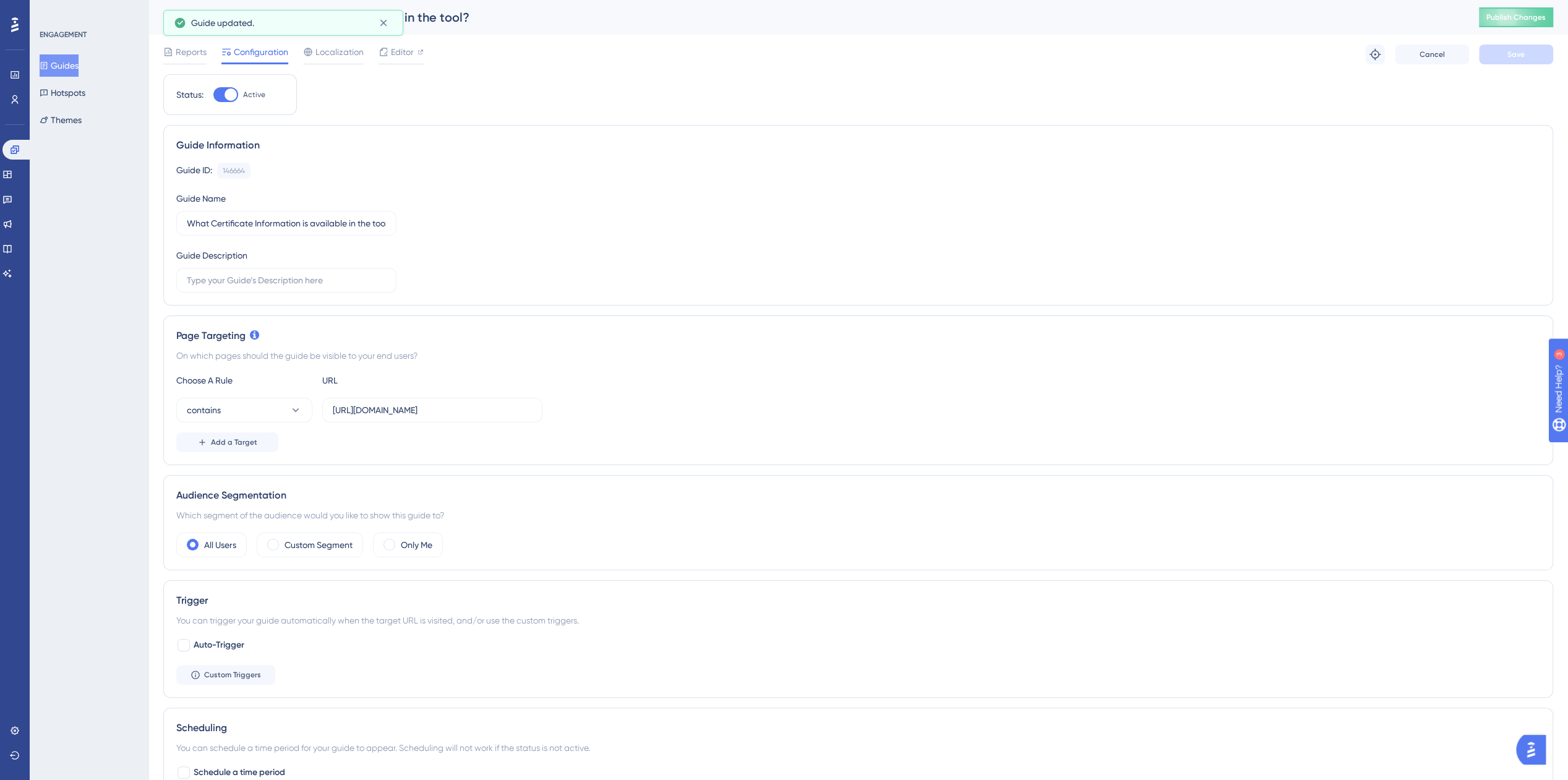
click at [57, 59] on button "Guides" at bounding box center [59, 65] width 39 height 22
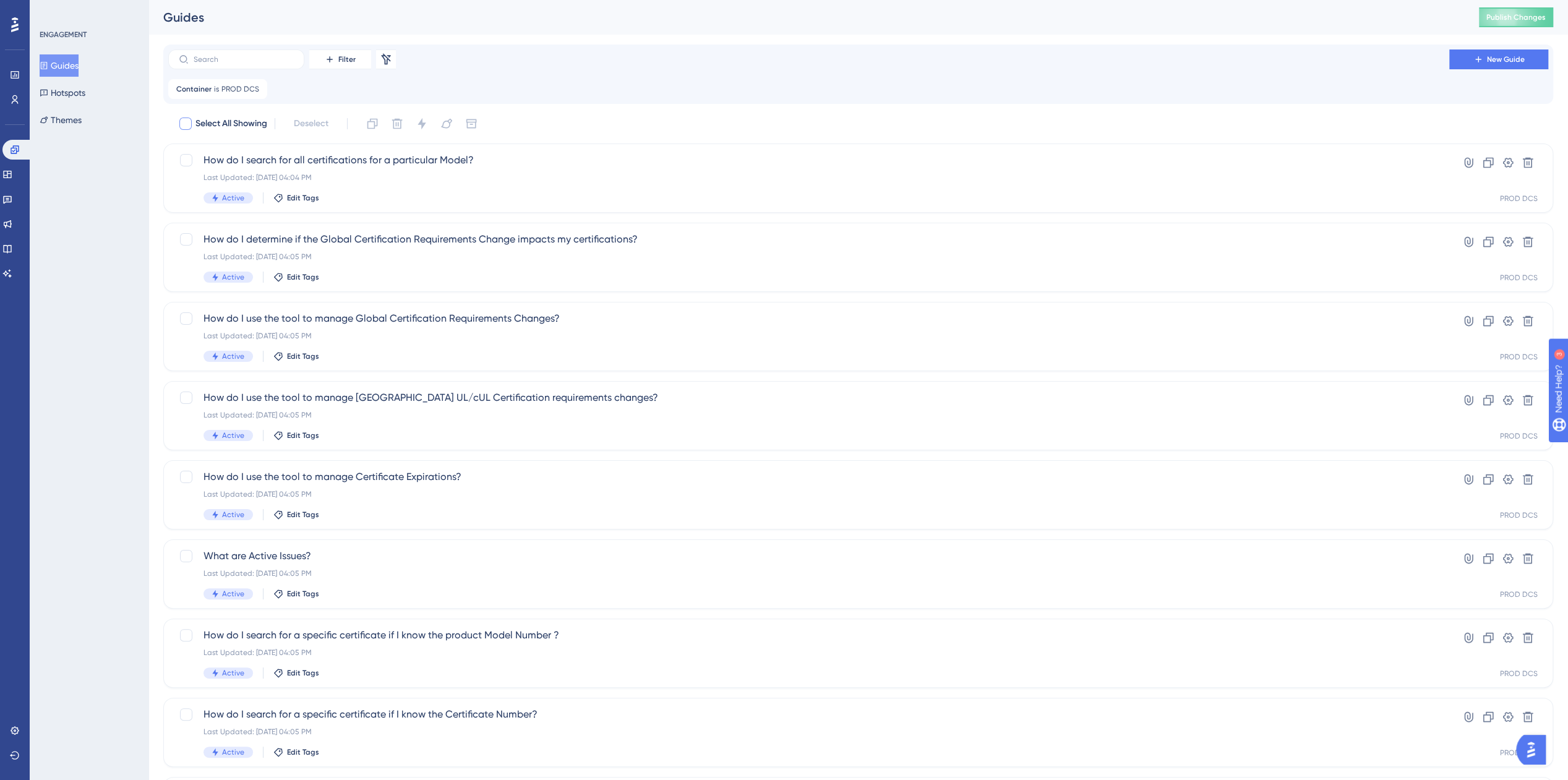
click at [183, 122] on div at bounding box center [186, 123] width 13 height 13
checkbox input "true"
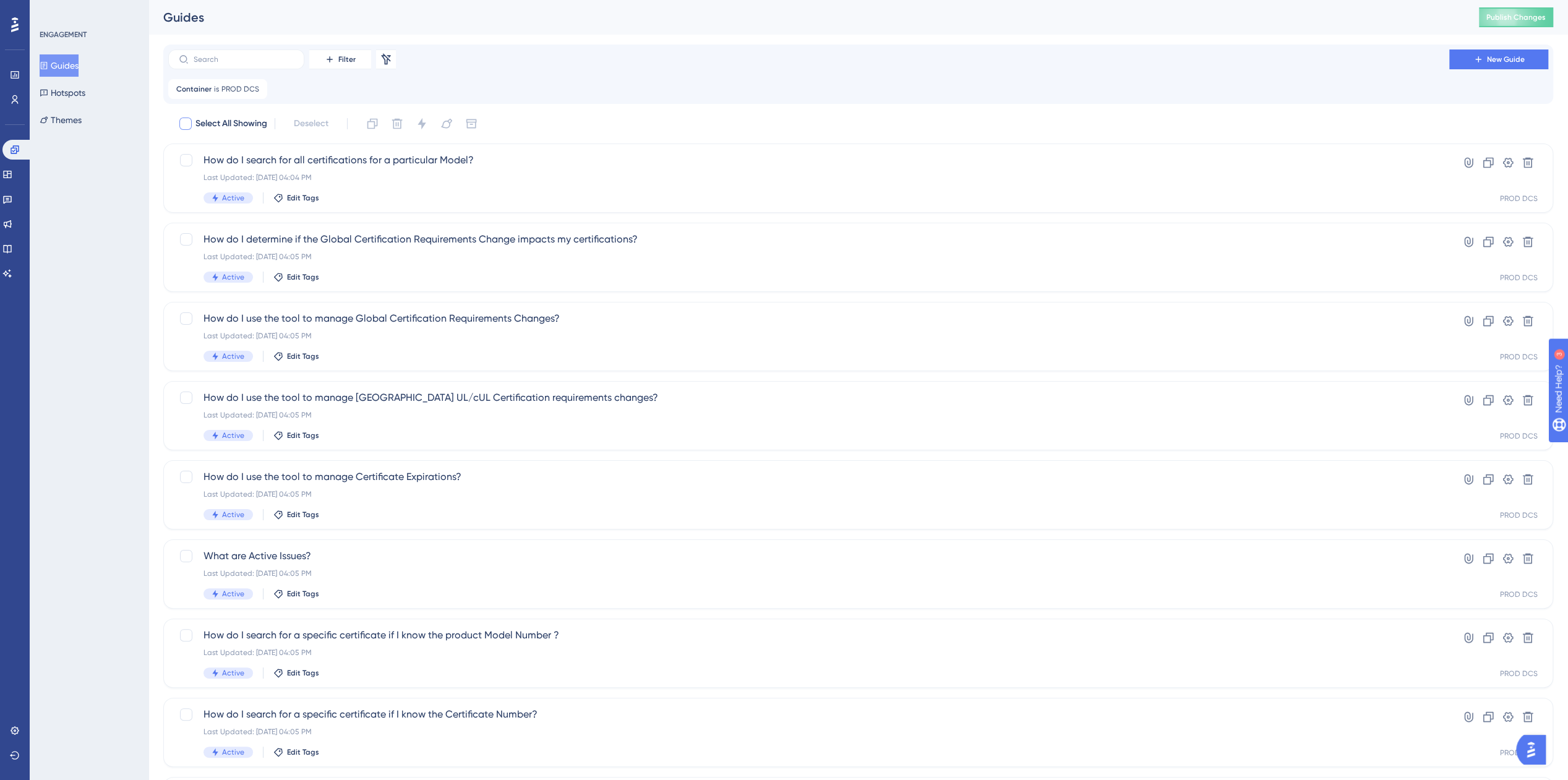
checkbox input "true"
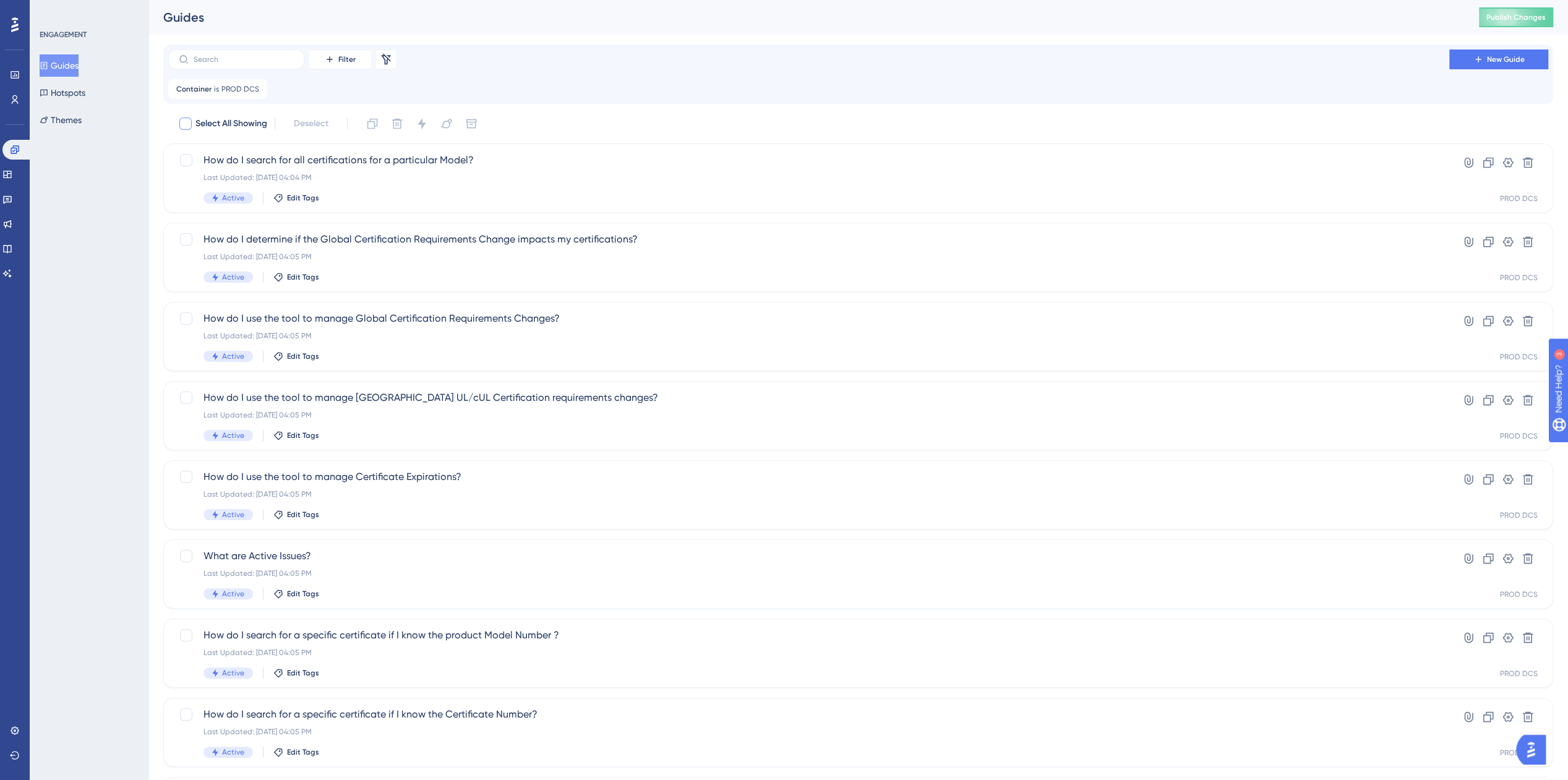
checkbox input "true"
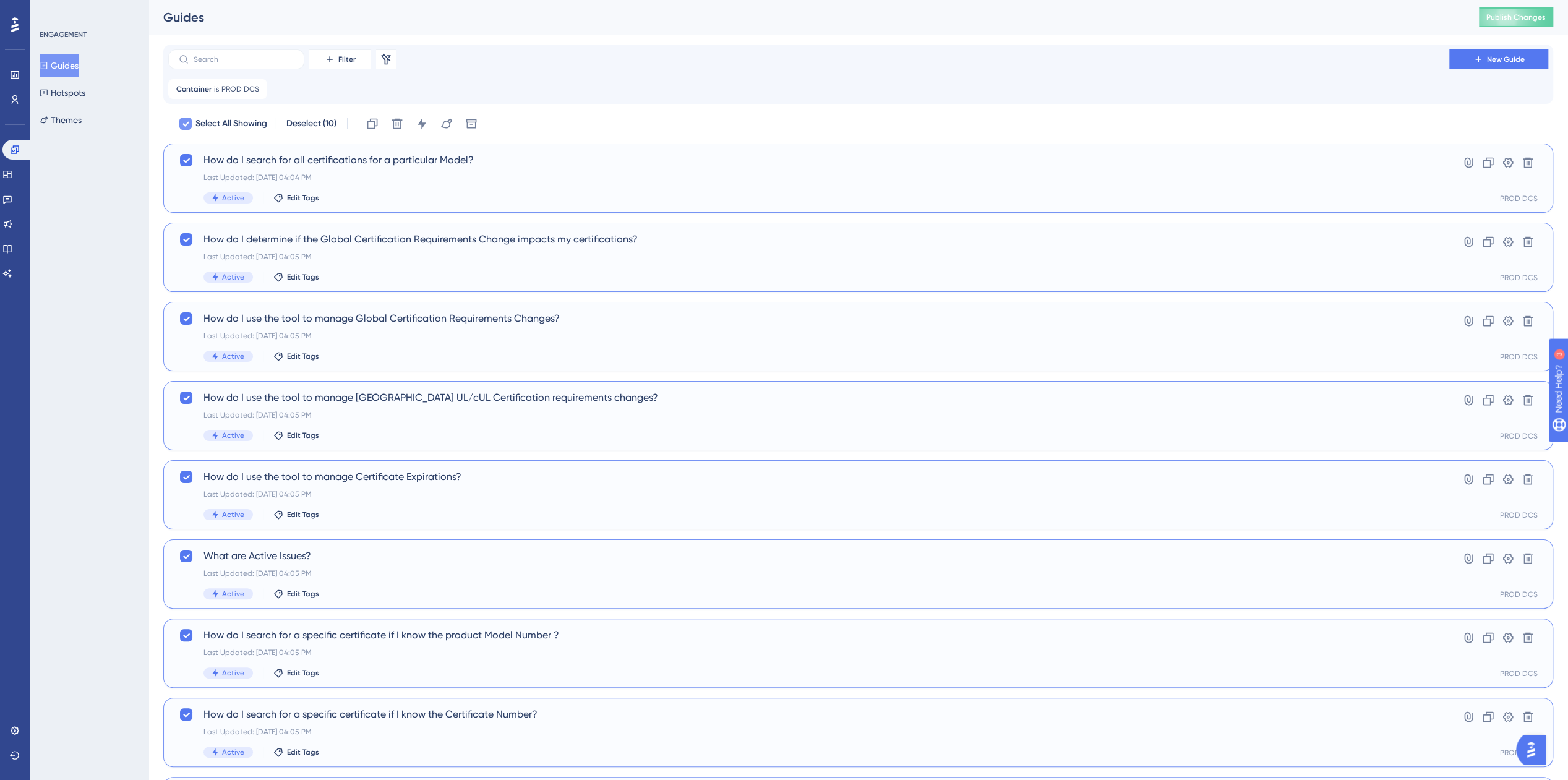
click at [185, 123] on icon at bounding box center [186, 123] width 7 height 10
checkbox input "false"
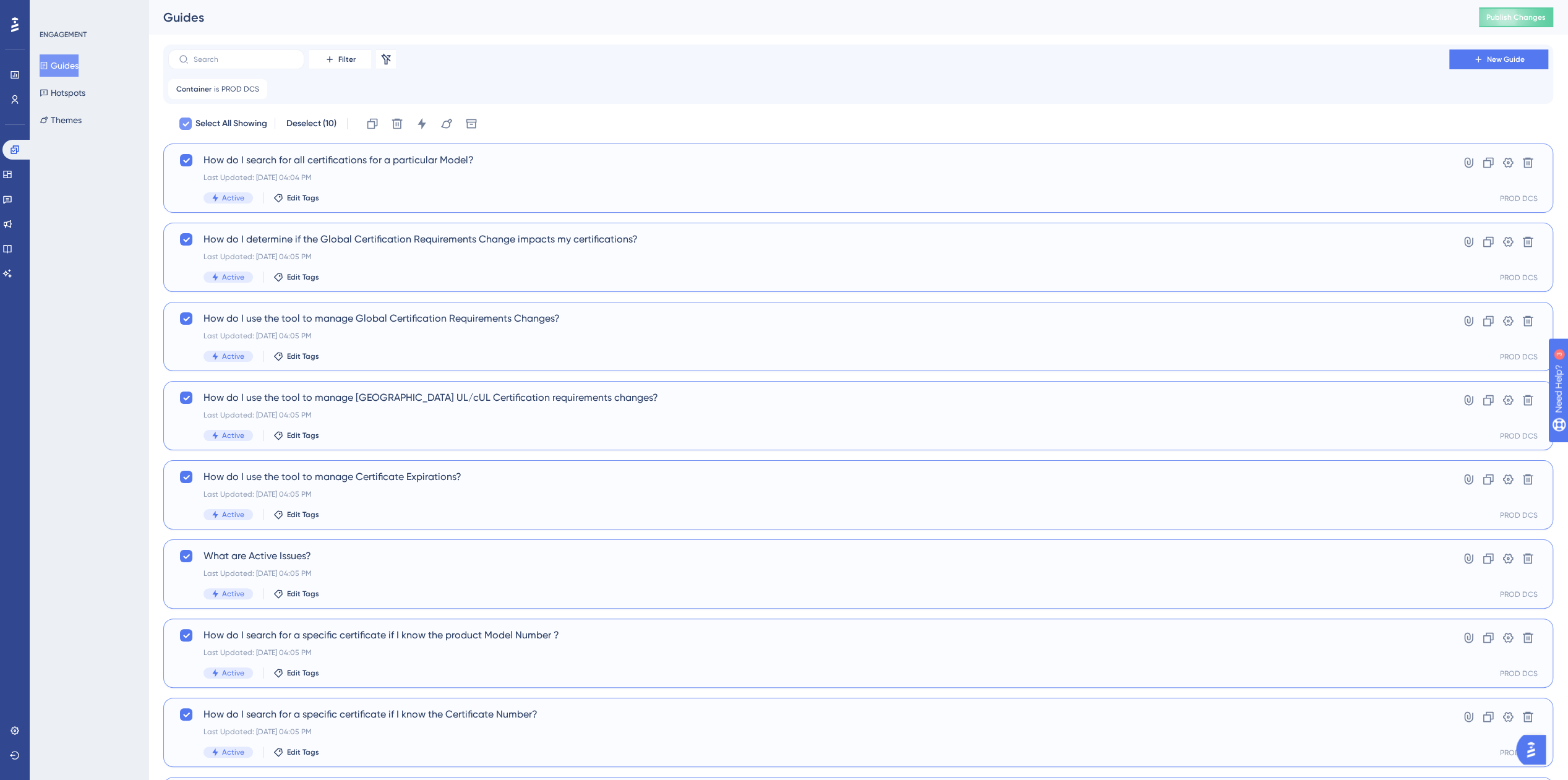
checkbox input "false"
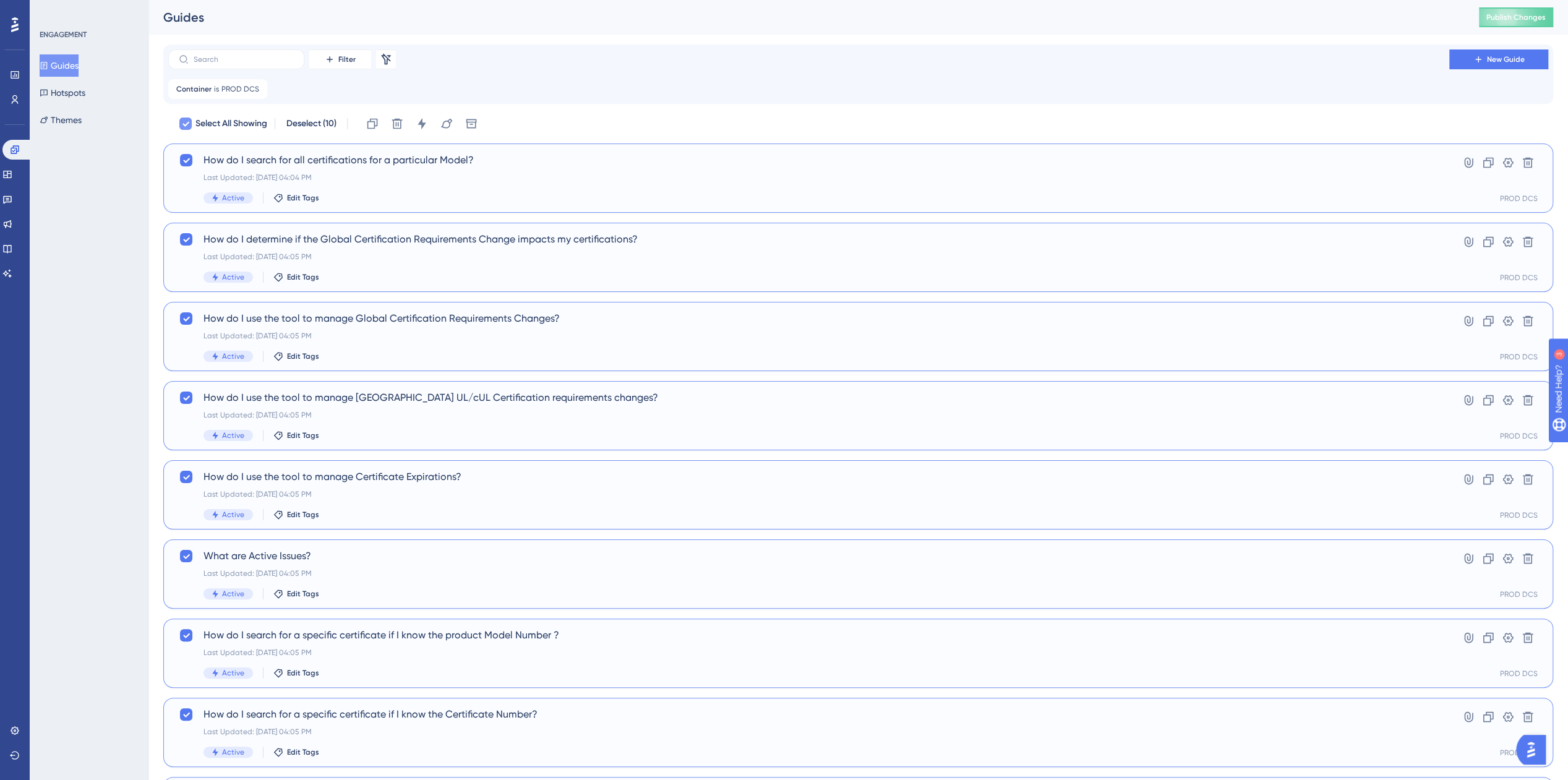
checkbox input "false"
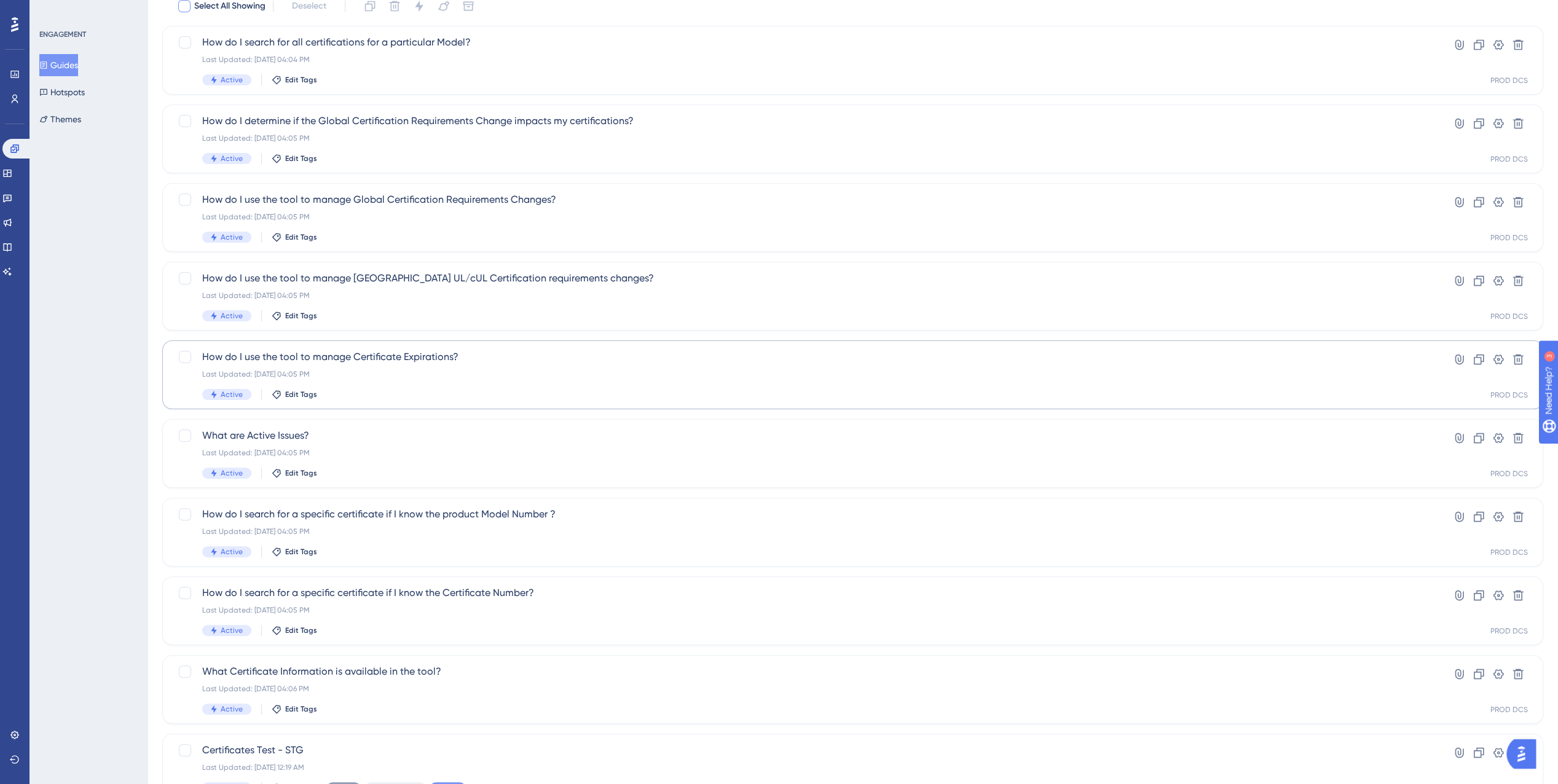
scroll to position [199, 0]
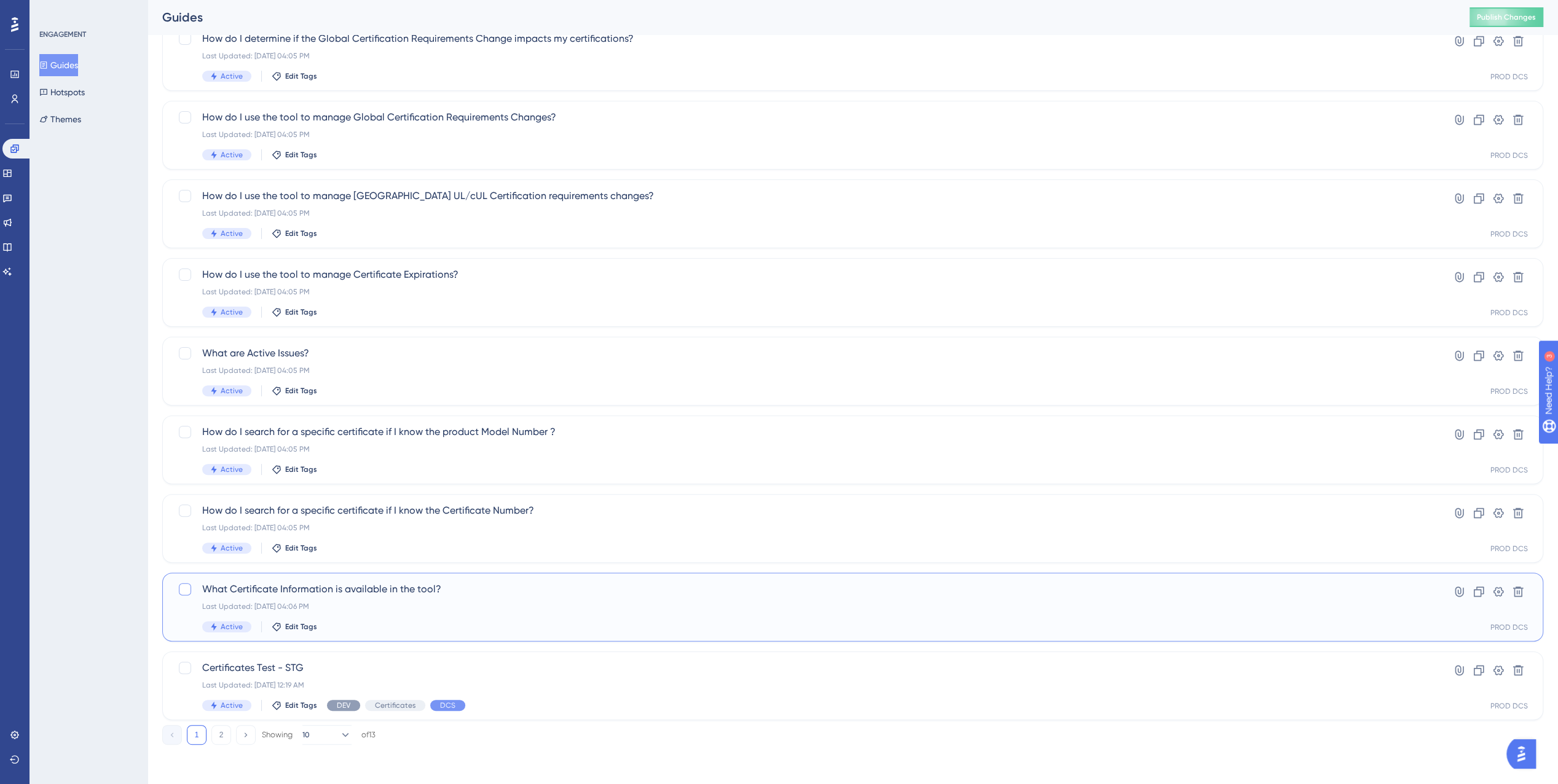
click at [190, 590] on div at bounding box center [184, 589] width 13 height 13
checkbox input "true"
click at [182, 516] on div at bounding box center [184, 510] width 13 height 13
checkbox input "true"
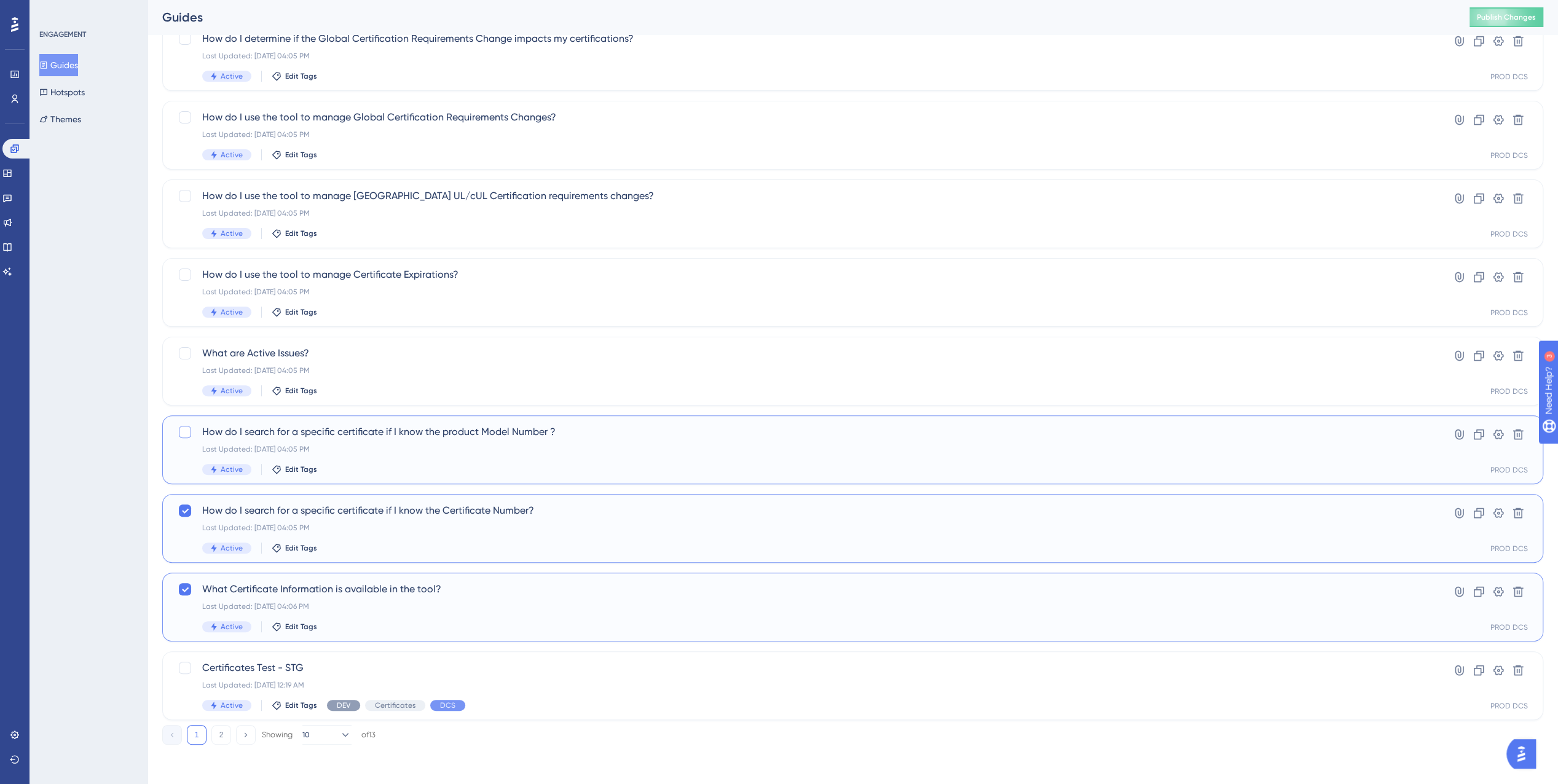
click at [185, 433] on div at bounding box center [184, 431] width 13 height 13
checkbox input "true"
drag, startPoint x: 183, startPoint y: 359, endPoint x: 182, endPoint y: 337, distance: 22.0
click at [183, 359] on div at bounding box center [184, 353] width 13 height 13
checkbox input "true"
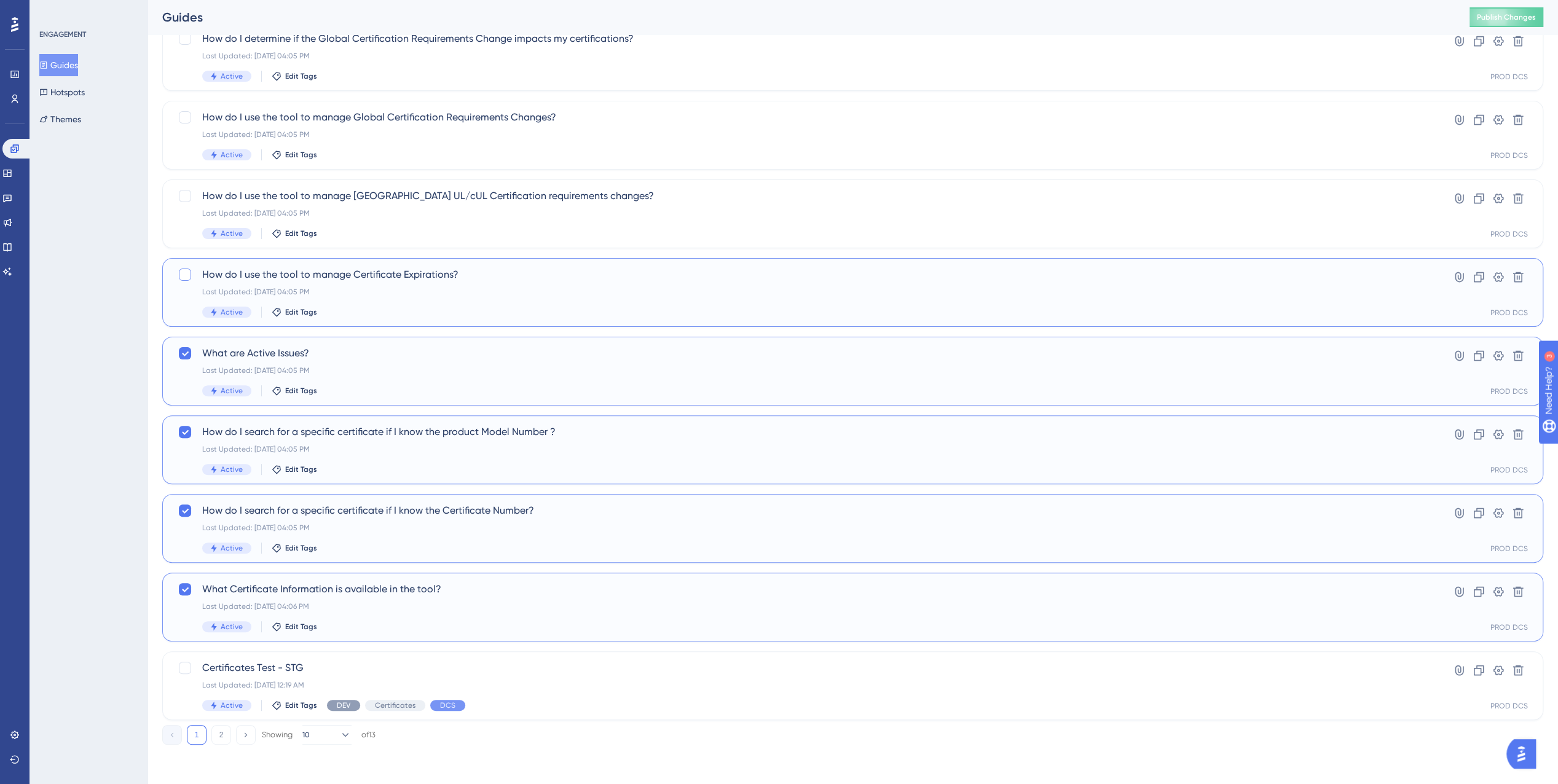
click at [179, 277] on div at bounding box center [184, 274] width 13 height 13
checkbox input "true"
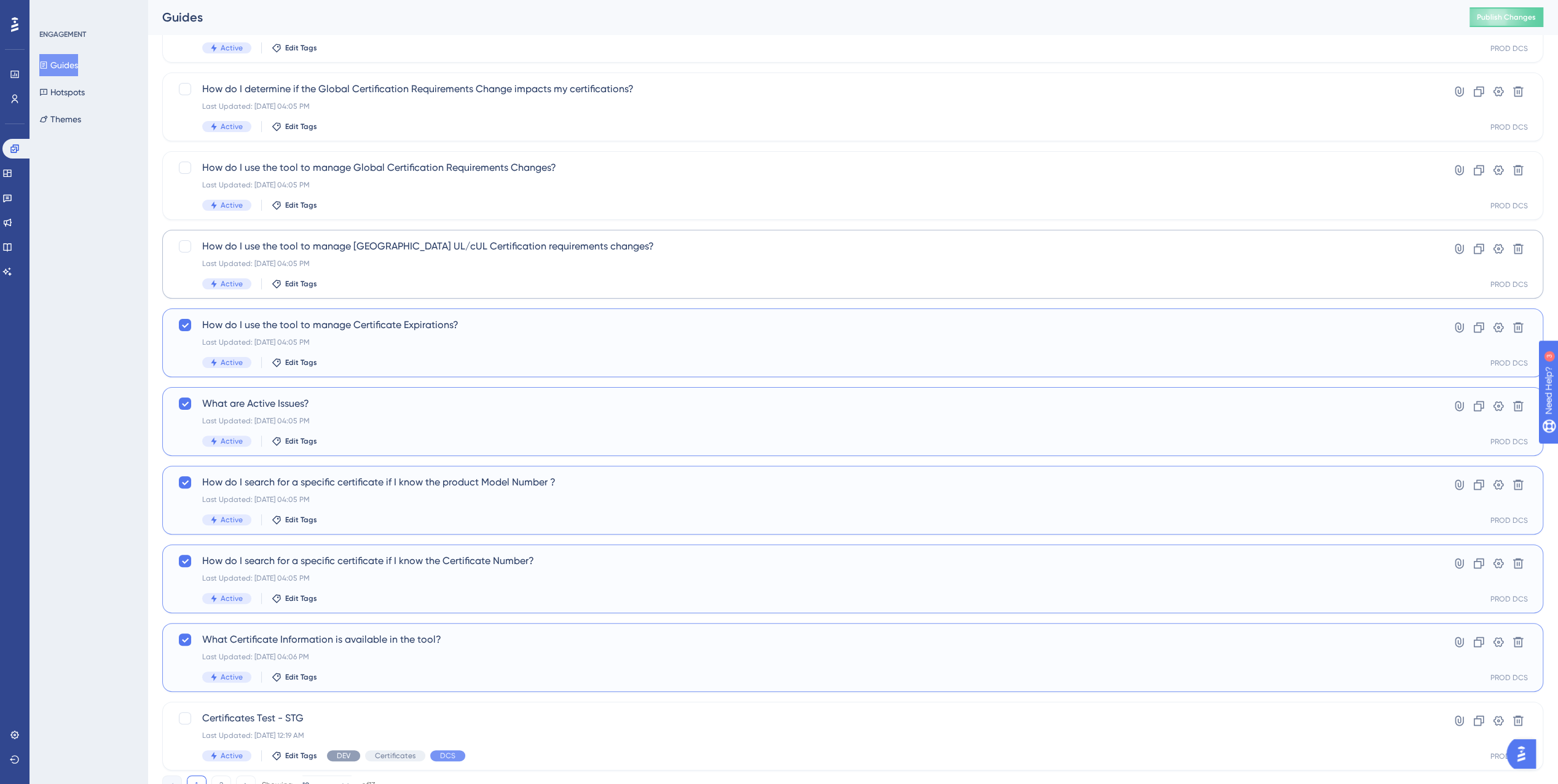
scroll to position [138, 0]
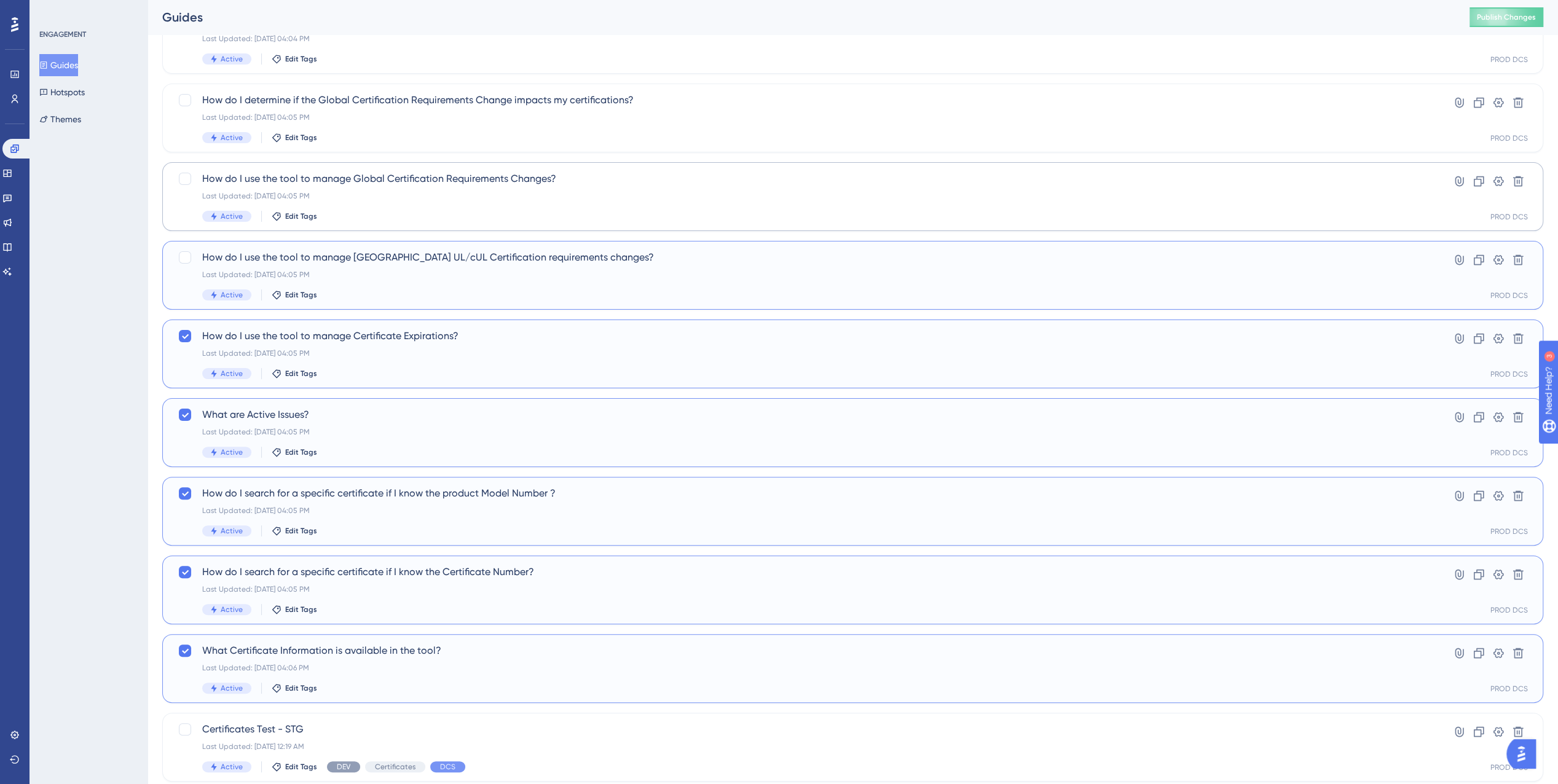
drag, startPoint x: 185, startPoint y: 256, endPoint x: 188, endPoint y: 224, distance: 32.1
click at [185, 256] on div at bounding box center [184, 257] width 13 height 13
checkbox input "true"
click at [181, 181] on div at bounding box center [184, 178] width 13 height 13
checkbox input "true"
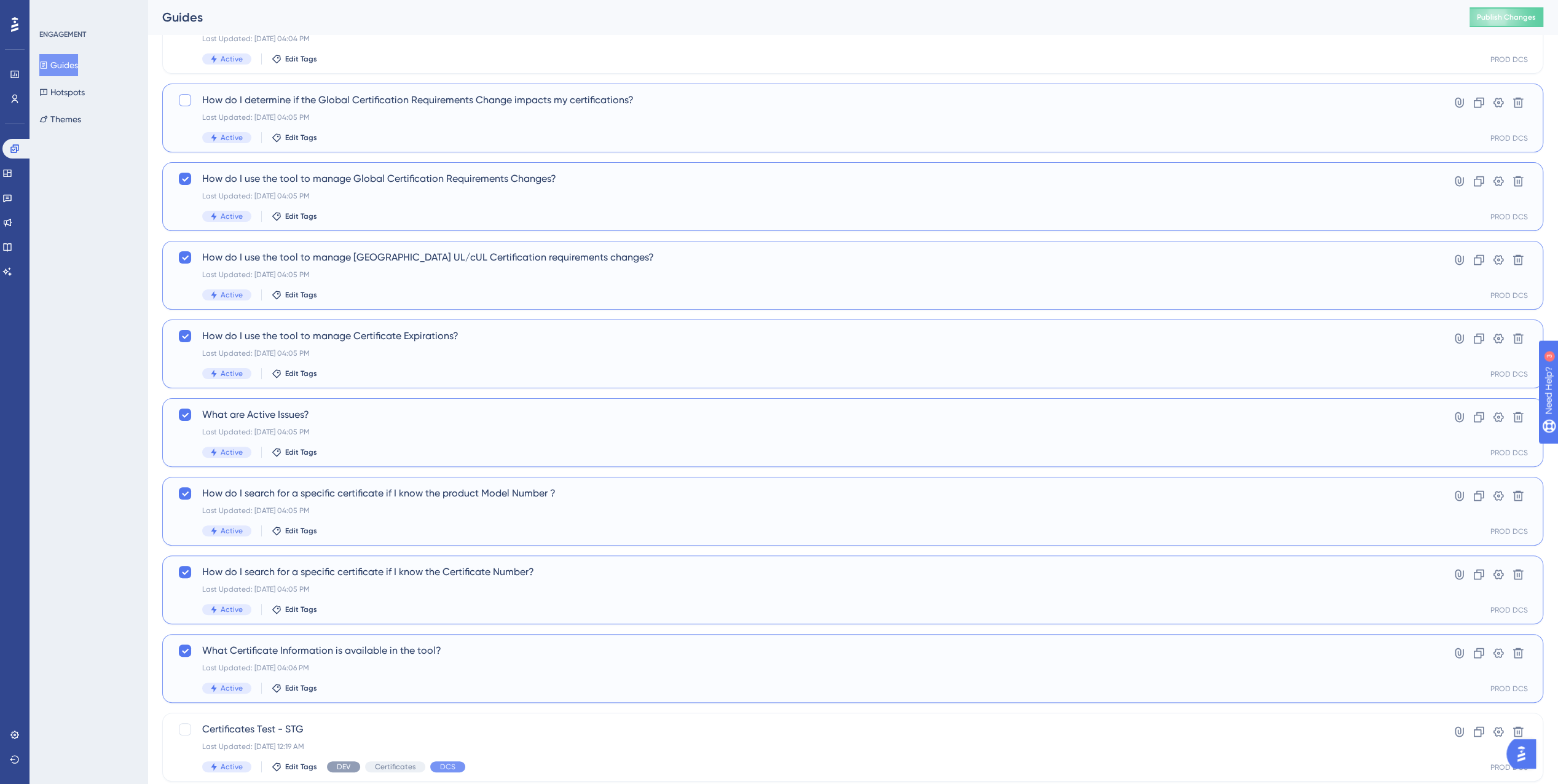
click at [187, 103] on div at bounding box center [184, 100] width 13 height 13
checkbox input "true"
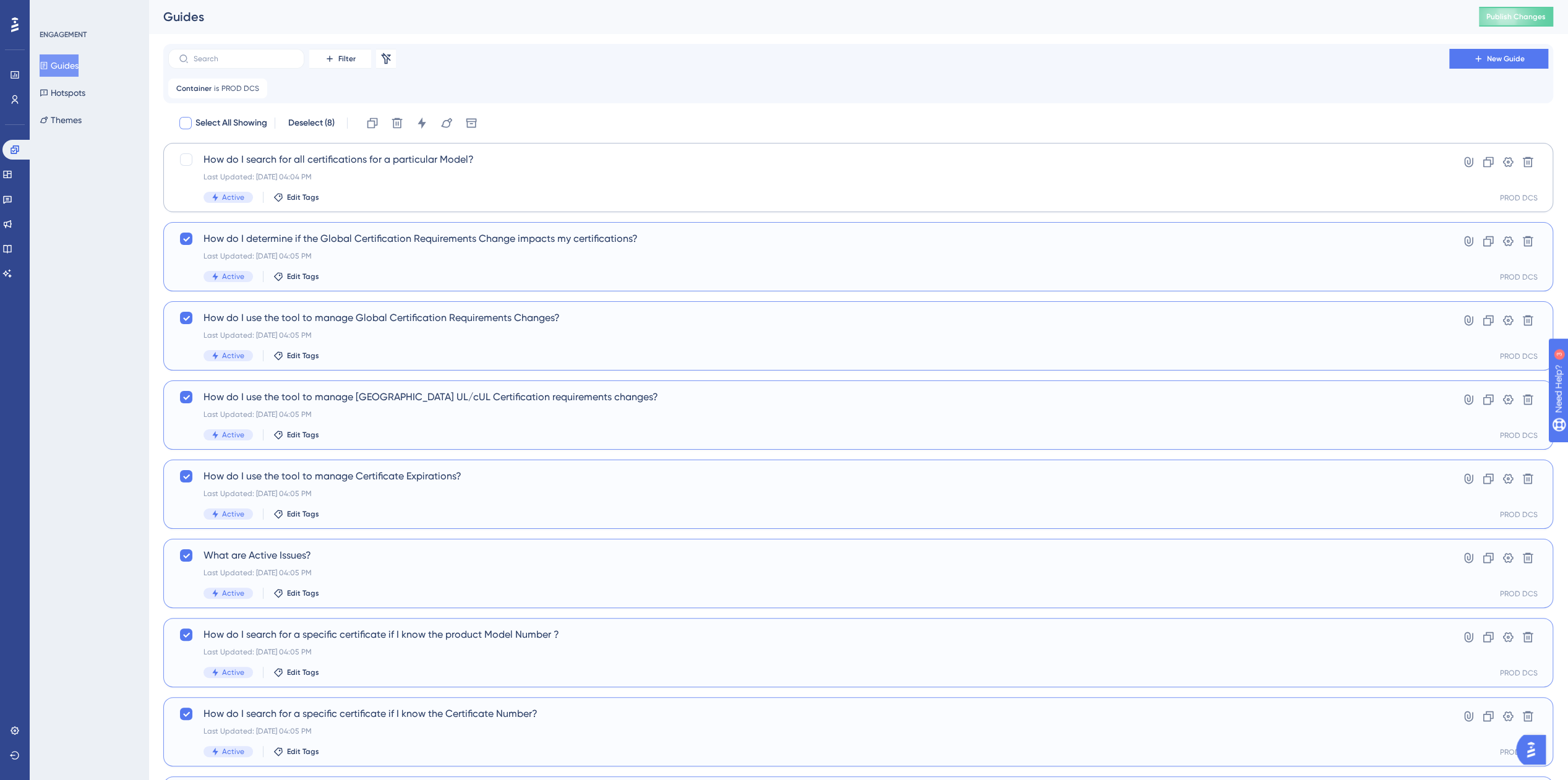
scroll to position [0, 0]
click at [188, 161] on div at bounding box center [186, 160] width 13 height 13
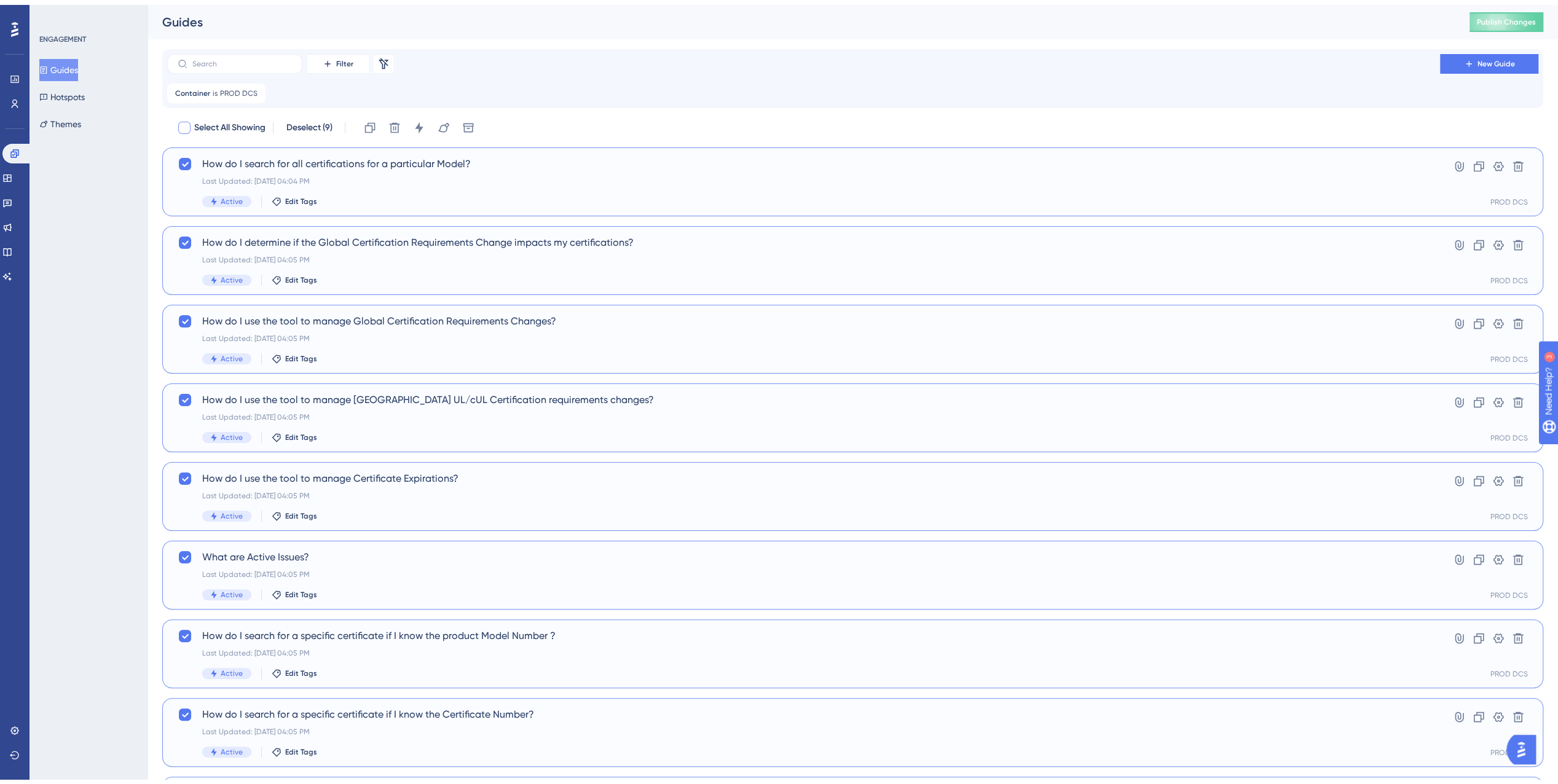
scroll to position [199, 0]
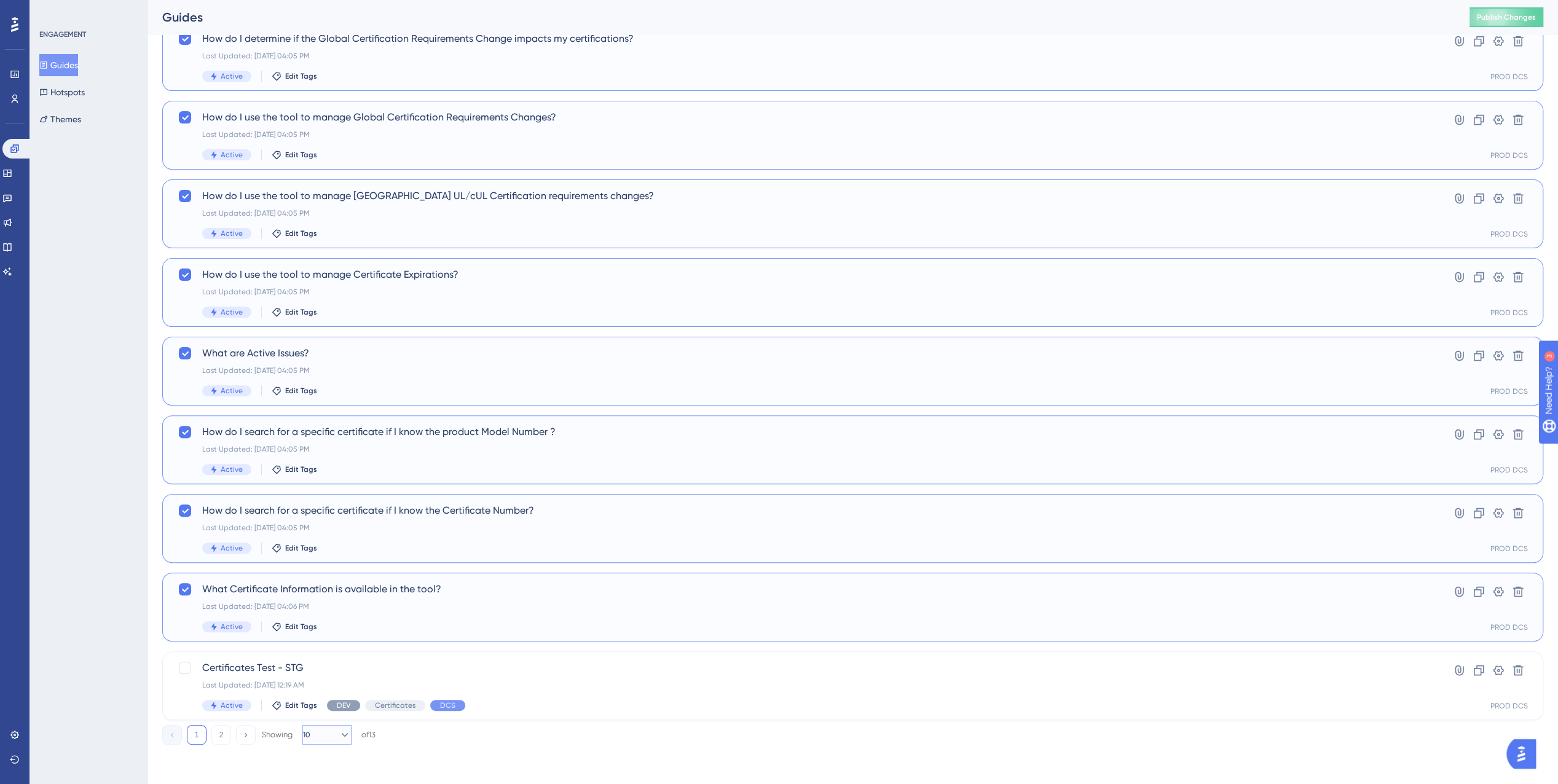
click at [322, 737] on button "10" at bounding box center [327, 735] width 49 height 20
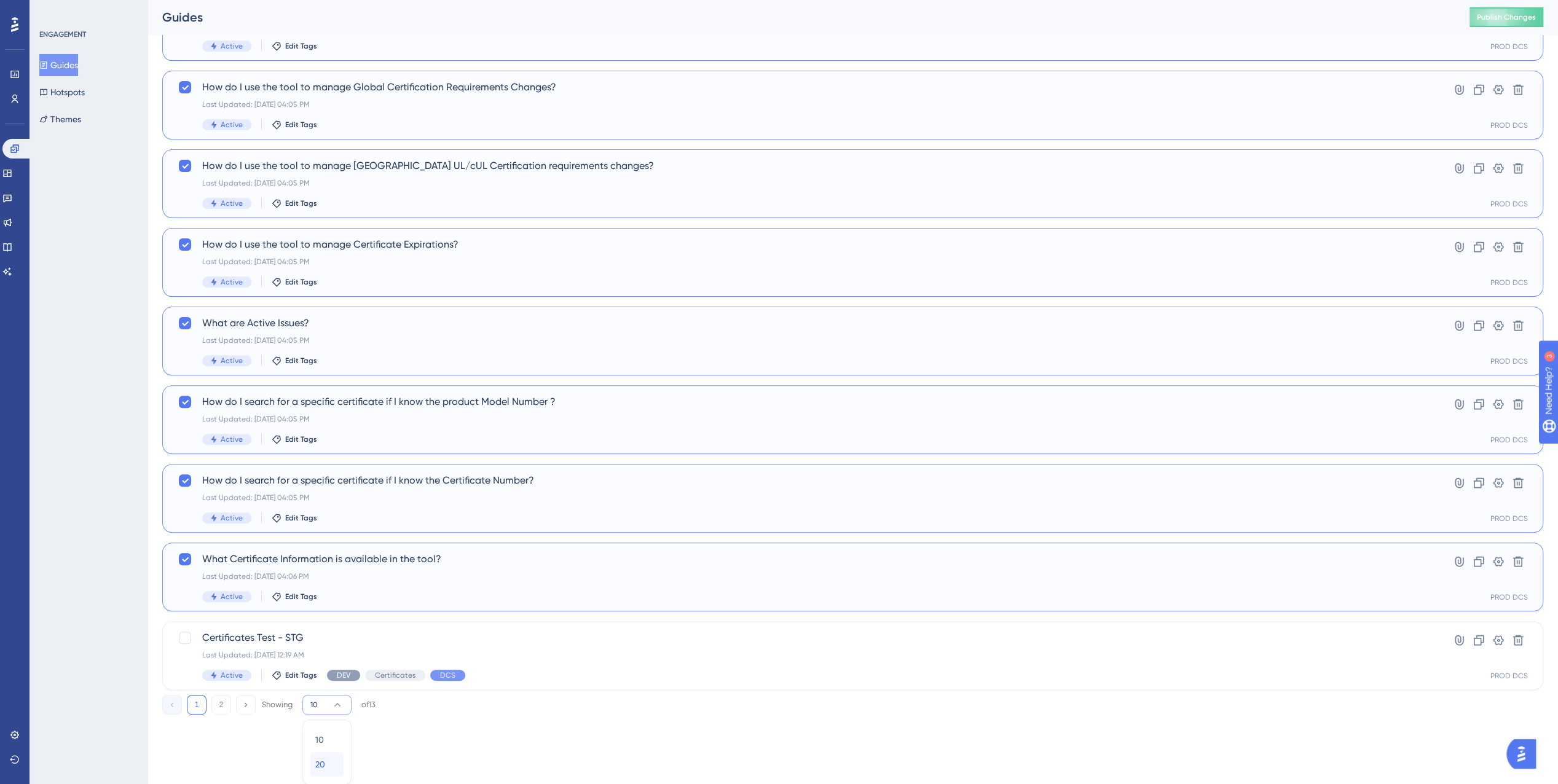
click at [327, 755] on div "20 20" at bounding box center [327, 764] width 24 height 24
checkbox input "false"
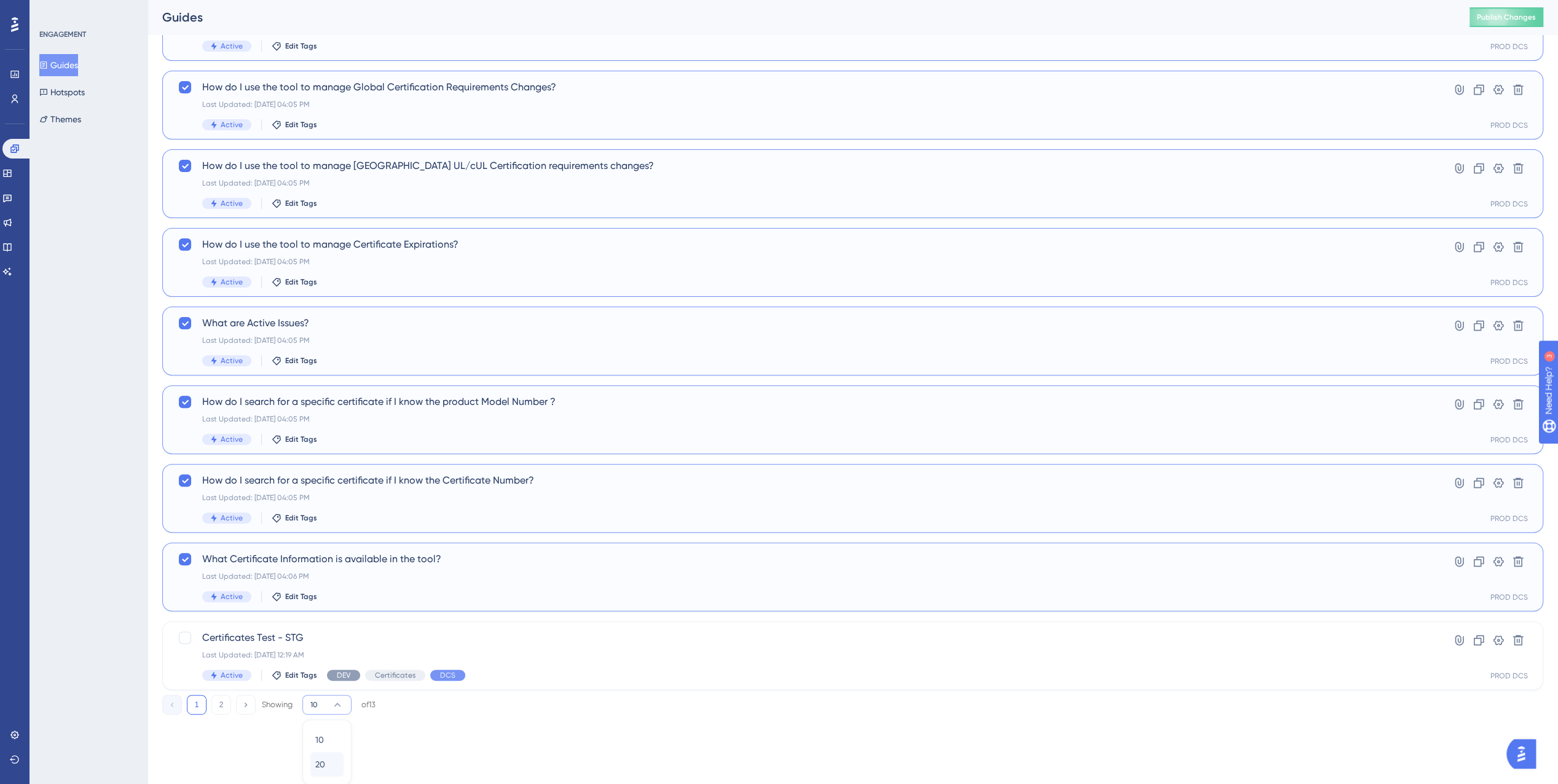
checkbox input "false"
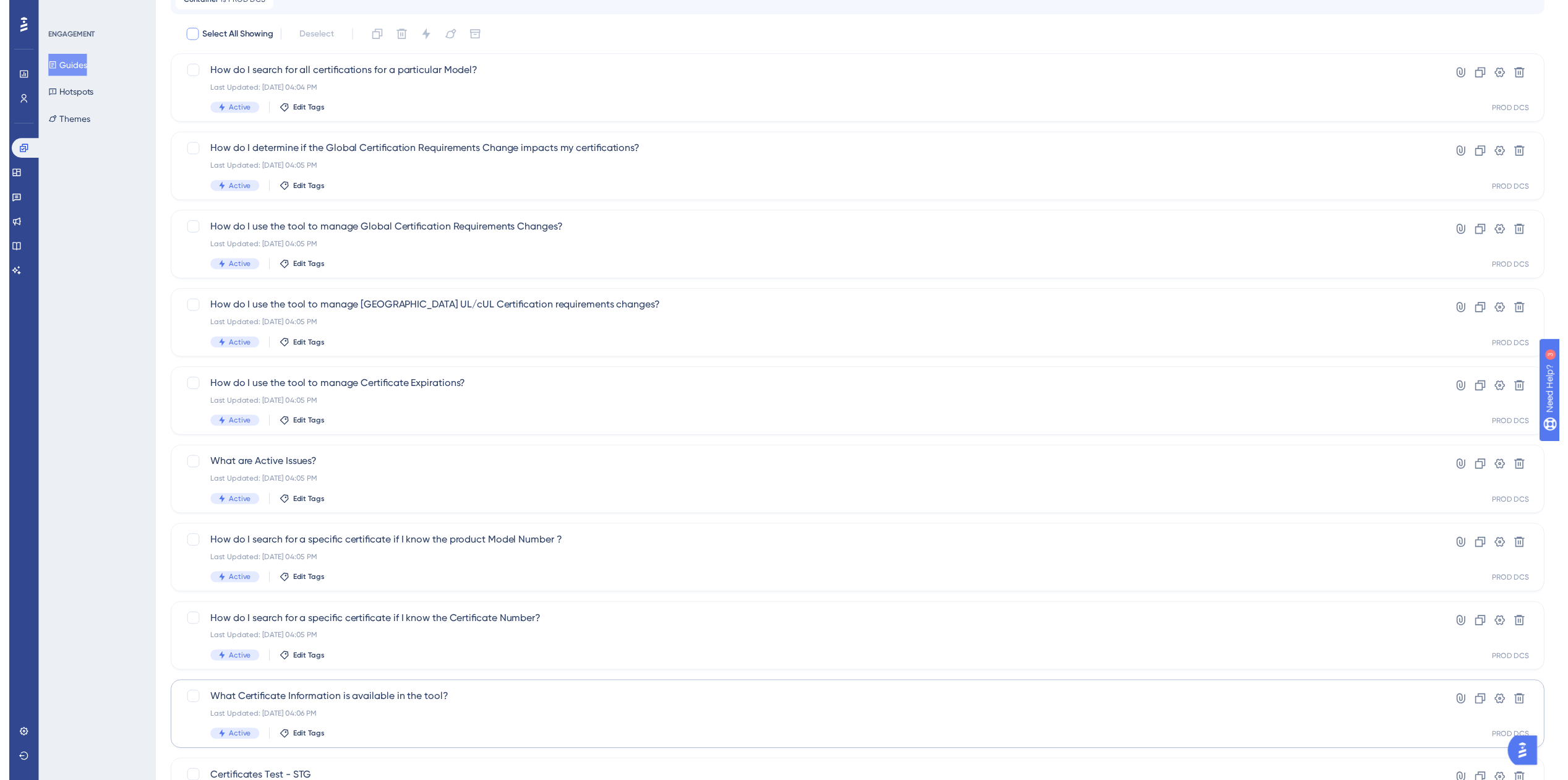
scroll to position [5, 0]
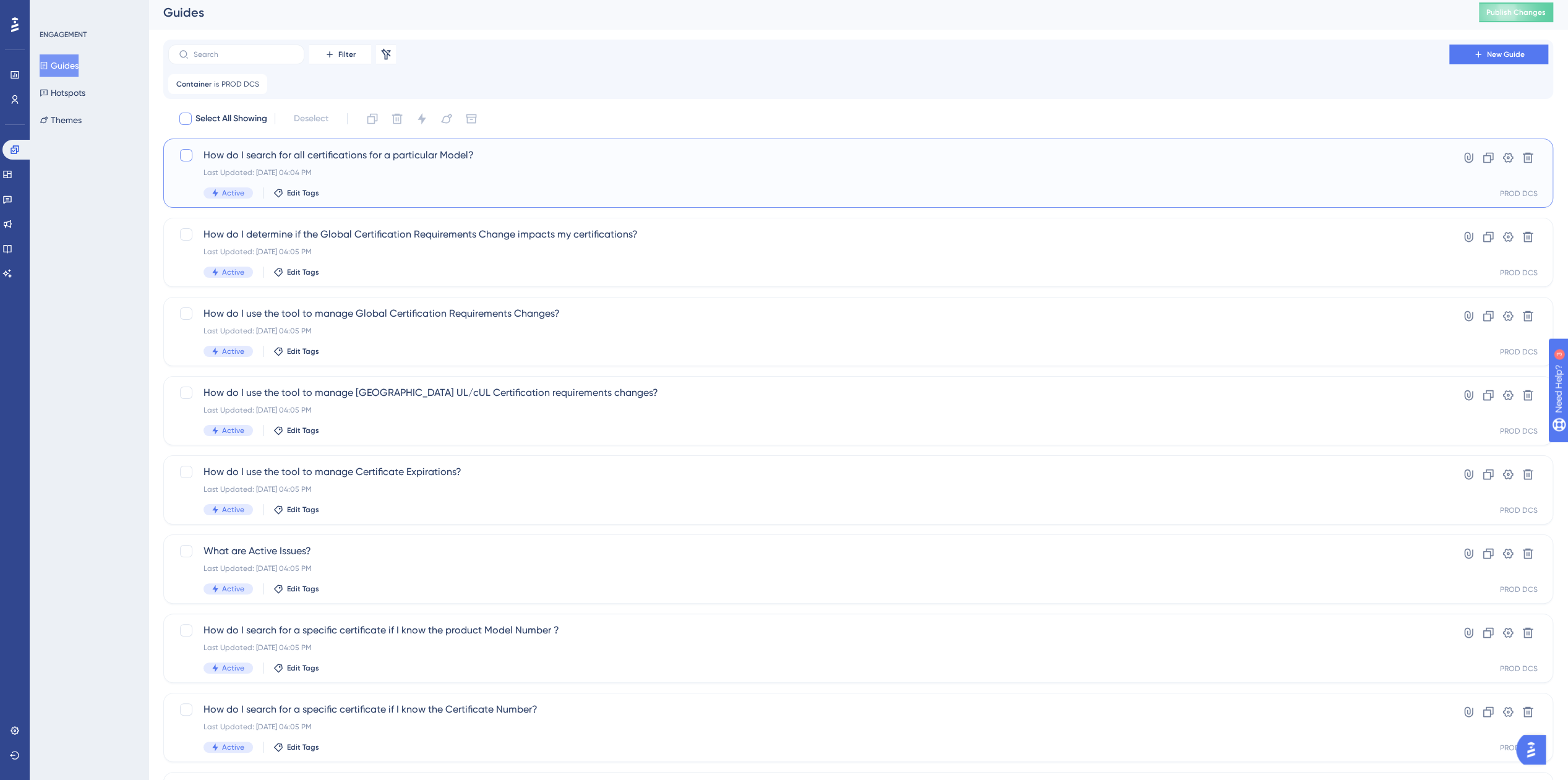
click at [185, 159] on div at bounding box center [186, 155] width 13 height 13
checkbox input "true"
drag, startPoint x: 184, startPoint y: 241, endPoint x: 185, endPoint y: 253, distance: 12.0
click at [184, 241] on div at bounding box center [186, 235] width 15 height 15
checkbox input "true"
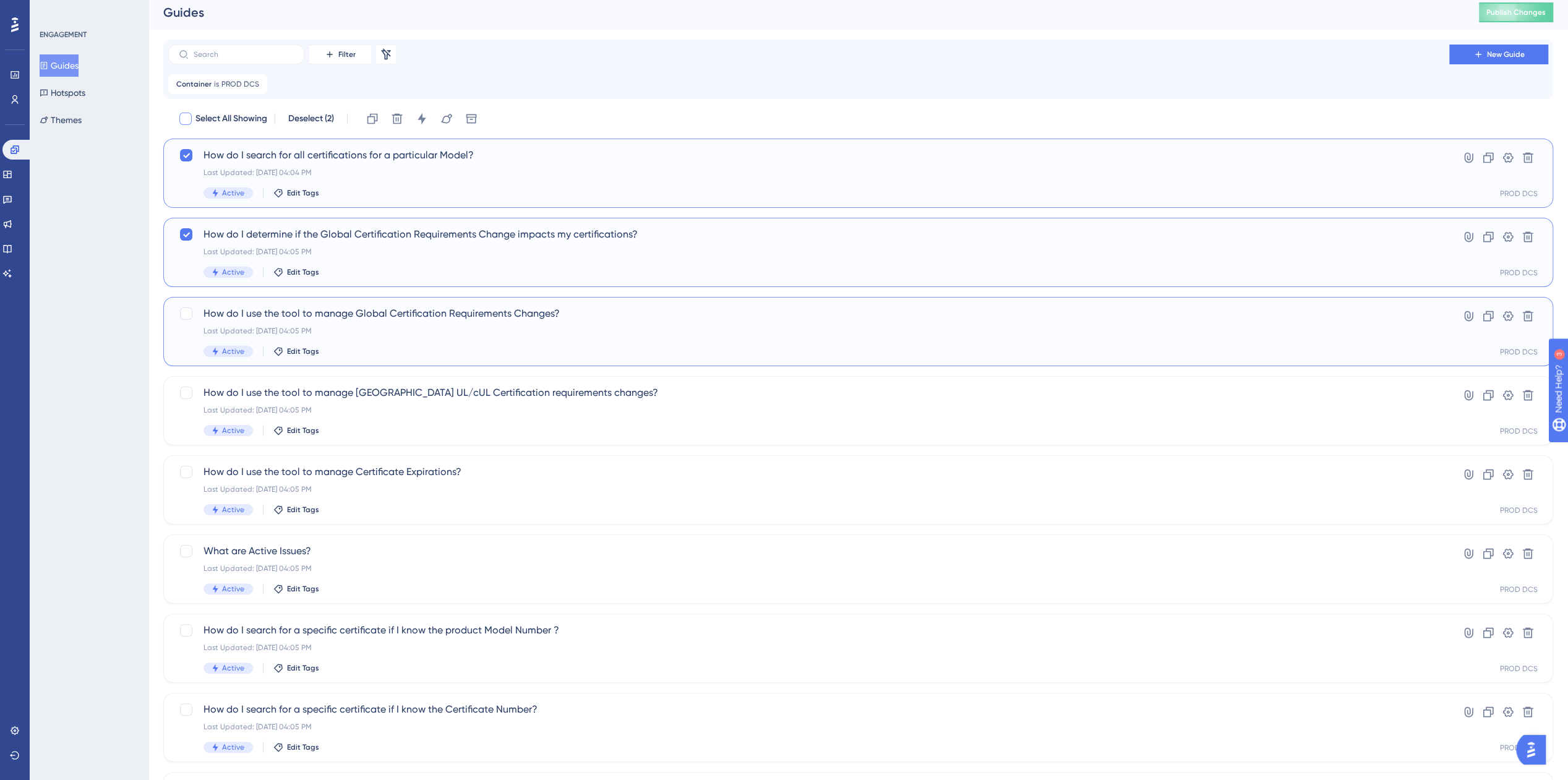
drag, startPoint x: 180, startPoint y: 315, endPoint x: 186, endPoint y: 332, distance: 18.0
click at [180, 315] on div at bounding box center [186, 313] width 13 height 13
checkbox input "true"
click at [181, 406] on div "How do I use the tool to manage [GEOGRAPHIC_DATA] UL/cUL Certification requirem…" at bounding box center [797, 410] width 1235 height 50
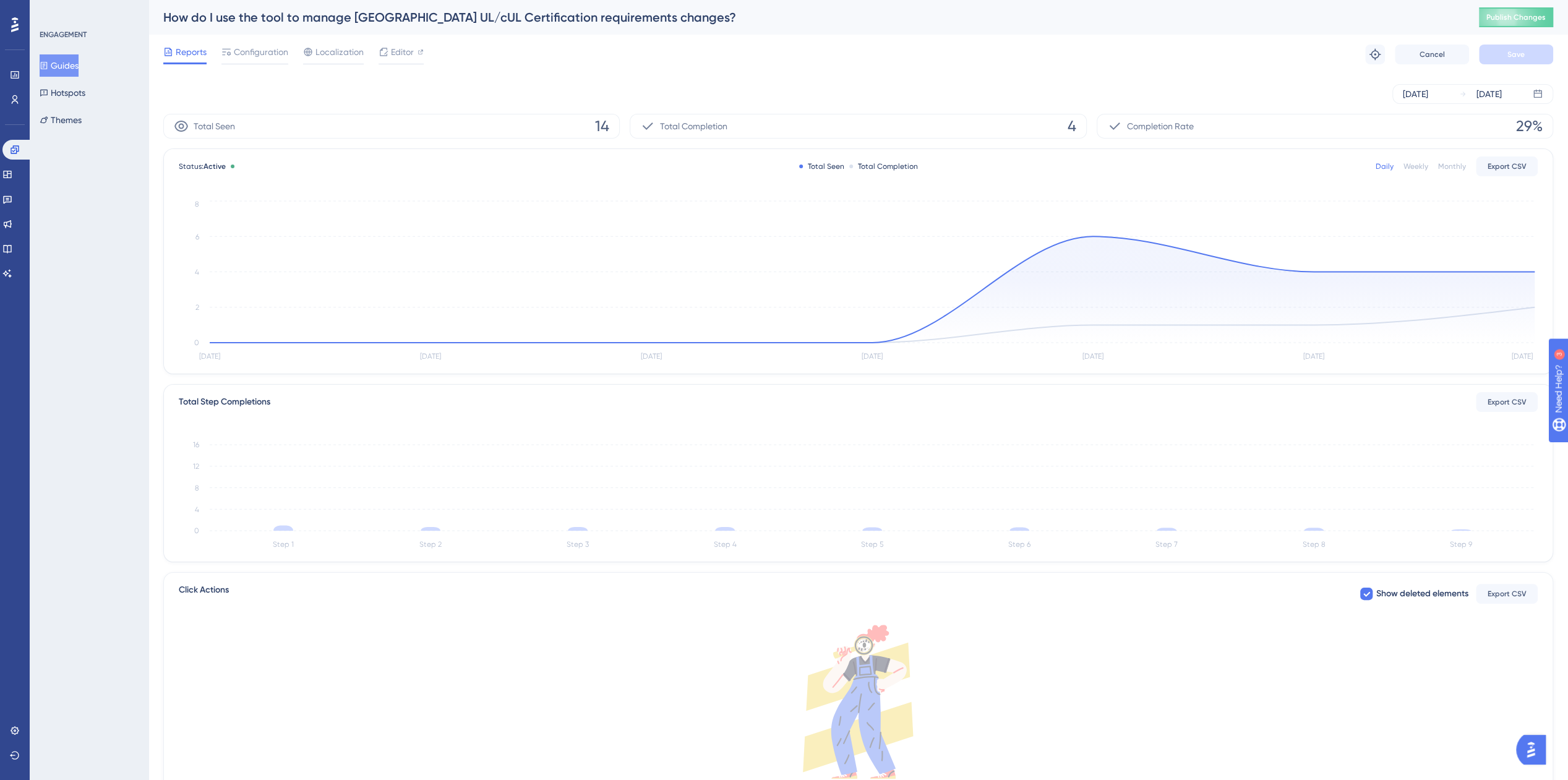
click at [71, 68] on button "Guides" at bounding box center [59, 65] width 39 height 22
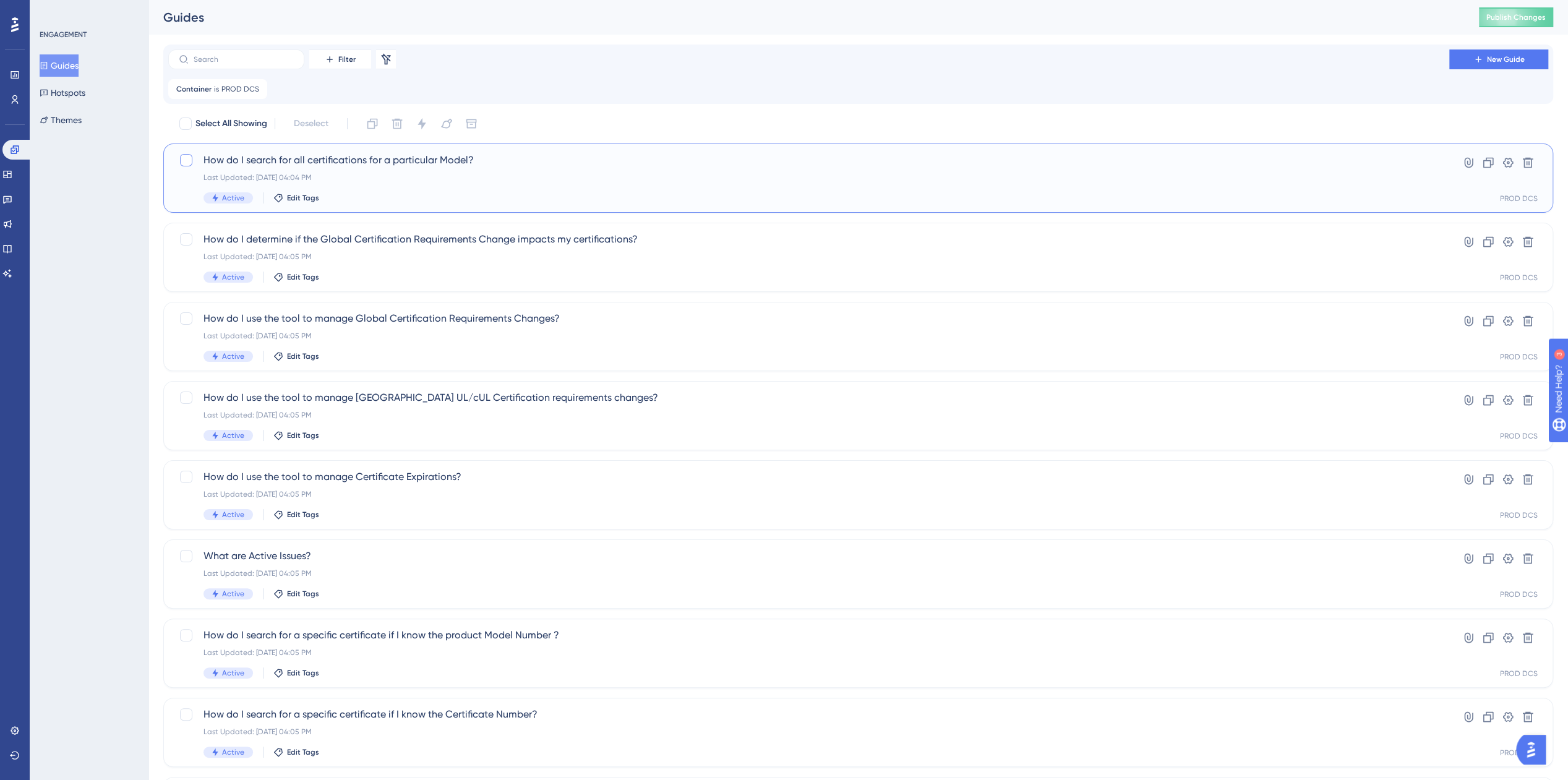
click at [186, 160] on div at bounding box center [186, 160] width 13 height 13
checkbox input "true"
click at [189, 238] on div at bounding box center [186, 239] width 13 height 13
checkbox input "true"
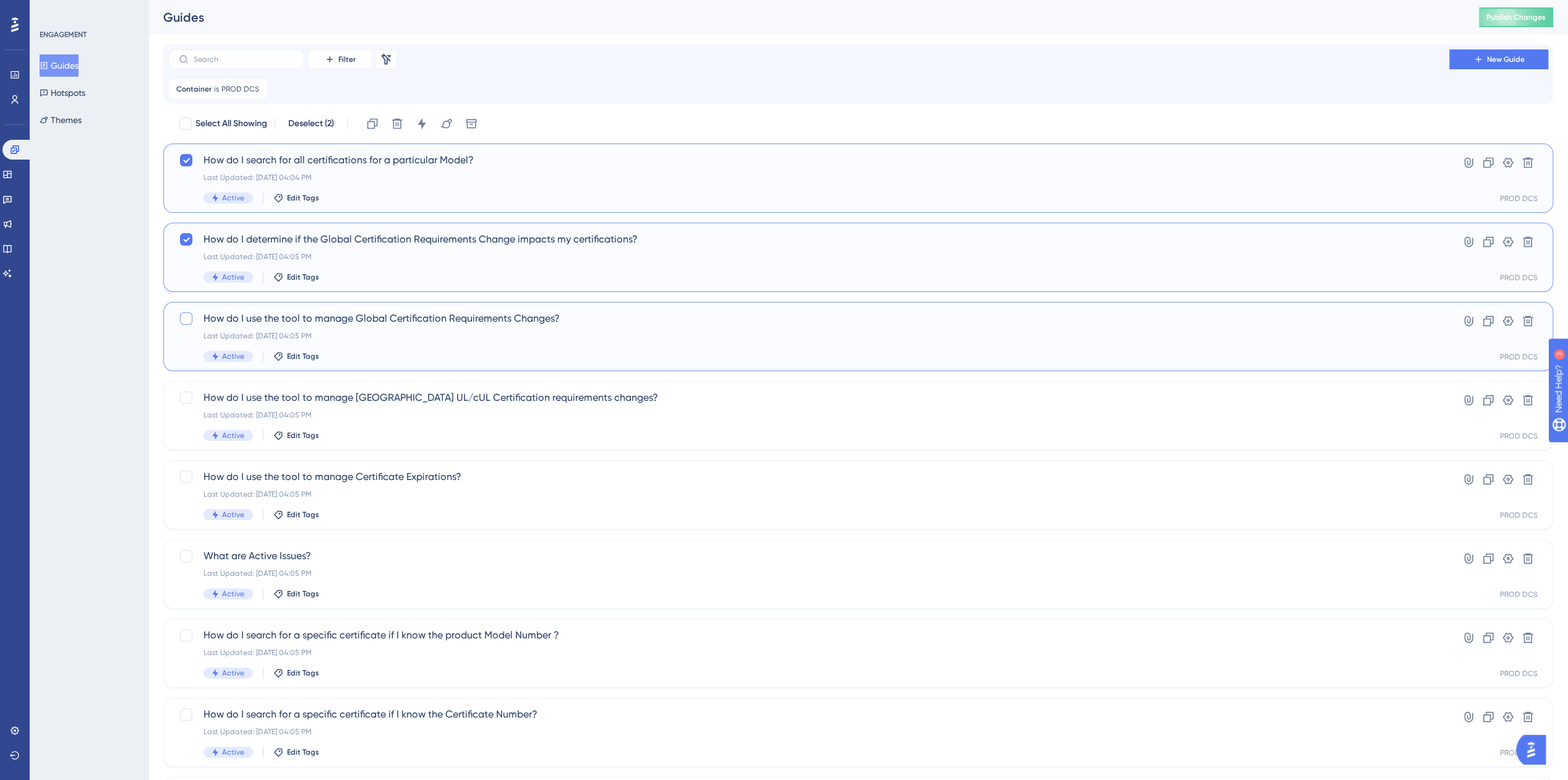
click at [188, 322] on div at bounding box center [186, 318] width 13 height 13
checkbox input "true"
click at [182, 399] on div at bounding box center [186, 397] width 13 height 13
checkbox input "true"
click at [187, 476] on div at bounding box center [186, 476] width 13 height 13
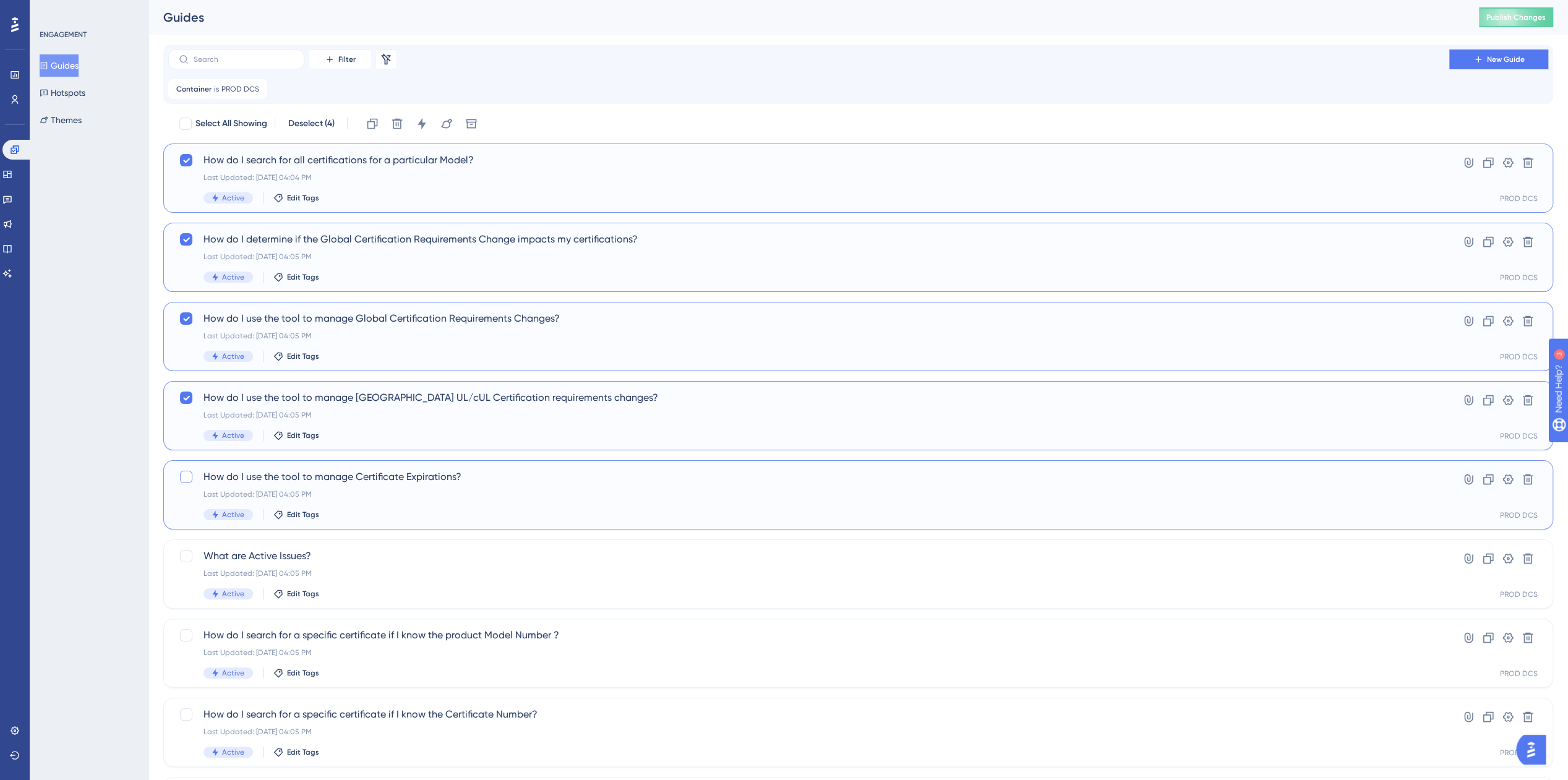
checkbox input "true"
click at [188, 556] on div at bounding box center [186, 556] width 13 height 13
checkbox input "true"
click at [188, 635] on div at bounding box center [186, 635] width 13 height 13
checkbox input "true"
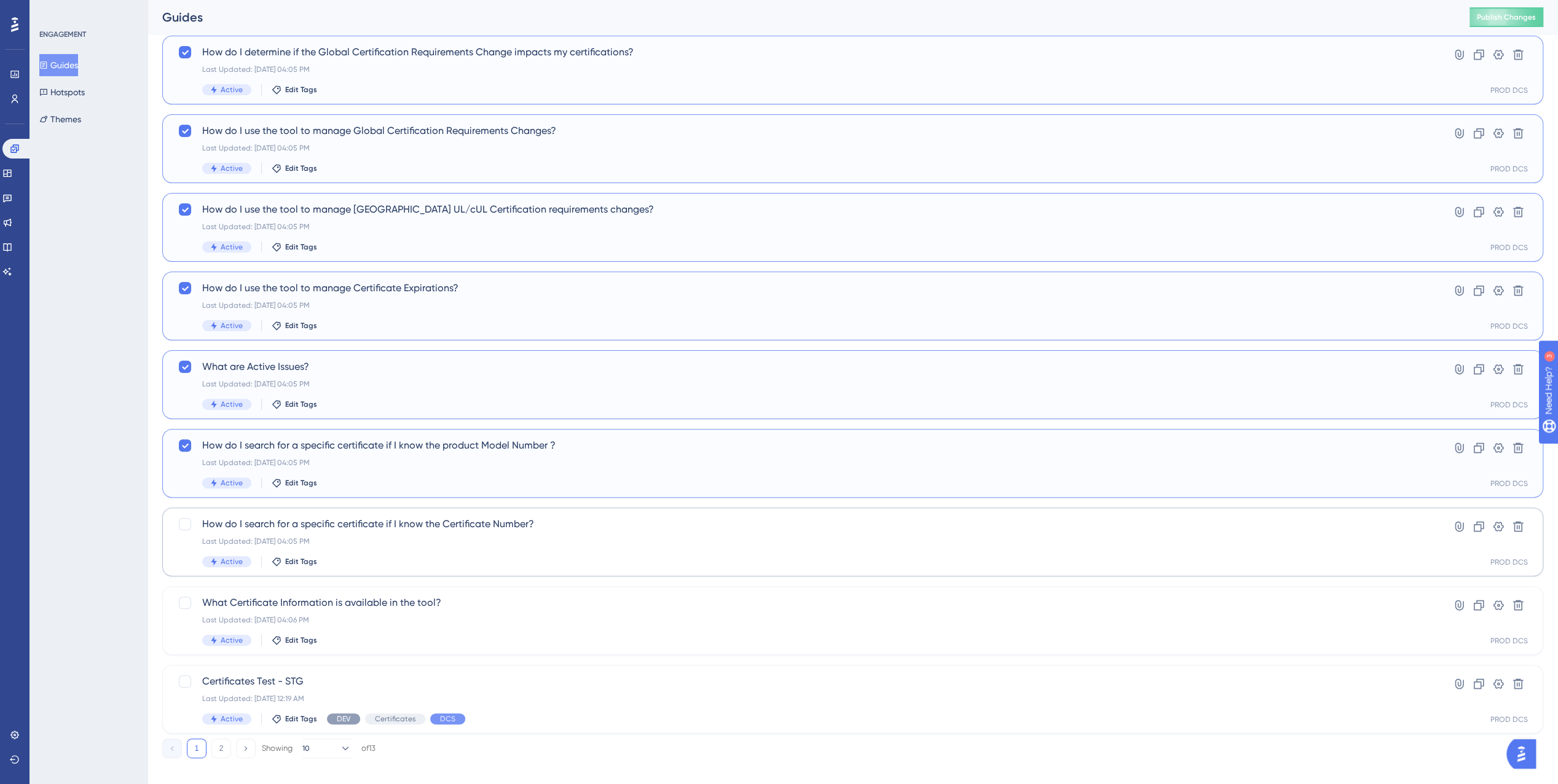
scroll to position [199, 0]
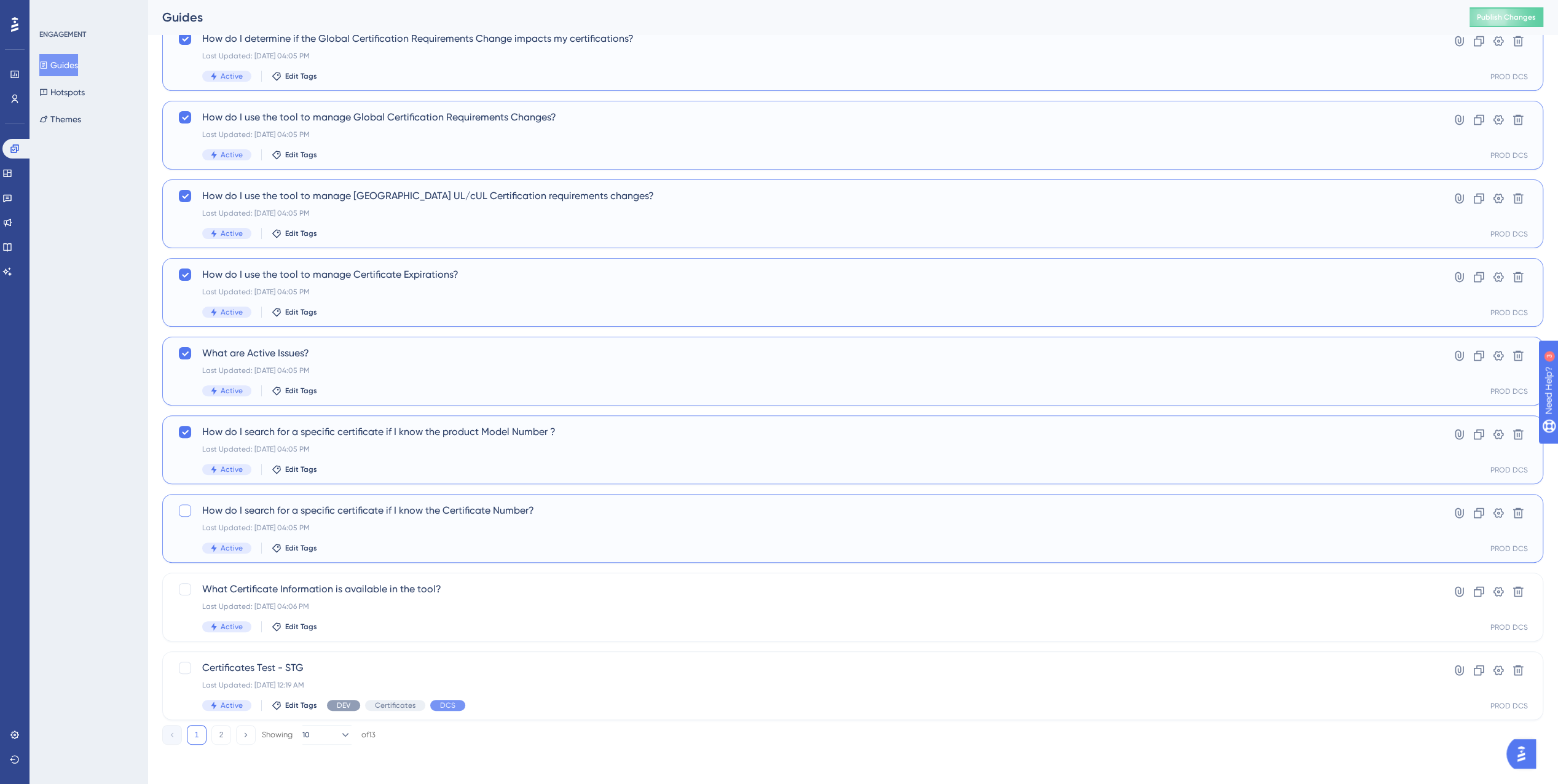
click at [186, 506] on div at bounding box center [184, 510] width 13 height 13
checkbox input "true"
click at [187, 587] on div at bounding box center [184, 589] width 13 height 13
checkbox input "true"
click at [342, 737] on icon at bounding box center [345, 735] width 7 height 4
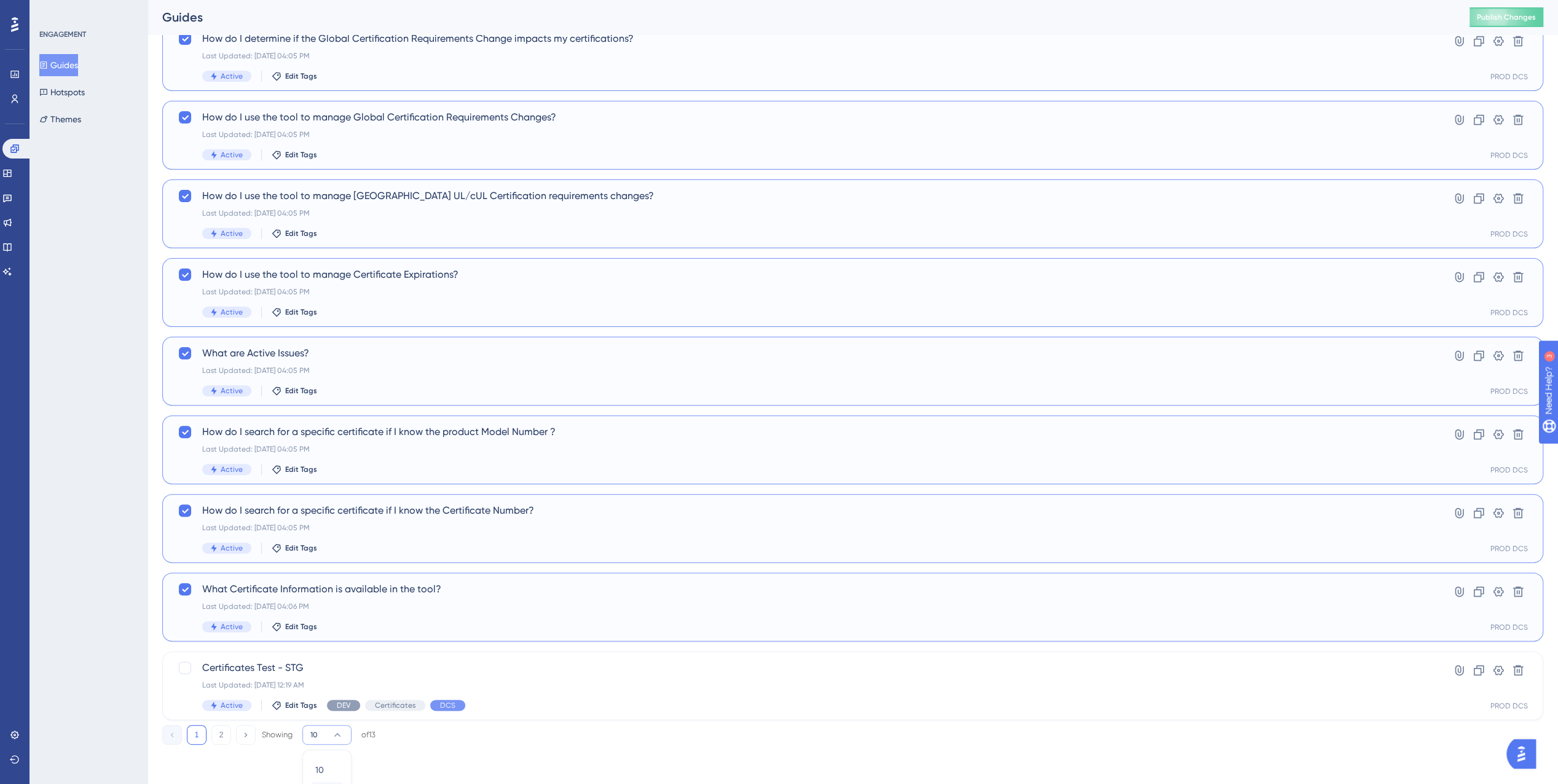
scroll to position [229, 0]
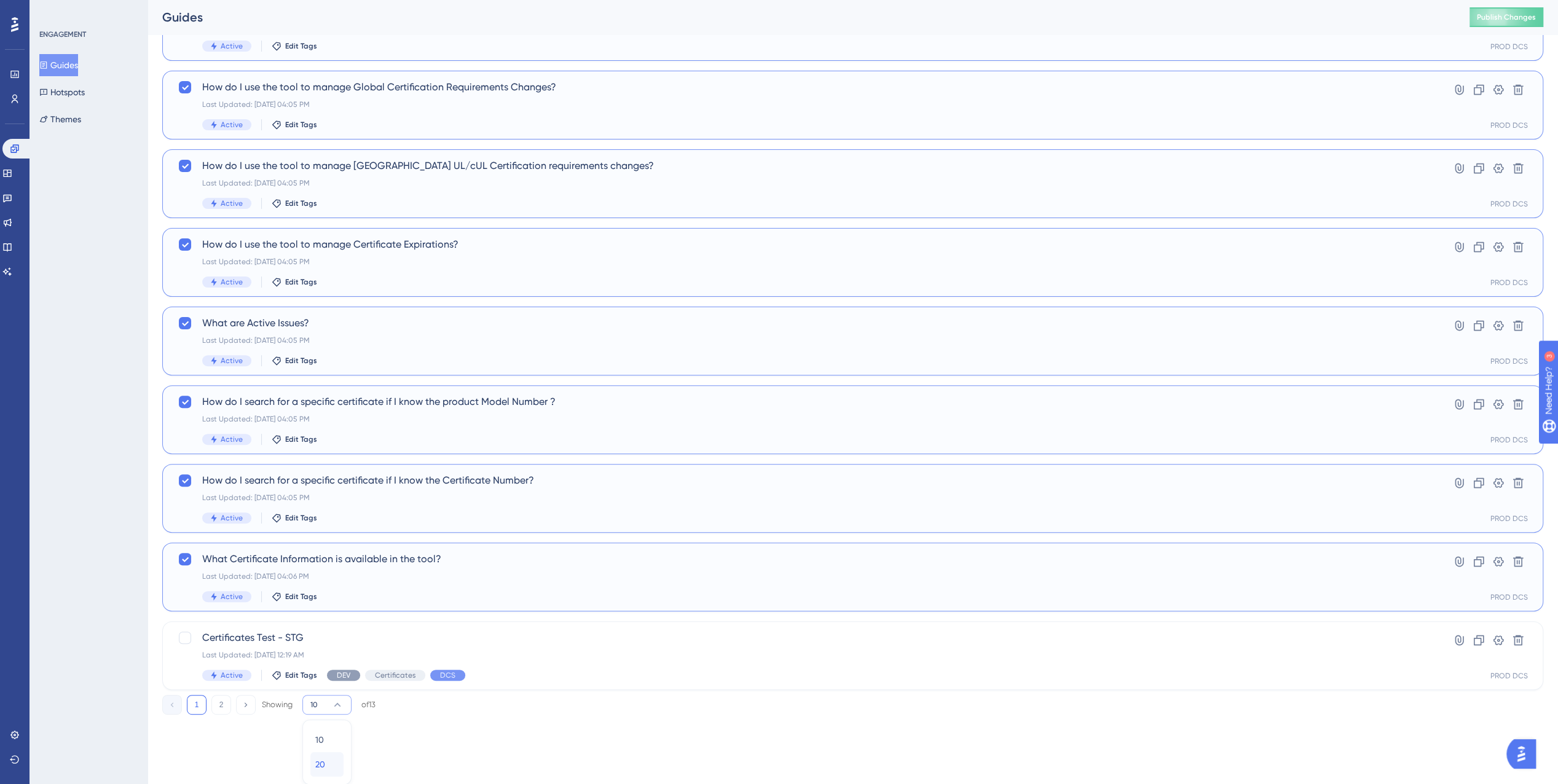
click at [323, 765] on span "20" at bounding box center [319, 765] width 10 height 15
checkbox input "false"
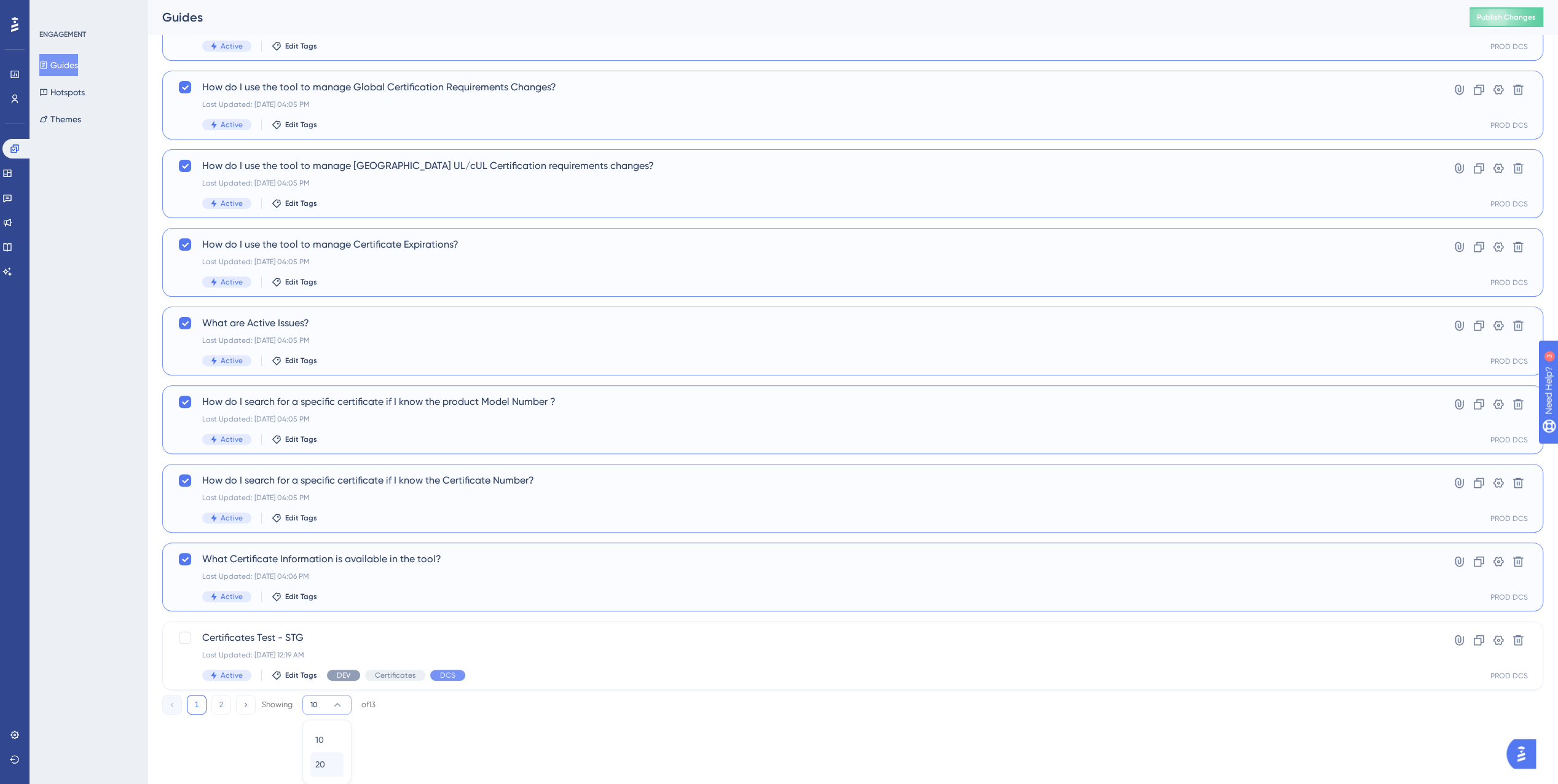
checkbox input "false"
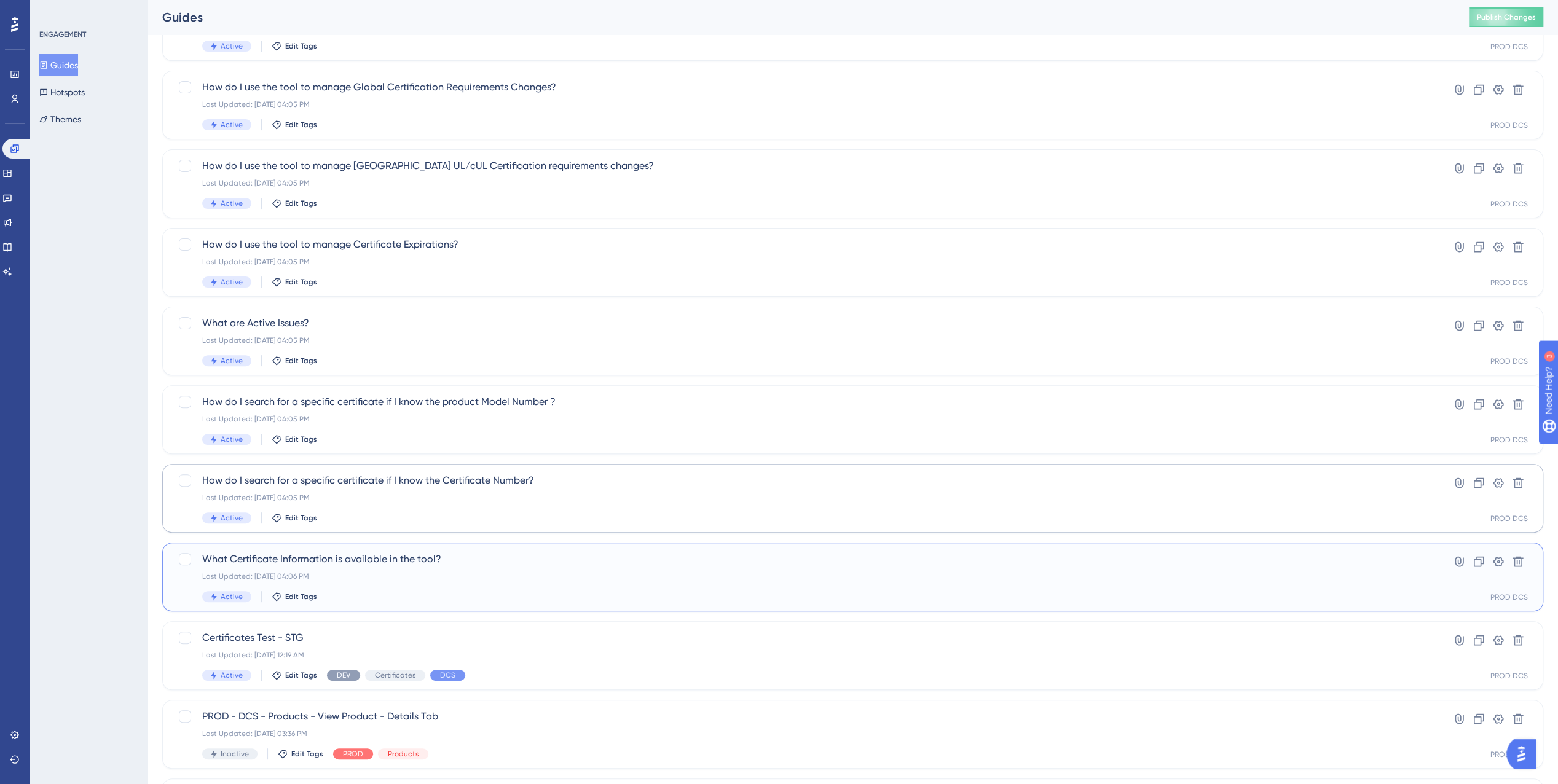
drag, startPoint x: 183, startPoint y: 558, endPoint x: 190, endPoint y: 527, distance: 31.8
click at [183, 558] on div at bounding box center [184, 559] width 13 height 13
checkbox input "true"
drag, startPoint x: 185, startPoint y: 476, endPoint x: 187, endPoint y: 446, distance: 30.1
click at [184, 476] on div at bounding box center [184, 480] width 13 height 13
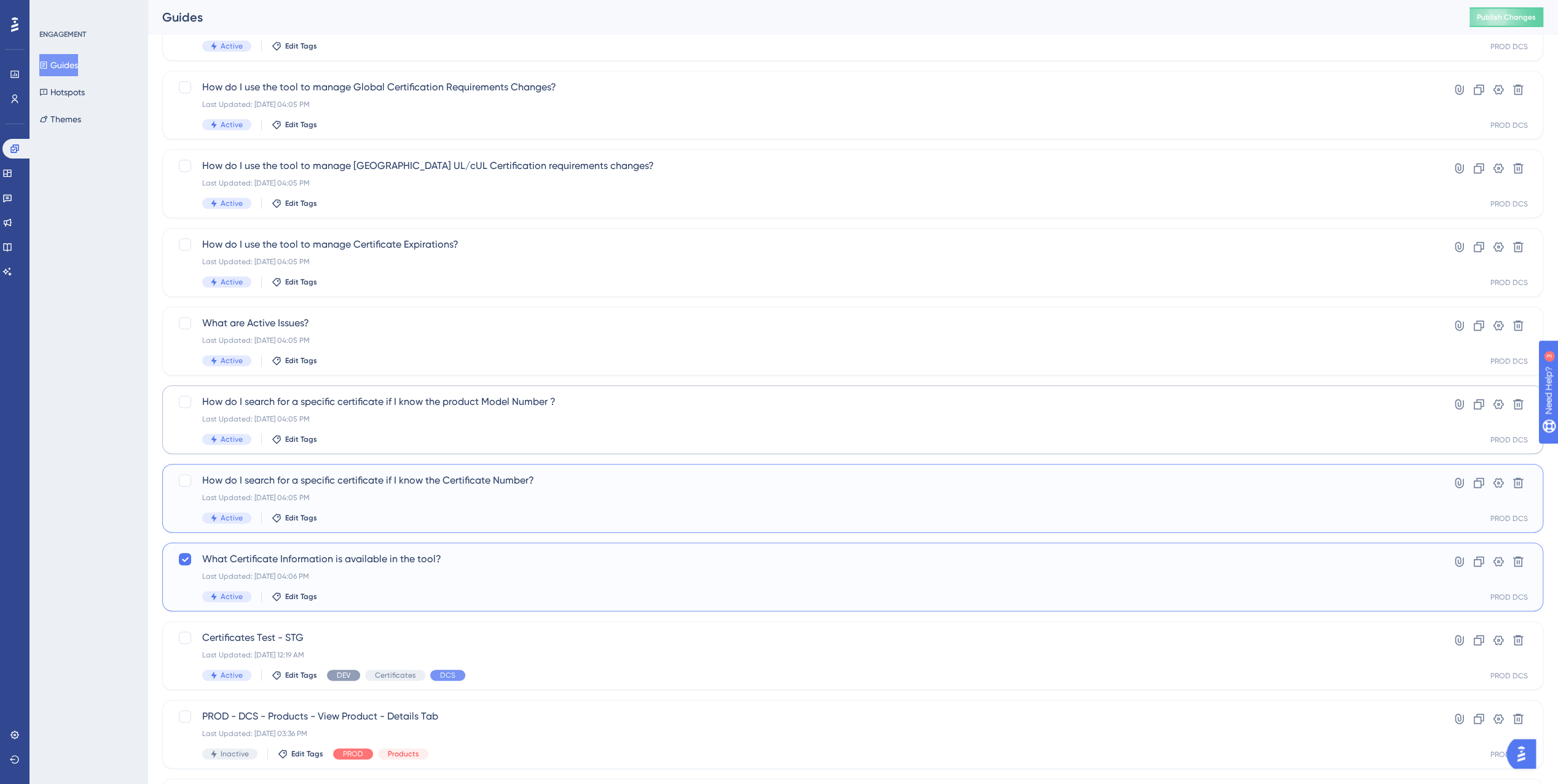
checkbox input "true"
click at [183, 403] on div at bounding box center [184, 402] width 13 height 13
checkbox input "true"
click at [188, 319] on div at bounding box center [184, 323] width 13 height 13
checkbox input "true"
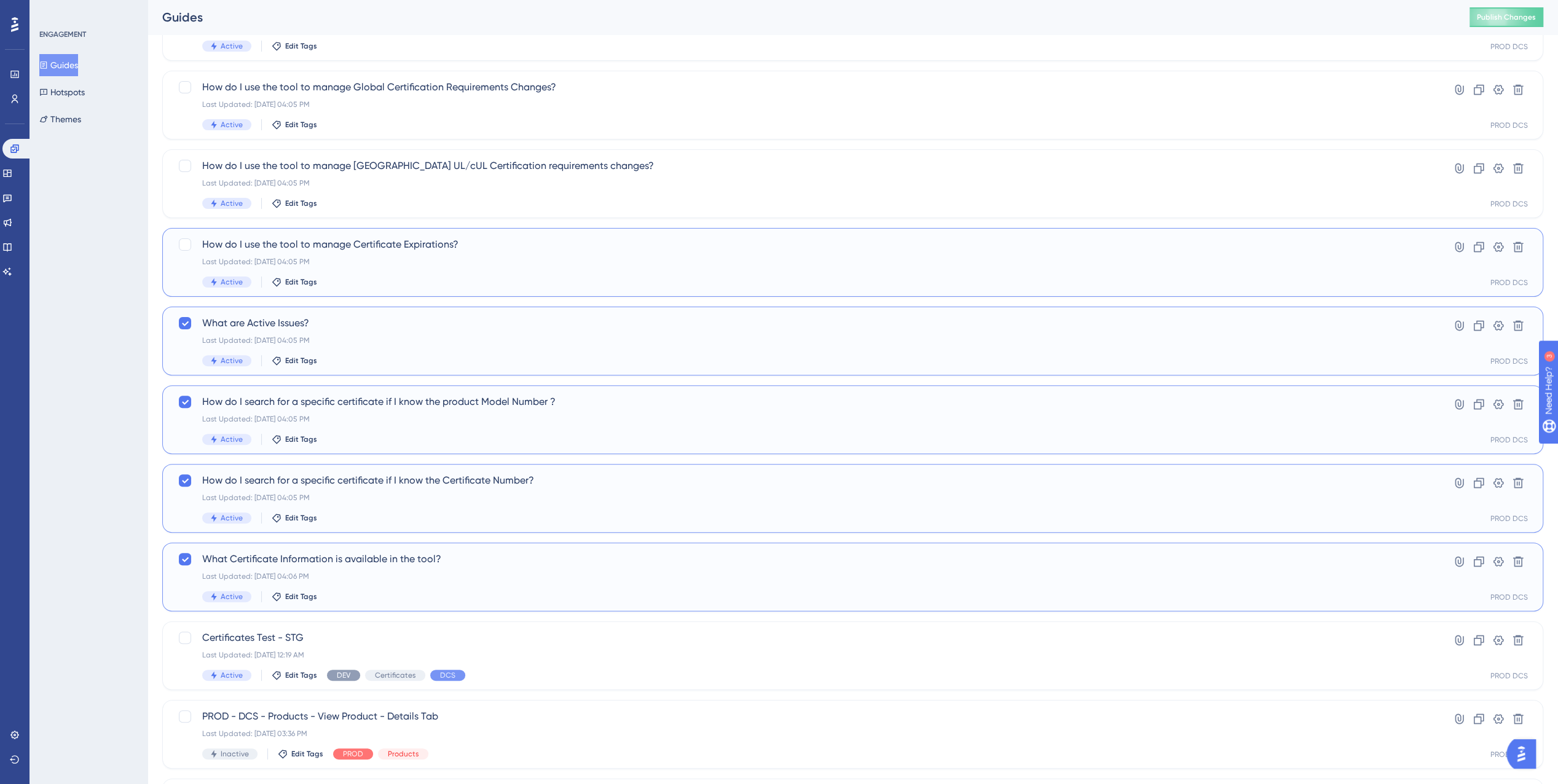
drag, startPoint x: 187, startPoint y: 243, endPoint x: 188, endPoint y: 235, distance: 8.1
click at [187, 243] on div at bounding box center [184, 244] width 13 height 13
checkbox input "true"
click at [185, 162] on div at bounding box center [184, 166] width 13 height 13
checkbox input "true"
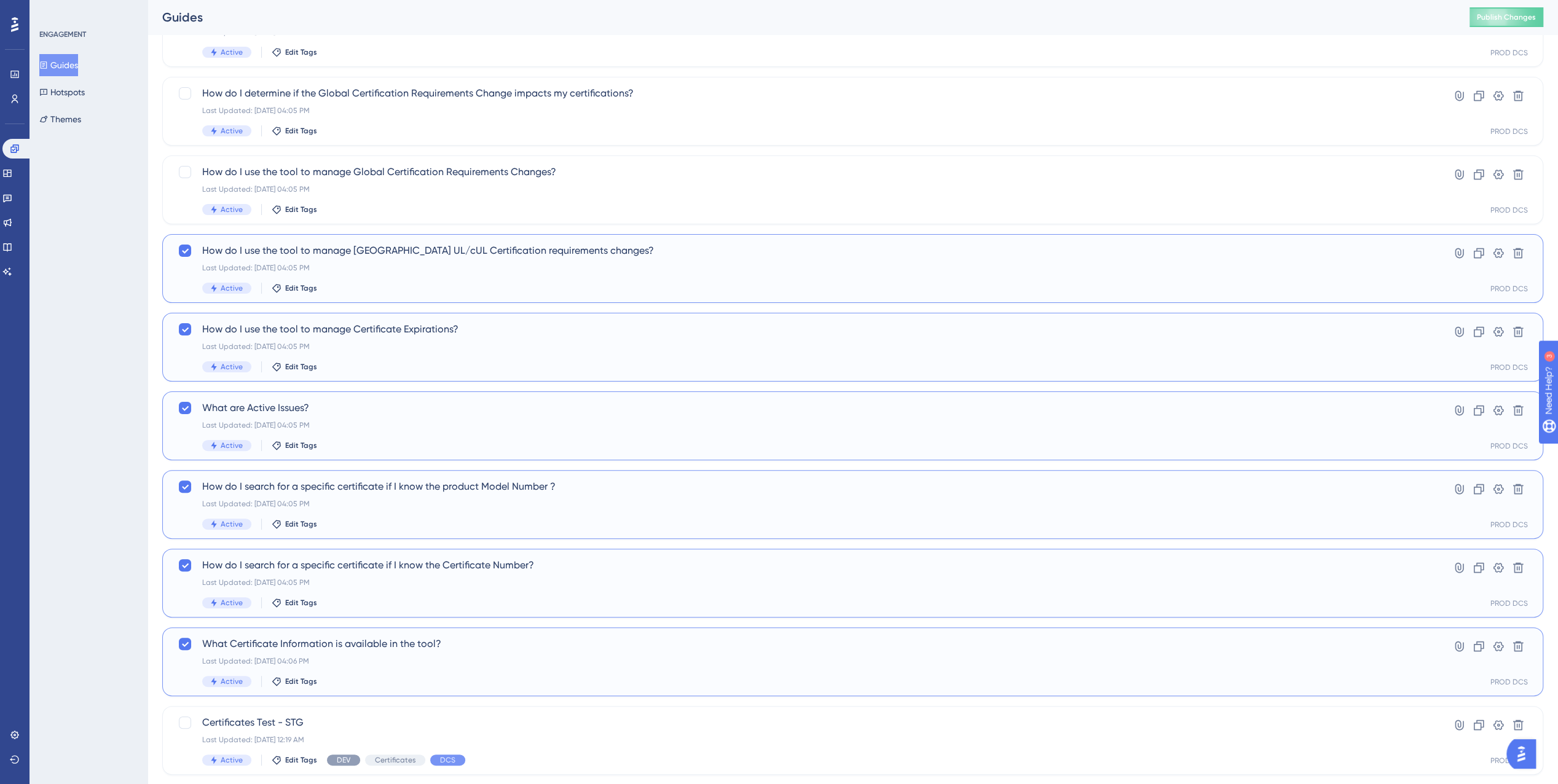
scroll to position [45, 0]
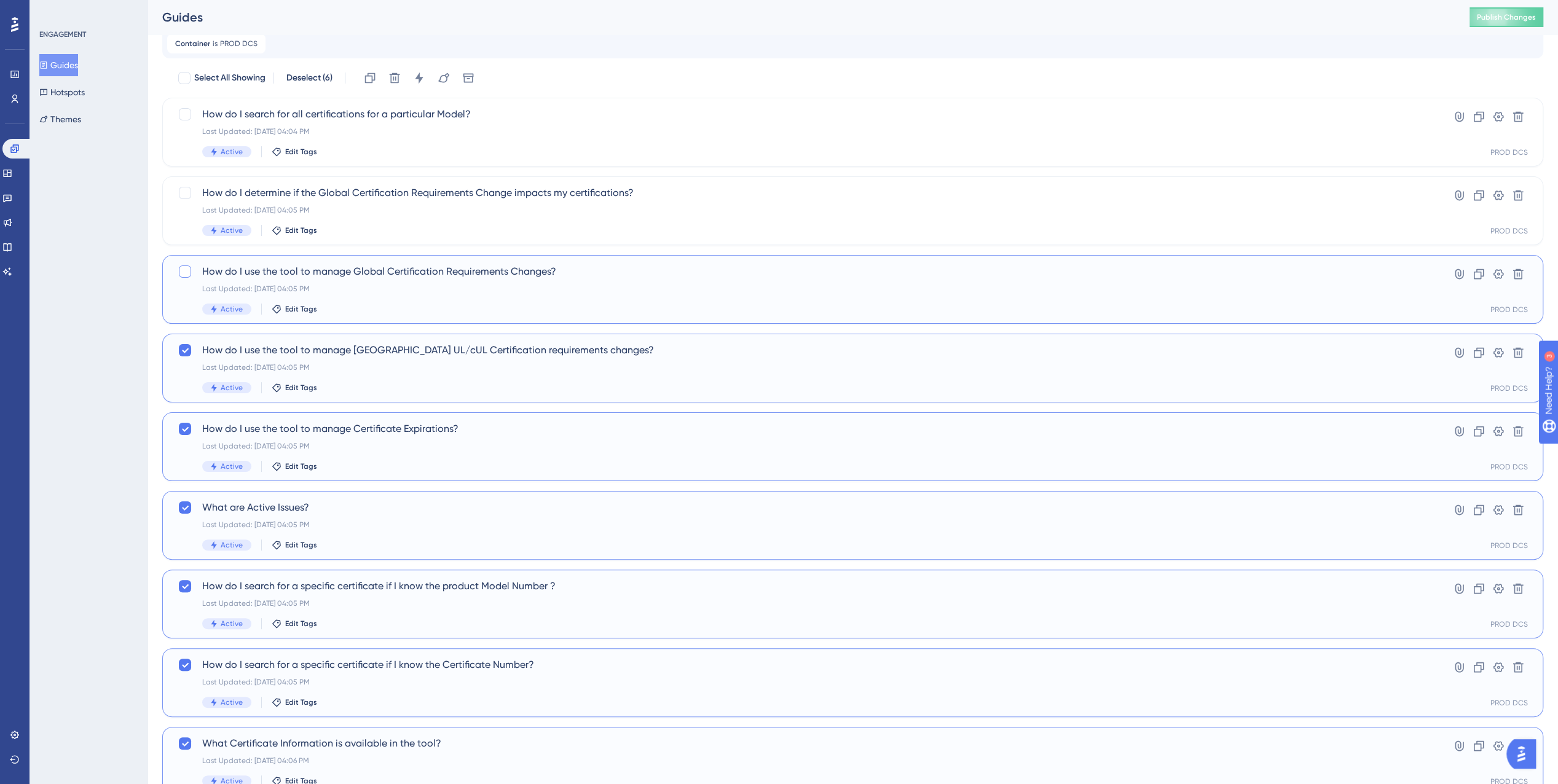
click at [183, 272] on div at bounding box center [184, 271] width 13 height 13
checkbox input "true"
click at [182, 192] on div at bounding box center [184, 192] width 13 height 13
checkbox input "true"
click at [184, 116] on div at bounding box center [184, 114] width 13 height 13
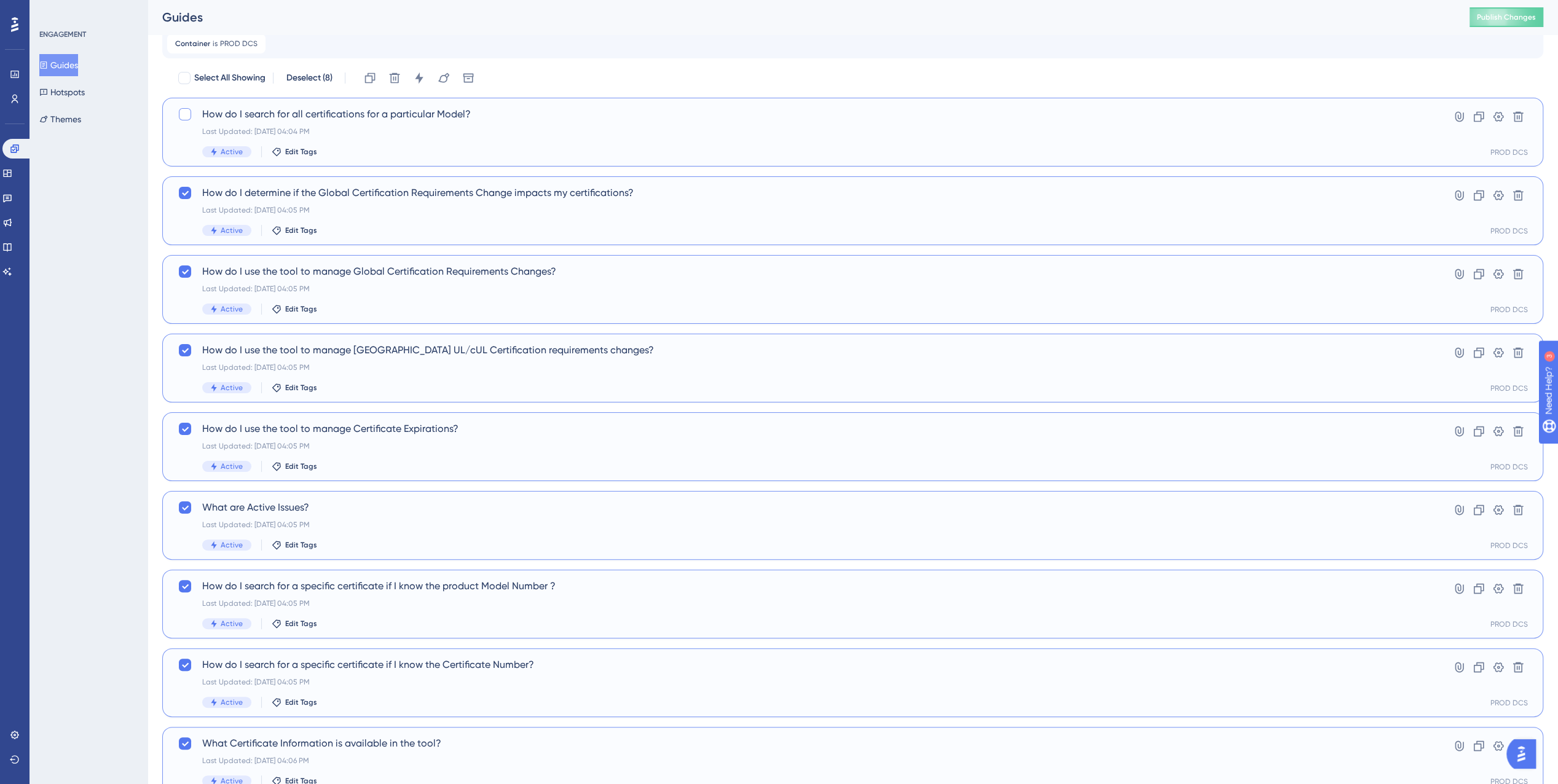
checkbox input "true"
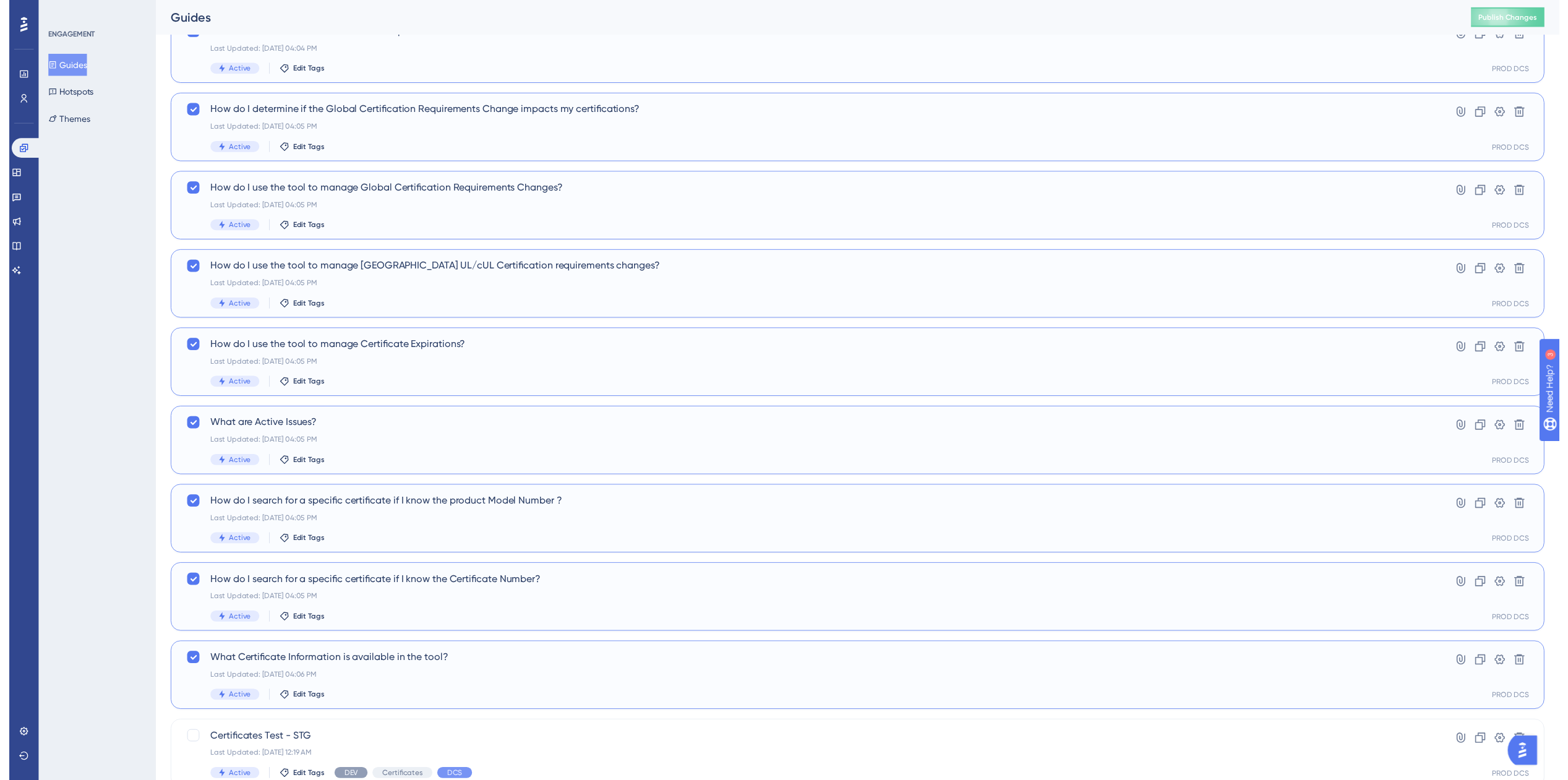
scroll to position [0, 0]
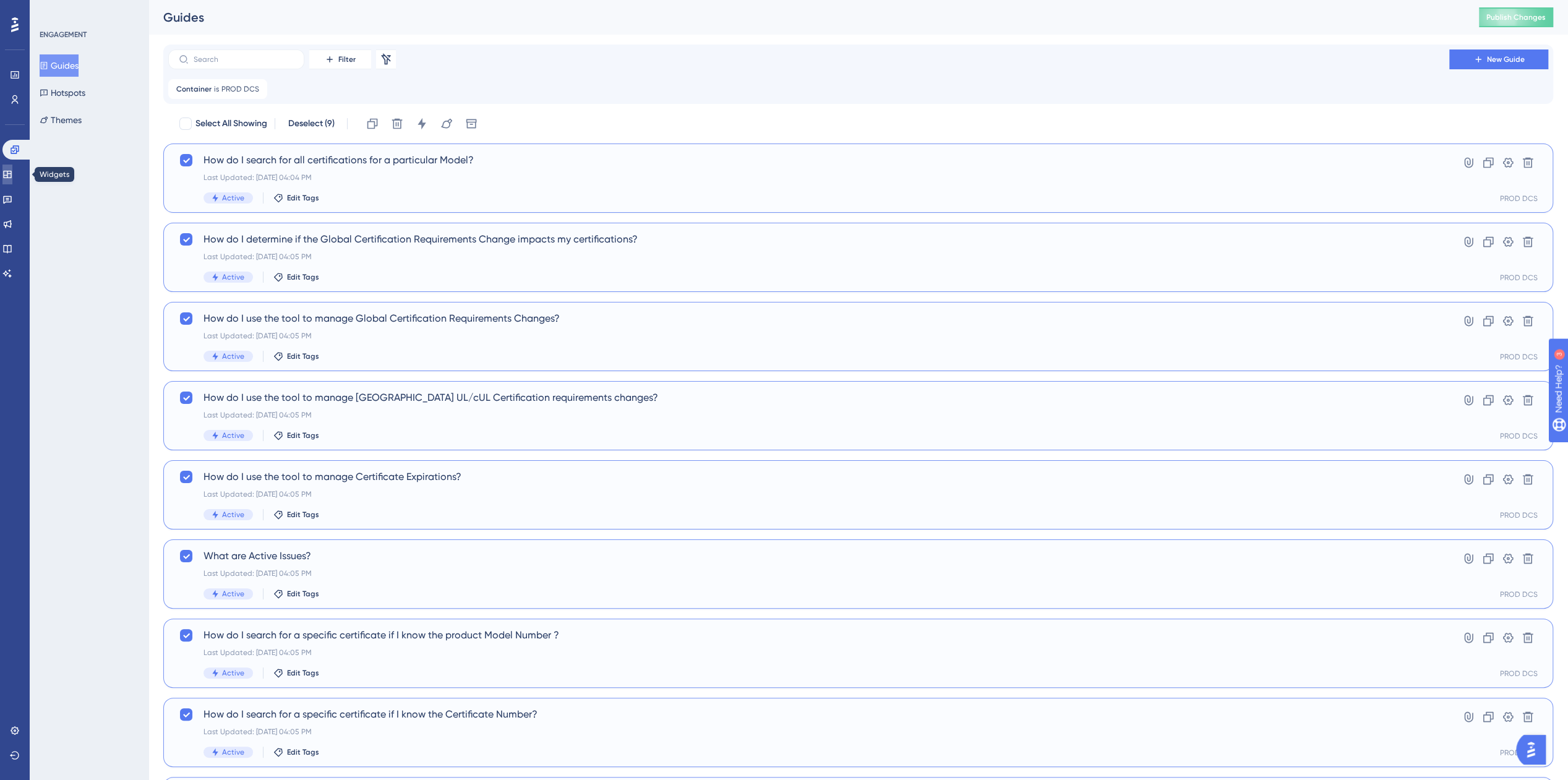
click at [13, 176] on icon at bounding box center [7, 174] width 10 height 10
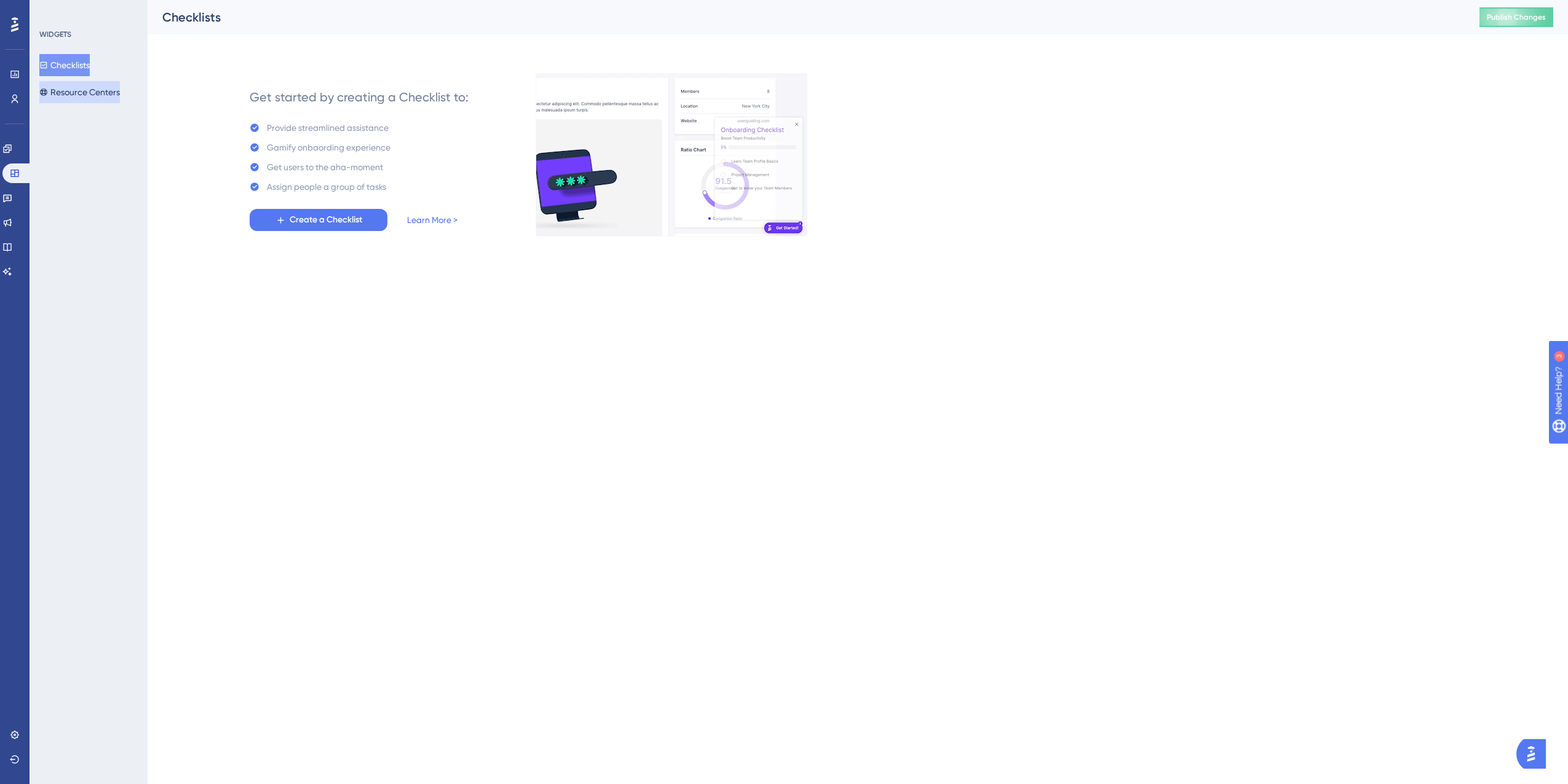
click at [116, 82] on button "Resource Centers" at bounding box center [79, 92] width 80 height 22
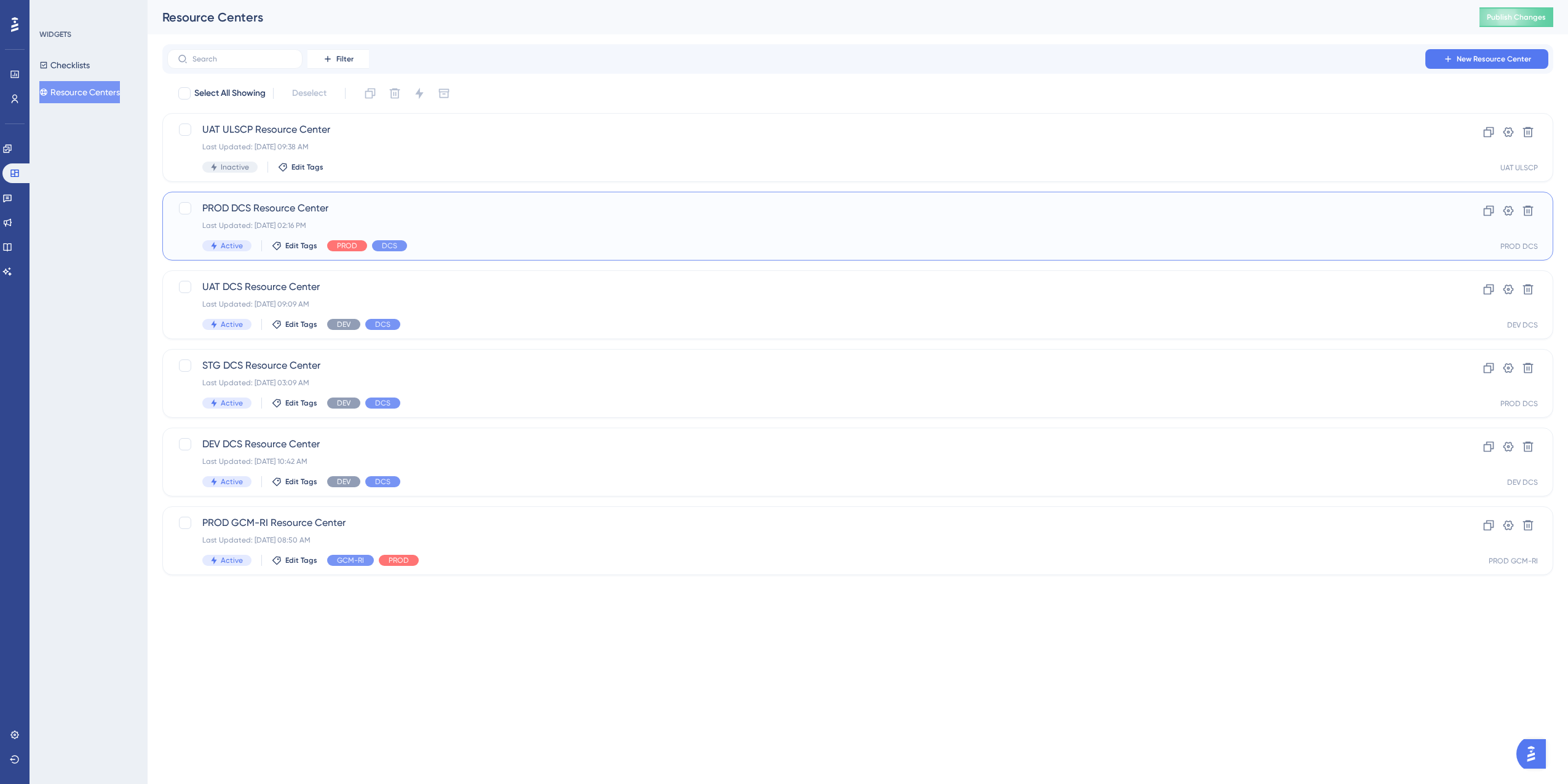
click at [456, 212] on span "PROD DCS Resource Center" at bounding box center [808, 208] width 1212 height 15
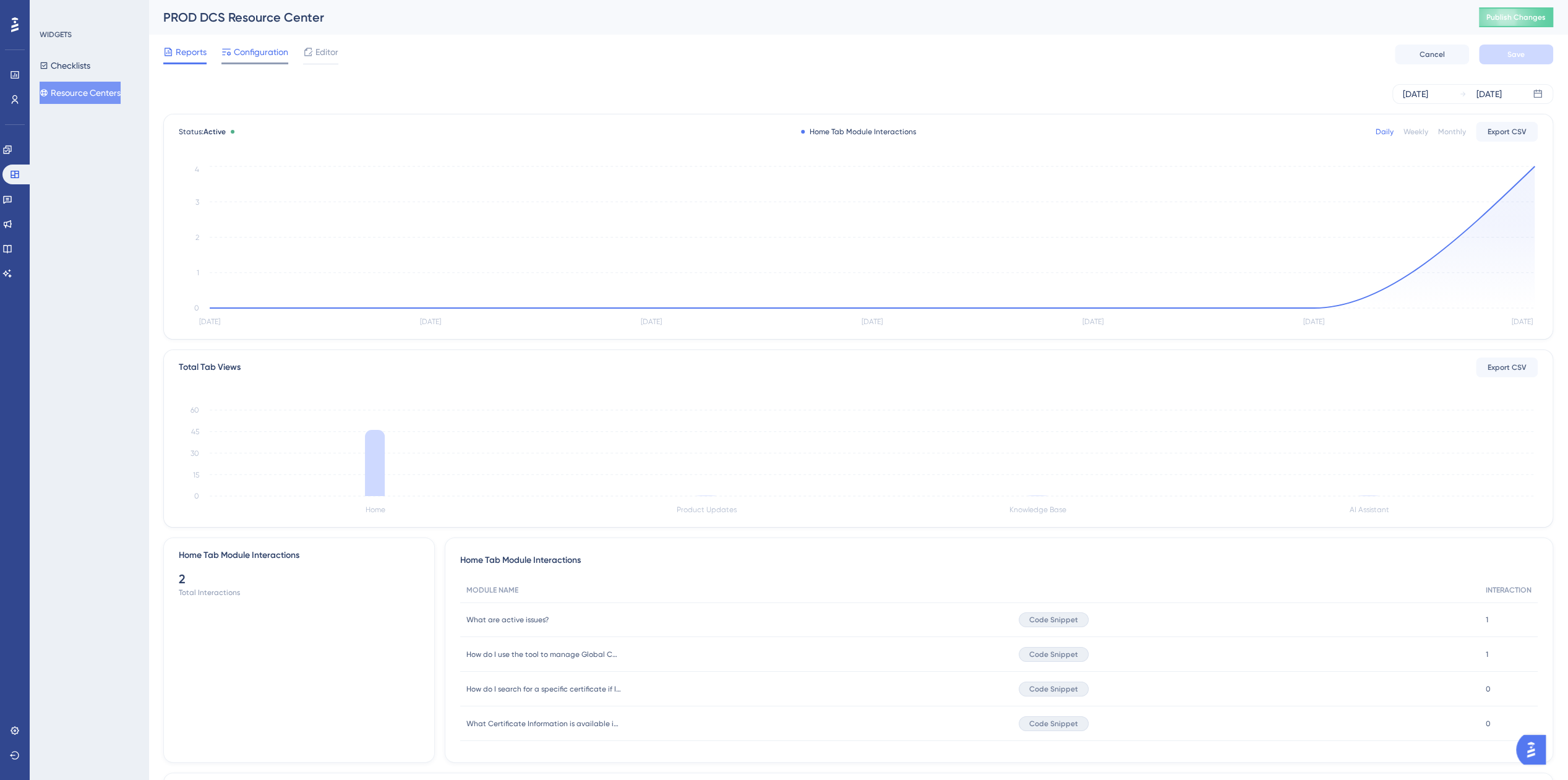
click at [261, 56] on span "Configuration" at bounding box center [261, 52] width 54 height 15
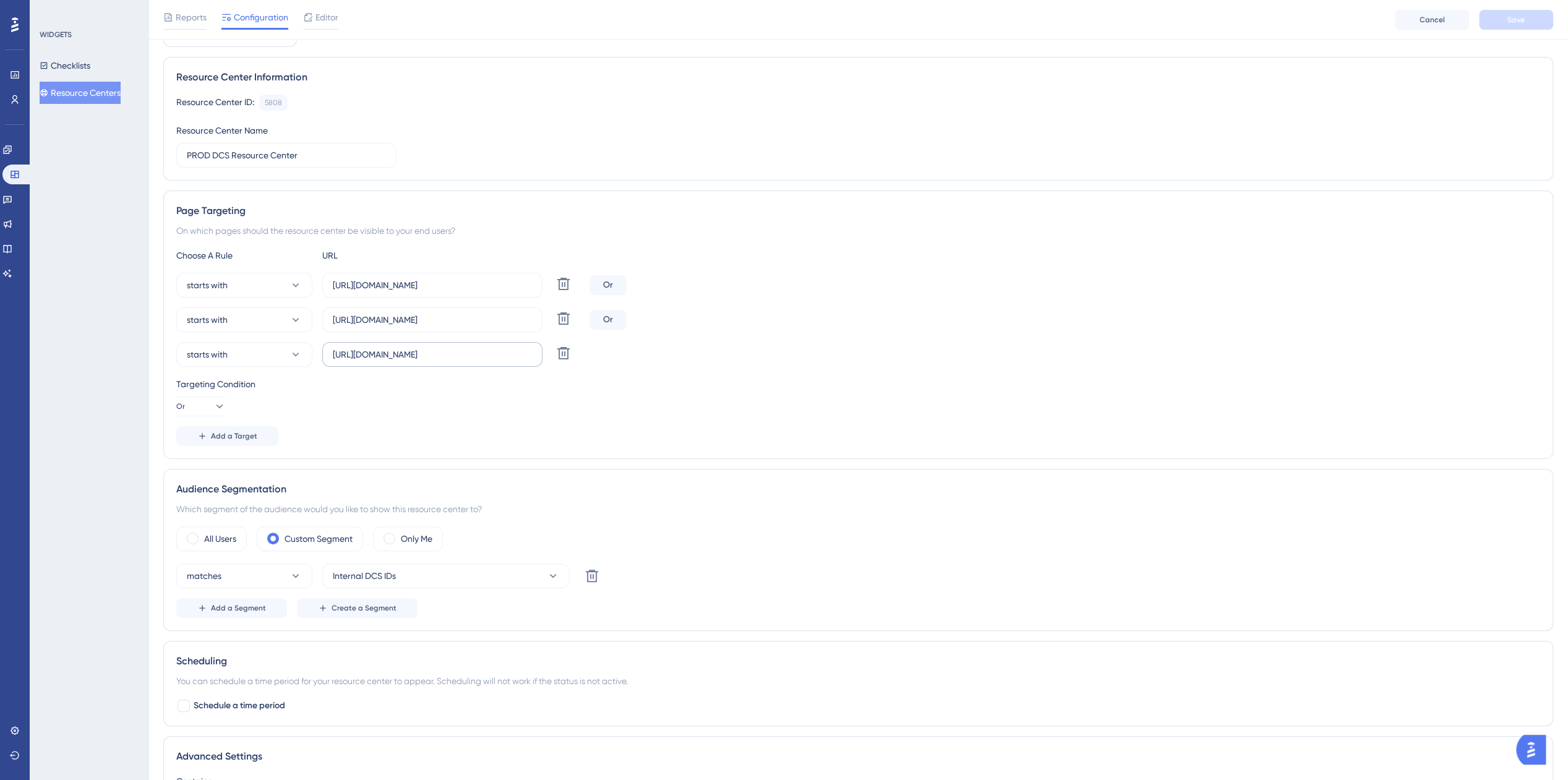
scroll to position [124, 0]
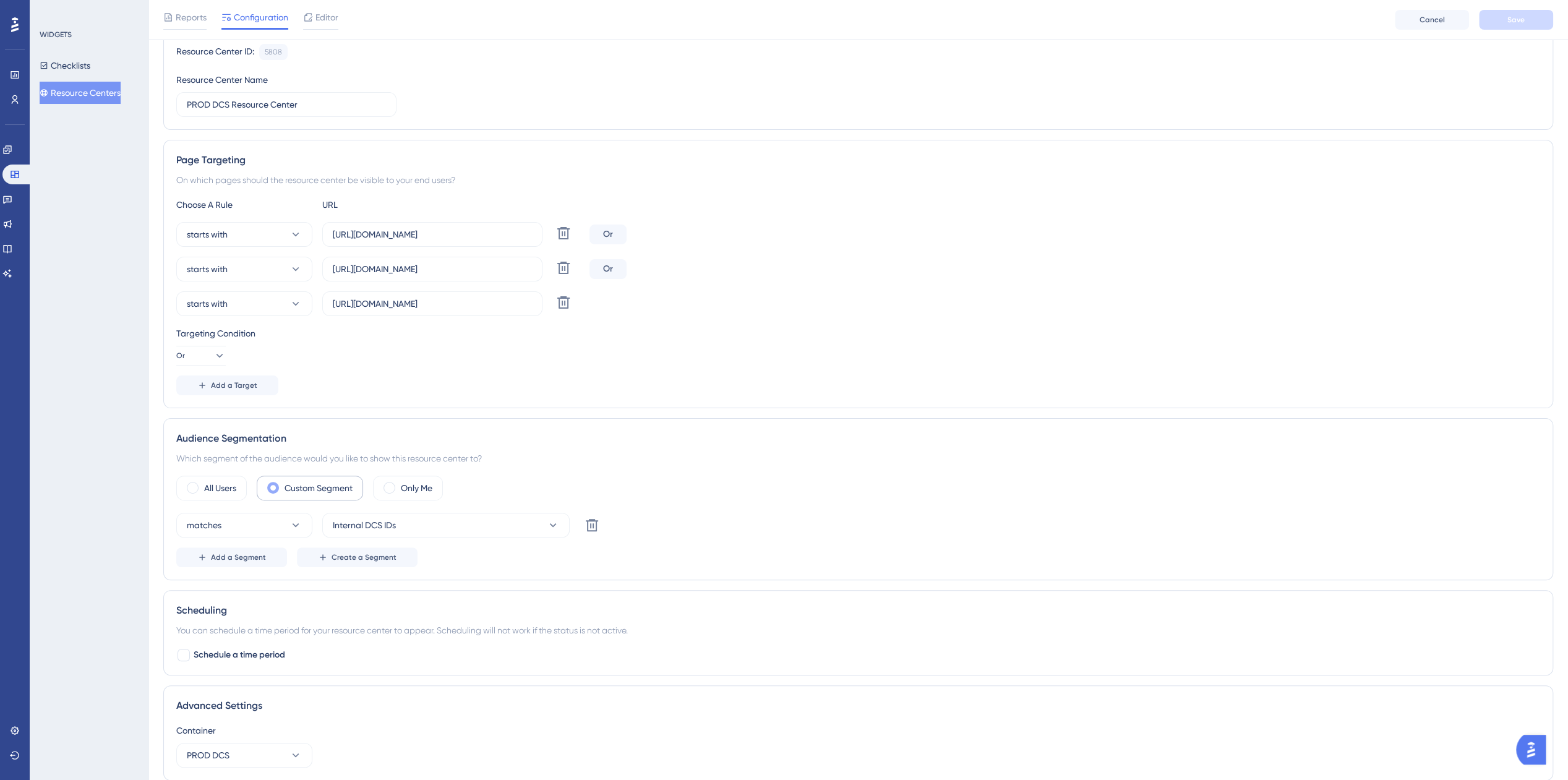
drag, startPoint x: 188, startPoint y: 484, endPoint x: 262, endPoint y: 488, distance: 74.1
click at [188, 484] on span at bounding box center [193, 488] width 12 height 12
click at [202, 484] on input "radio" at bounding box center [202, 484] width 0 height 0
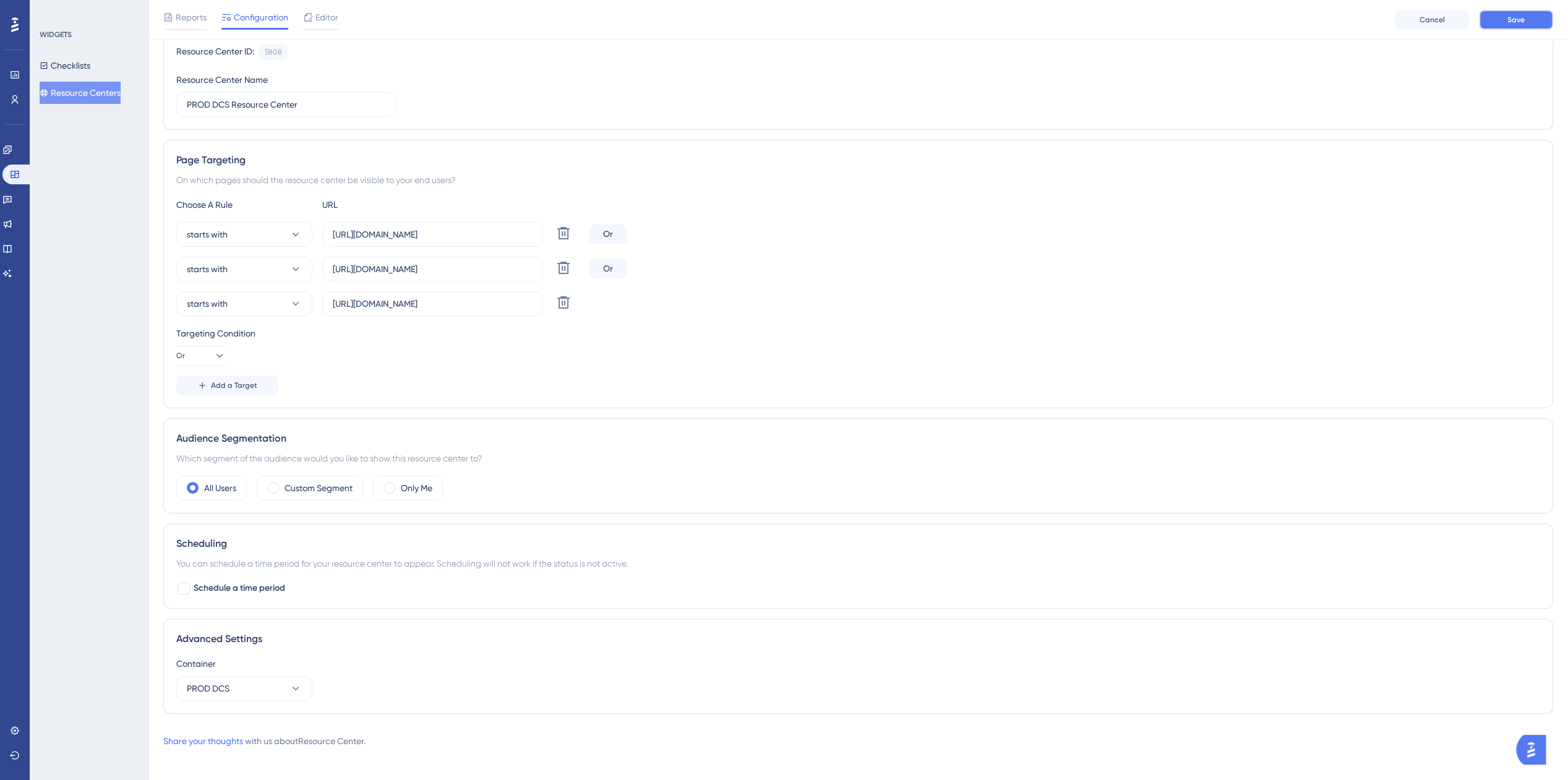
click at [1535, 18] on button "Save" at bounding box center [1516, 19] width 74 height 20
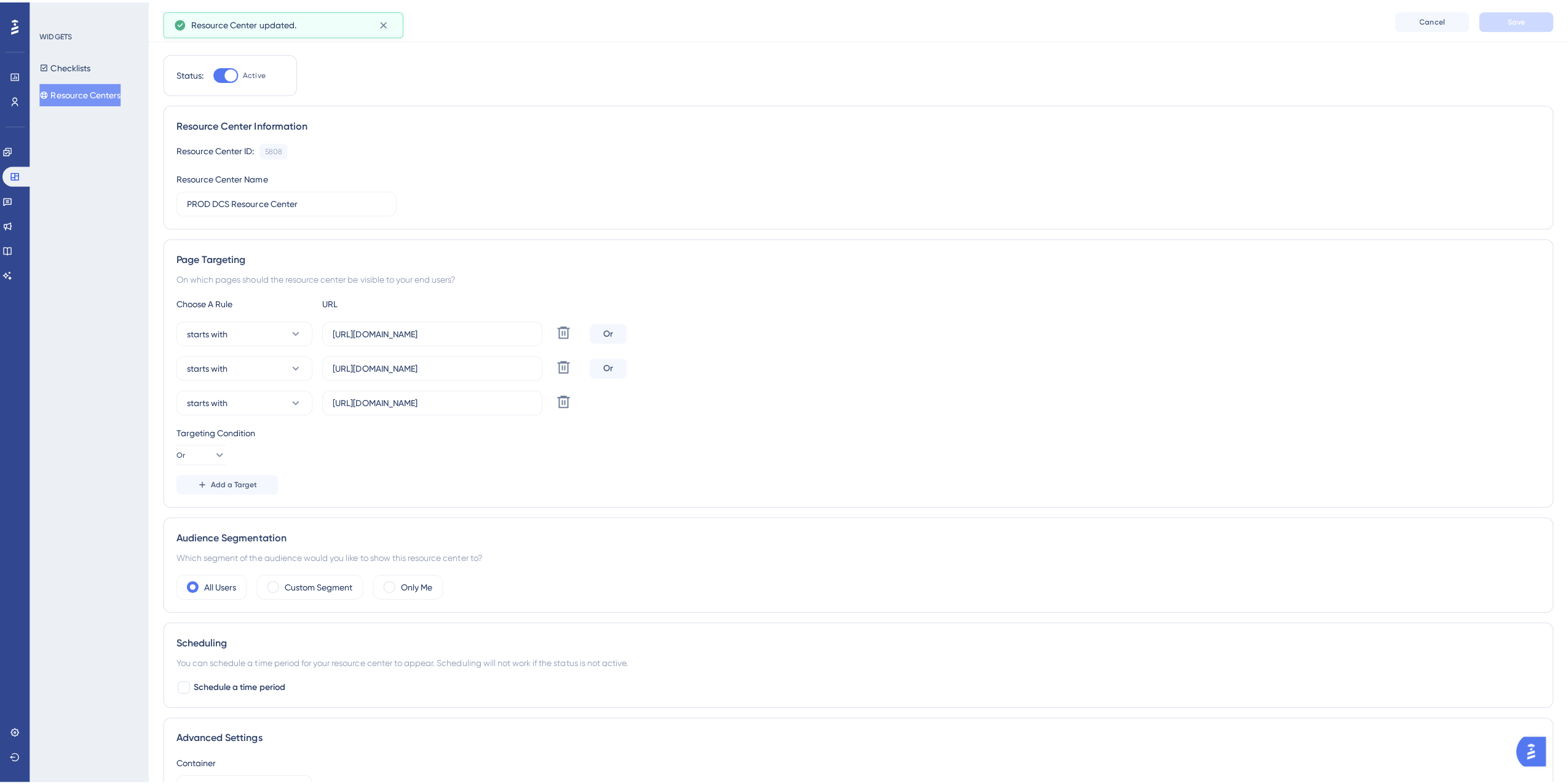
scroll to position [0, 0]
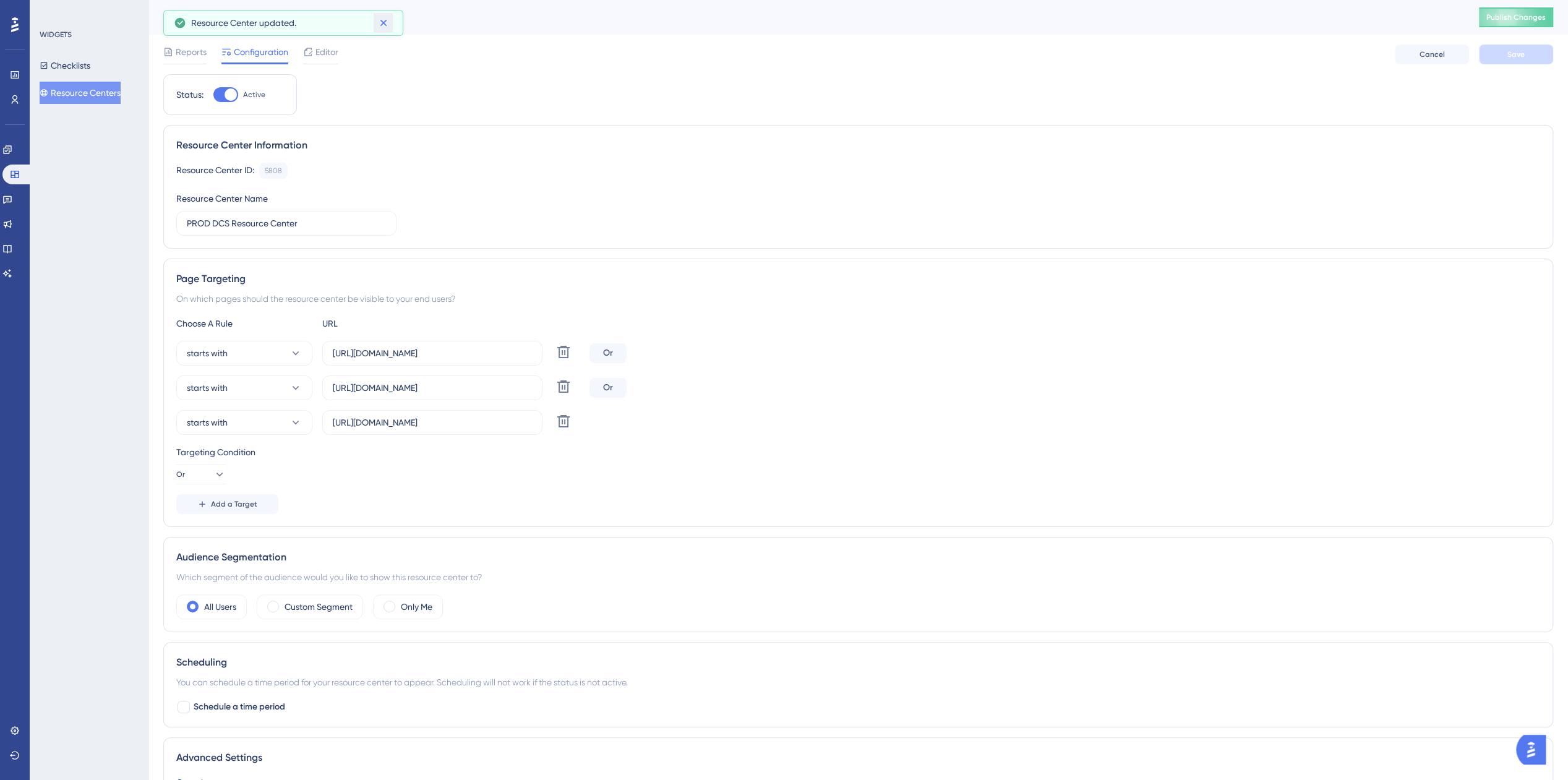
drag, startPoint x: 390, startPoint y: 23, endPoint x: 368, endPoint y: 35, distance: 25.1
click at [390, 23] on button at bounding box center [383, 22] width 19 height 20
click at [309, 49] on icon at bounding box center [307, 51] width 10 height 10
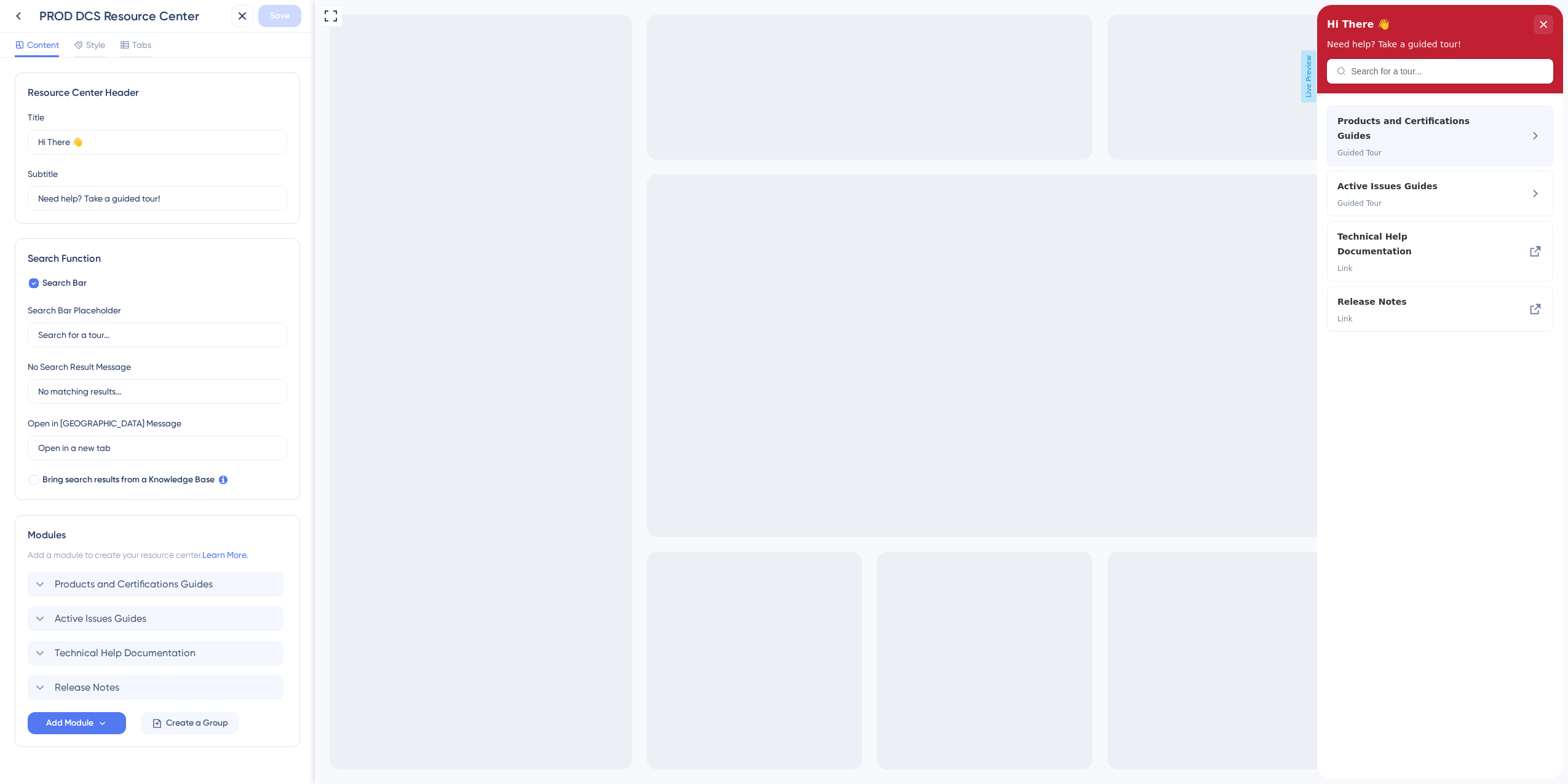
click at [1417, 117] on span "Products and Certifications Guides" at bounding box center [1409, 128] width 145 height 30
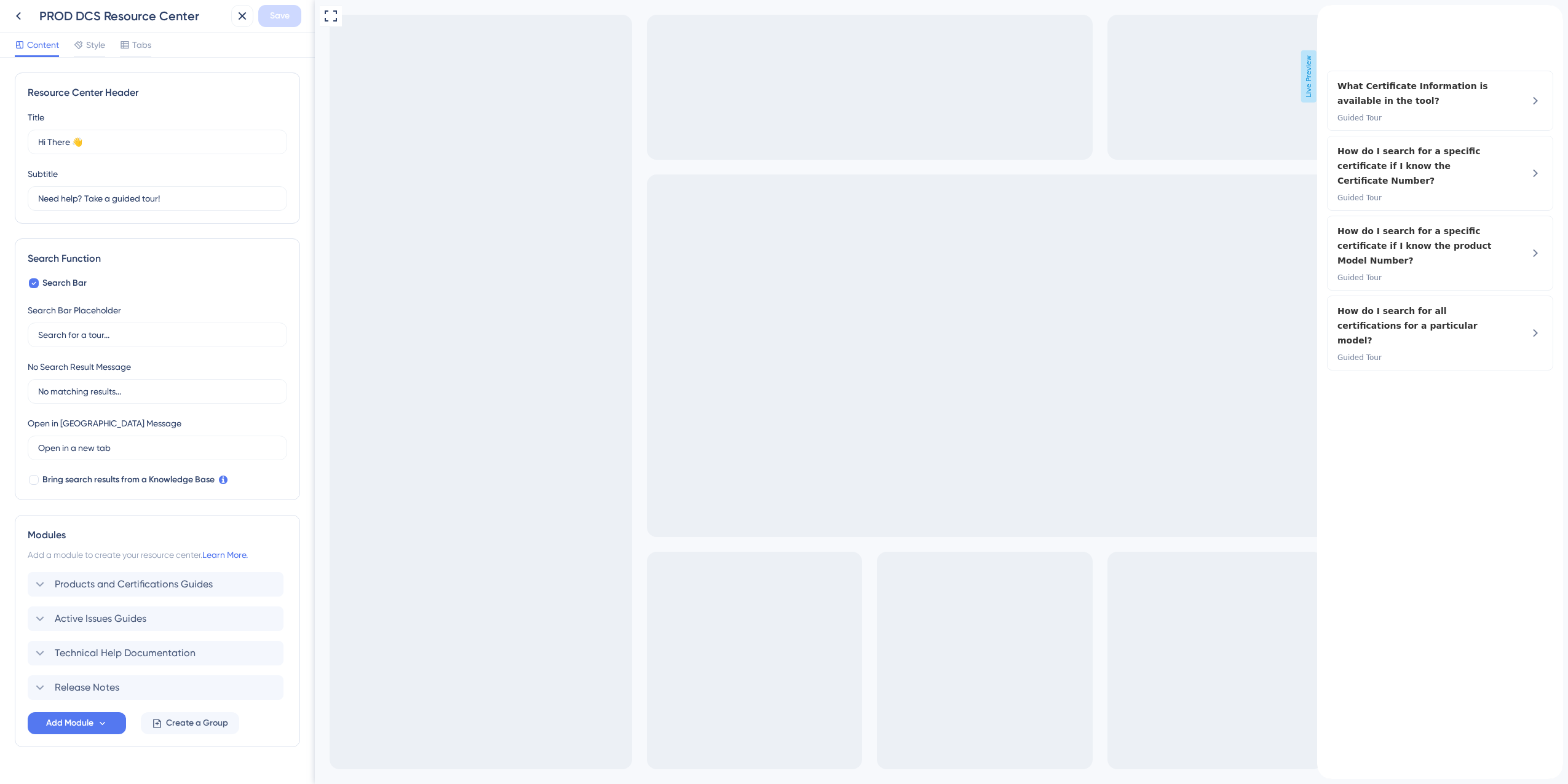
click at [1337, 17] on div "back to header" at bounding box center [1327, 11] width 20 height 13
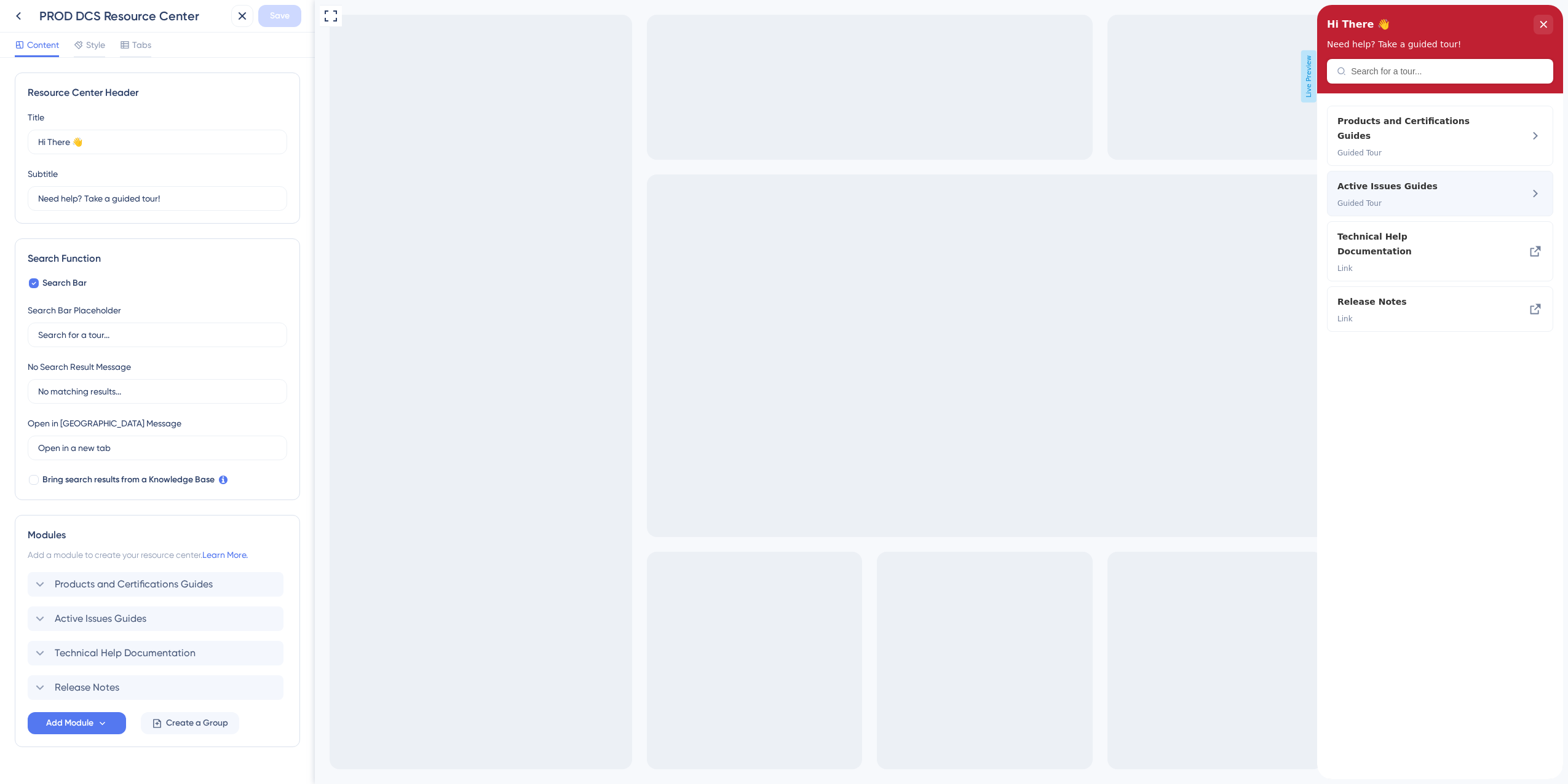
click at [1415, 178] on span "Active Issues Guides" at bounding box center [1409, 186] width 145 height 15
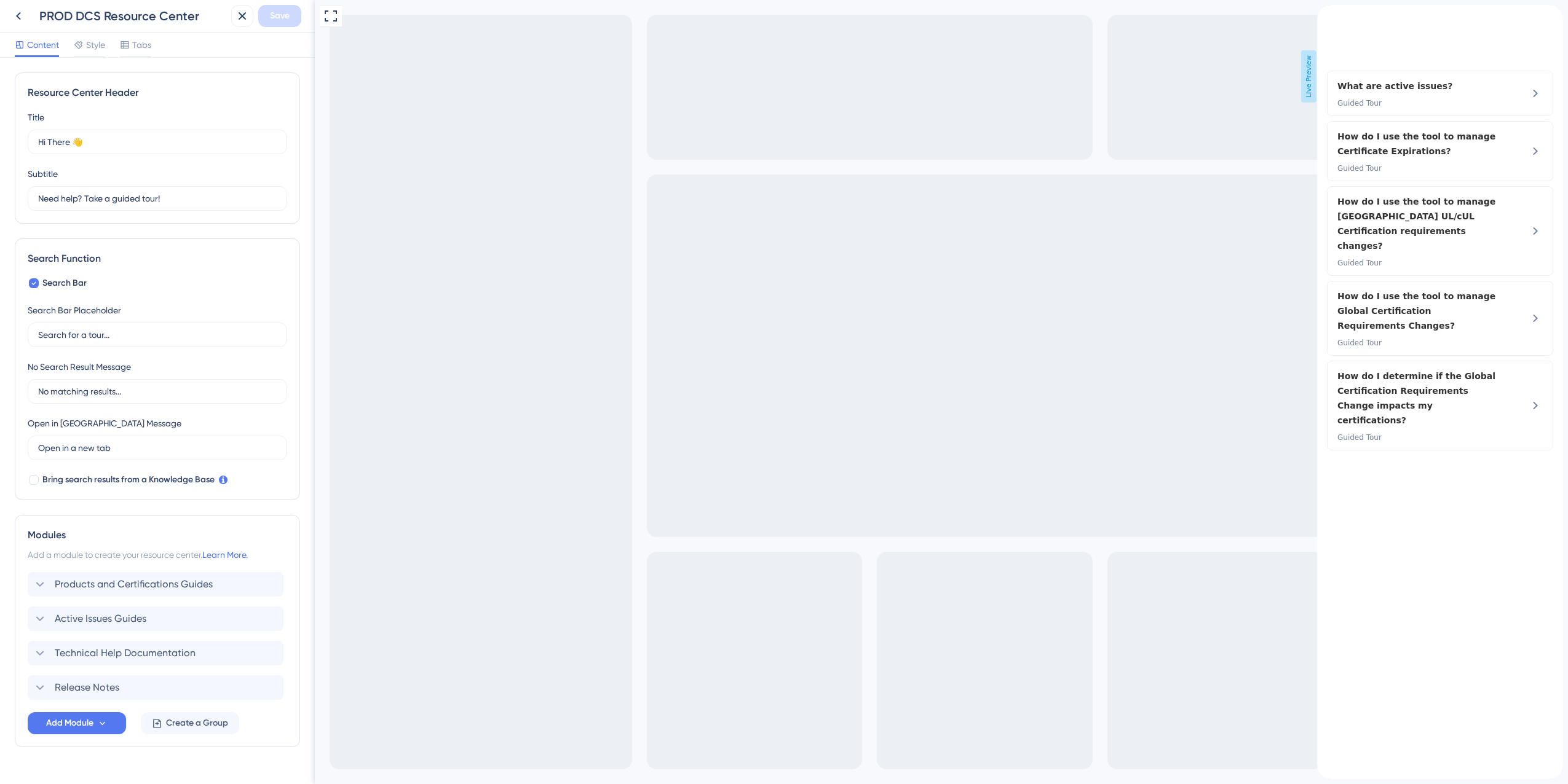
click at [1326, 15] on icon "back to header" at bounding box center [1322, 10] width 9 height 10
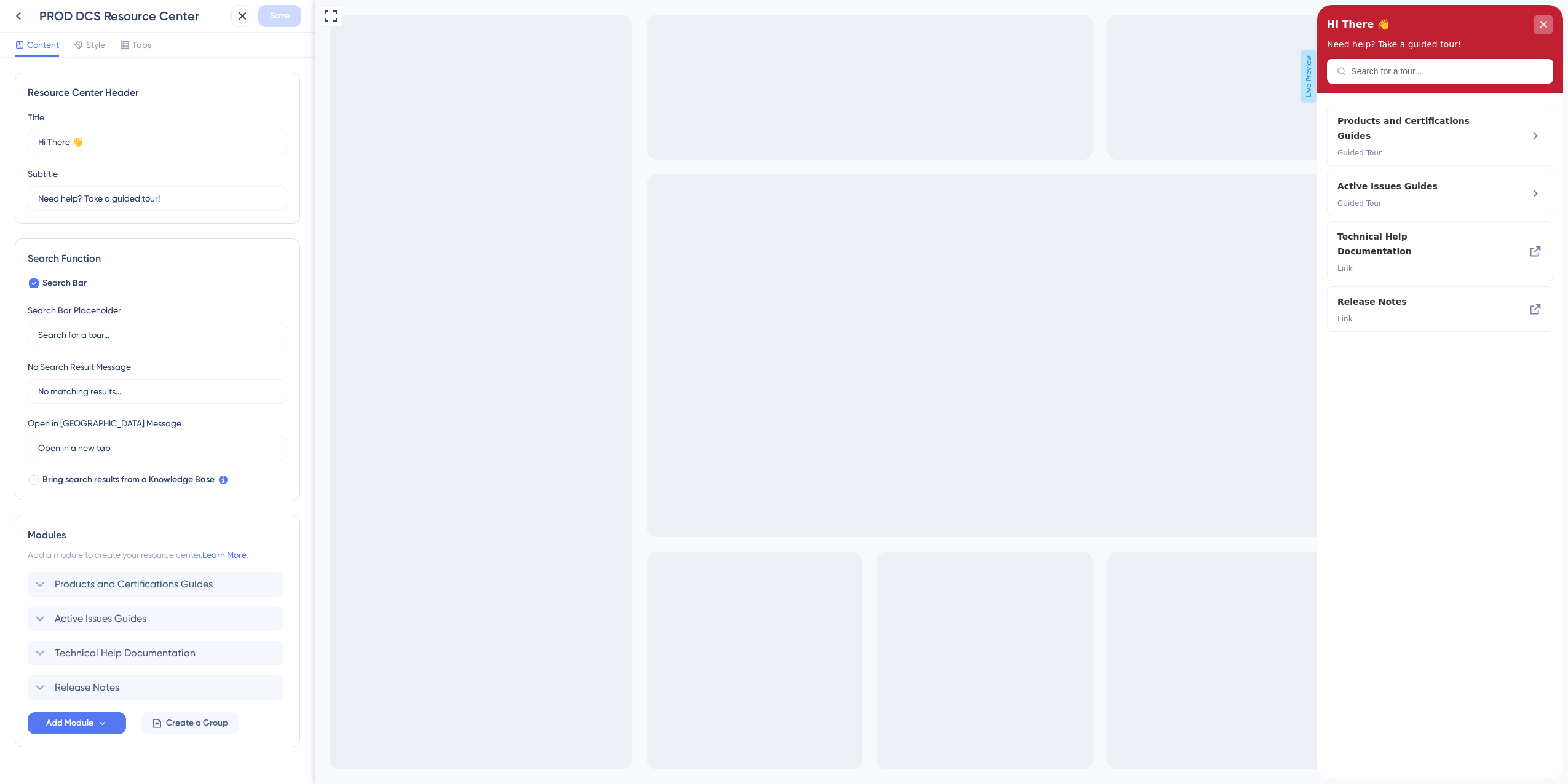
click at [1536, 26] on div "close resource center" at bounding box center [1543, 24] width 20 height 20
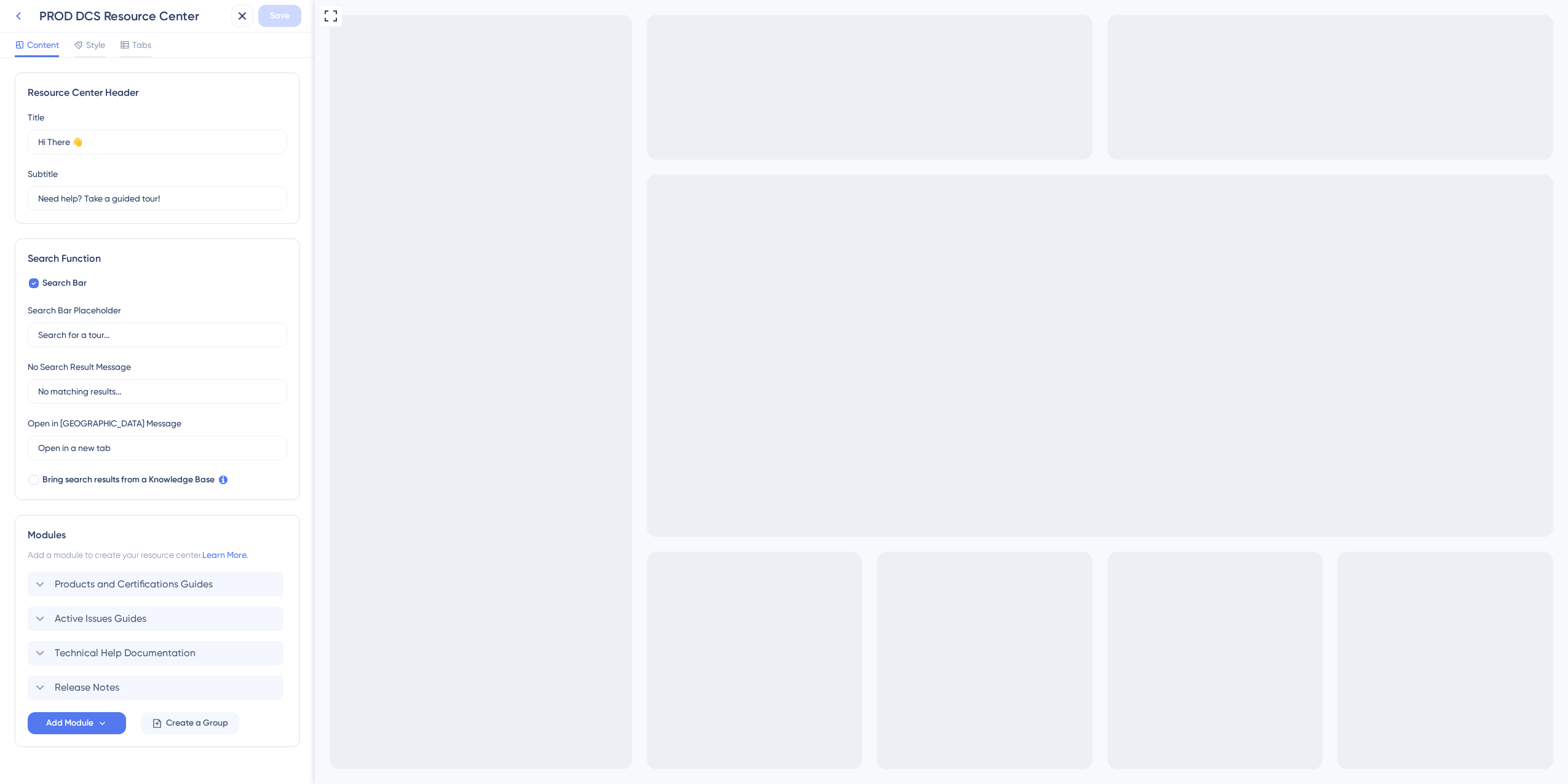
click at [22, 19] on icon at bounding box center [18, 16] width 15 height 15
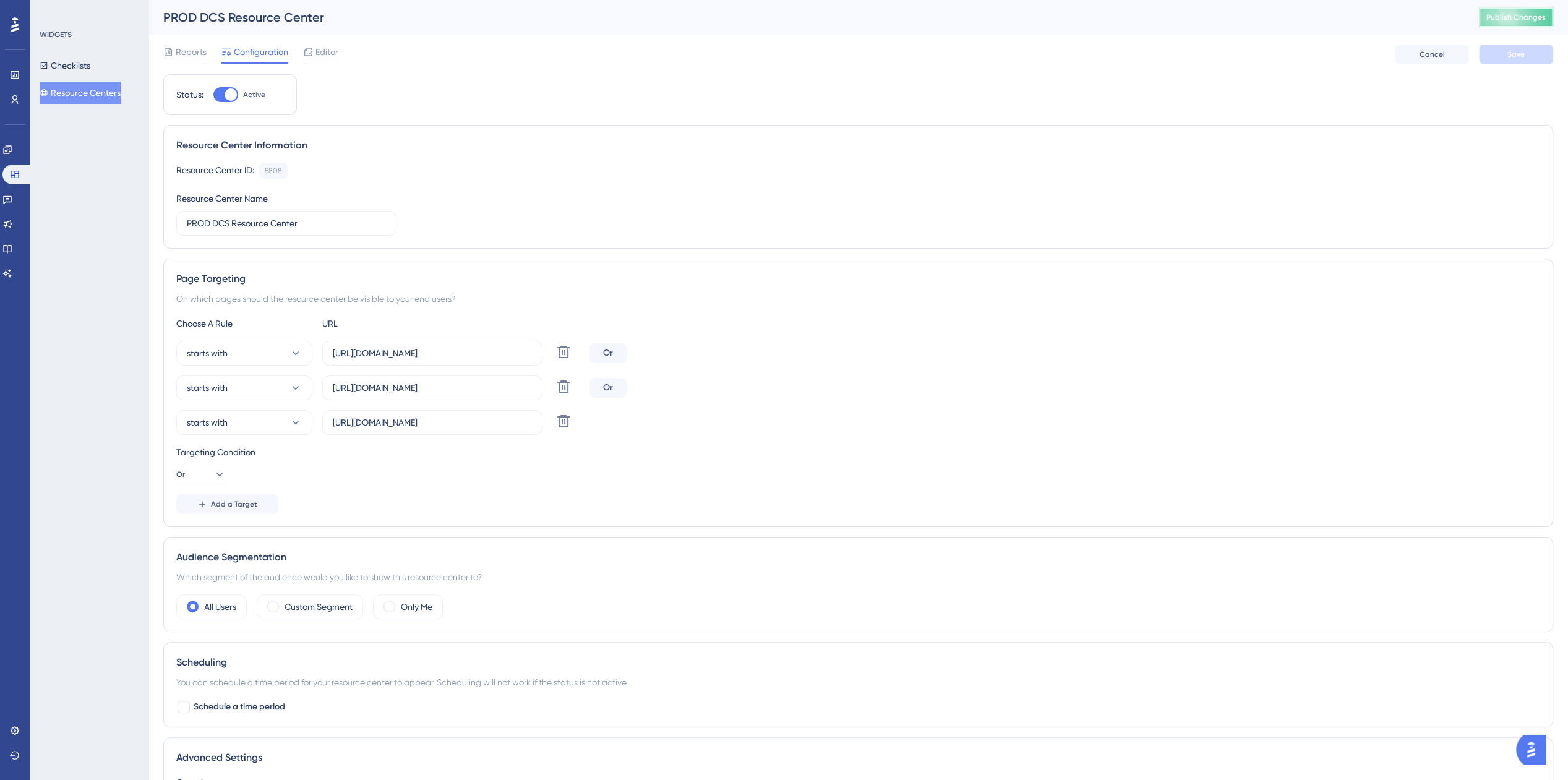
click at [1518, 16] on span "Publish Changes" at bounding box center [1516, 17] width 59 height 10
